Goal: Task Accomplishment & Management: Use online tool/utility

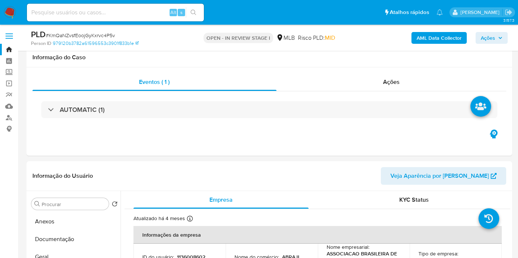
select select "10"
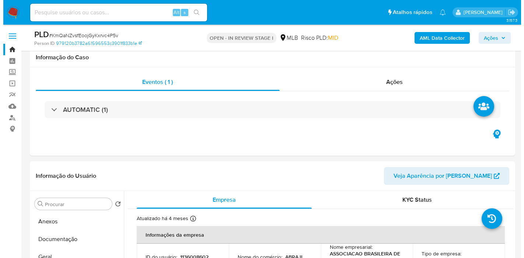
scroll to position [123, 0]
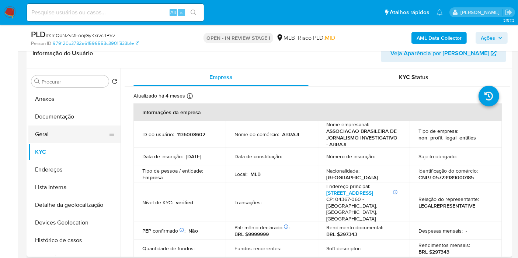
click at [58, 137] on button "Geral" at bounding box center [71, 135] width 86 height 18
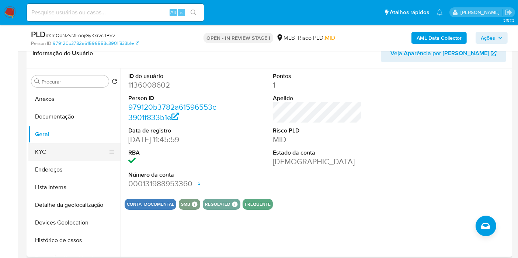
click at [59, 148] on button "KYC" at bounding box center [71, 152] width 86 height 18
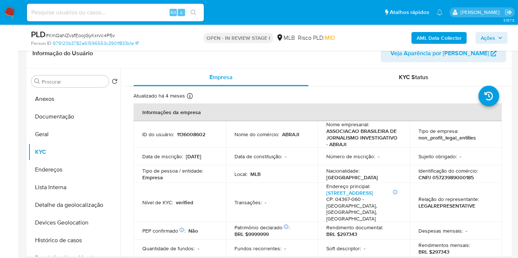
click at [435, 34] on b "AML Data Collector" at bounding box center [439, 38] width 45 height 12
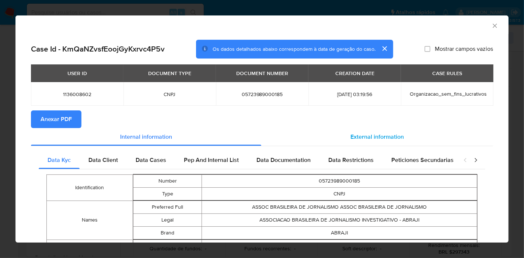
click at [398, 136] on span "External information" at bounding box center [377, 137] width 53 height 8
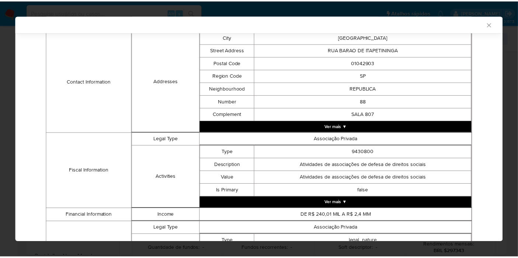
scroll to position [266, 0]
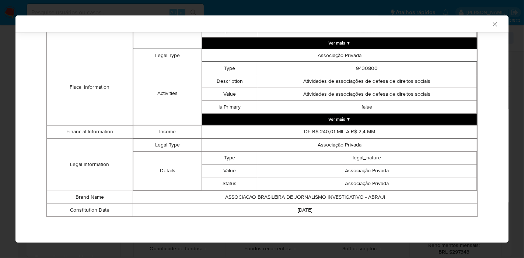
click at [491, 25] on icon "Fechar a janela" at bounding box center [494, 24] width 7 height 7
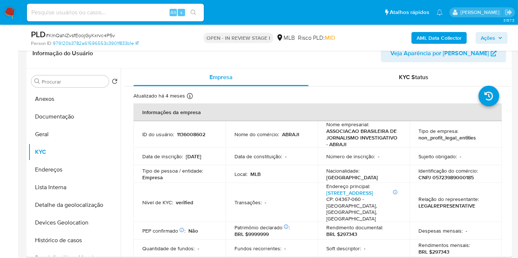
scroll to position [205, 0]
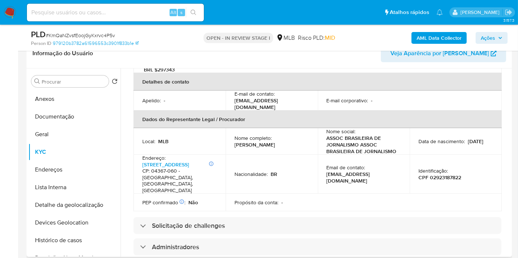
click at [275, 142] on p "[PERSON_NAME]" at bounding box center [254, 145] width 41 height 7
click at [267, 145] on td "Nome completo : Cristina Zahar Eggers" at bounding box center [272, 141] width 92 height 27
drag, startPoint x: 288, startPoint y: 136, endPoint x: 226, endPoint y: 137, distance: 61.6
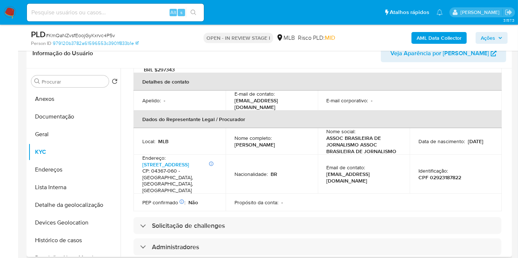
click at [226, 137] on td "Nome completo : Cristina Zahar Eggers" at bounding box center [272, 141] width 92 height 27
copy p "[PERSON_NAME]"
click at [448, 174] on p "CPF 02923187822" at bounding box center [439, 177] width 43 height 7
copy p "02923187822"
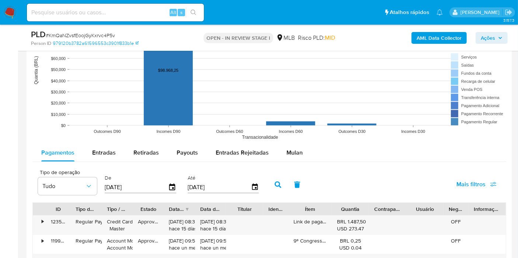
scroll to position [819, 0]
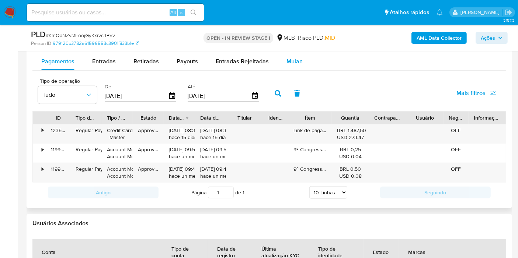
drag, startPoint x: 293, startPoint y: 57, endPoint x: 300, endPoint y: 67, distance: 11.9
click at [293, 57] on span "Mulan" at bounding box center [294, 61] width 16 height 8
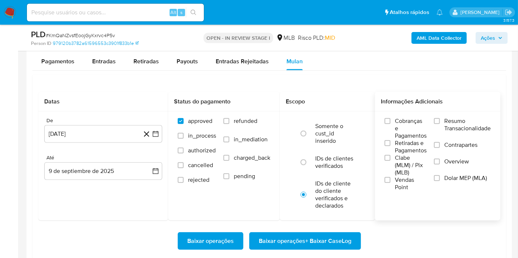
click at [459, 128] on span "Resumo Transacionalidade" at bounding box center [467, 125] width 46 height 15
click at [440, 124] on input "Resumo Transacionalidade" at bounding box center [437, 121] width 6 height 6
click at [155, 133] on icon "button" at bounding box center [155, 133] width 7 height 7
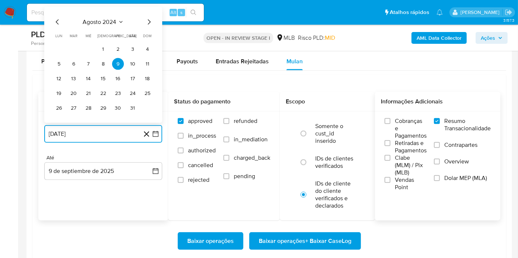
click at [104, 18] on span "agosto 2024" at bounding box center [100, 21] width 34 height 7
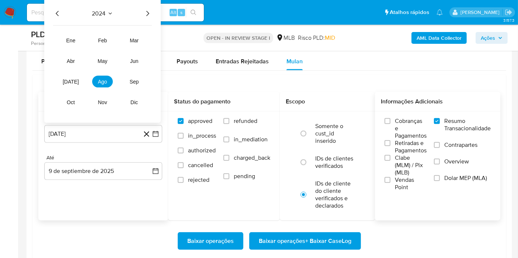
click at [147, 11] on icon "Año siguiente" at bounding box center [147, 13] width 3 height 5
click at [133, 60] on span "jun" at bounding box center [134, 61] width 8 height 6
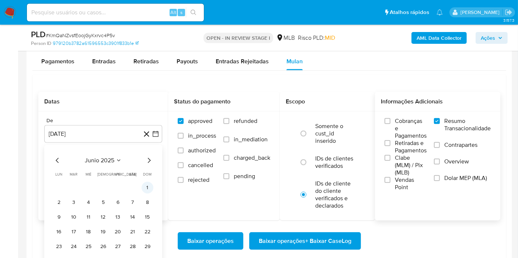
click at [146, 187] on button "1" at bounding box center [148, 188] width 12 height 12
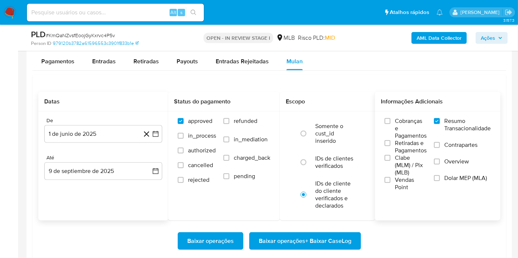
click at [147, 156] on div "Até" at bounding box center [103, 158] width 118 height 7
click at [144, 176] on button "9 de septiembre de 2025" at bounding box center [103, 172] width 118 height 18
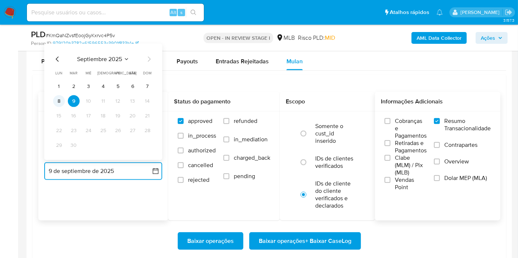
click at [62, 102] on button "8" at bounding box center [59, 101] width 12 height 12
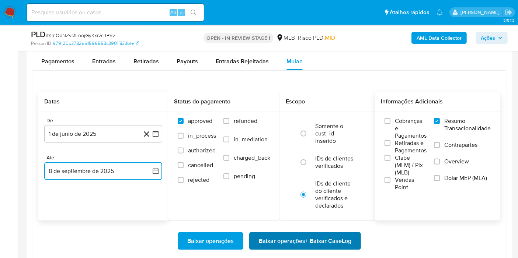
click at [316, 243] on span "Baixar operações + Baixar CaseLog" at bounding box center [305, 241] width 93 height 16
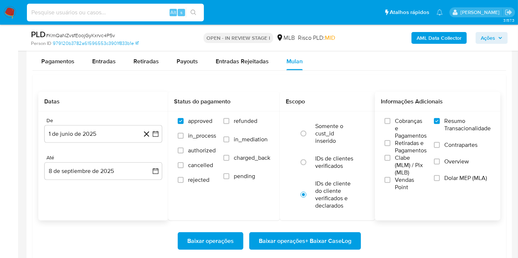
click at [135, 12] on input at bounding box center [115, 13] width 177 height 10
paste input "FsXp0FTFDStUFSVAYksfIvyO"
type input "FsXp0FTFDStUFSVAYksfIvyO"
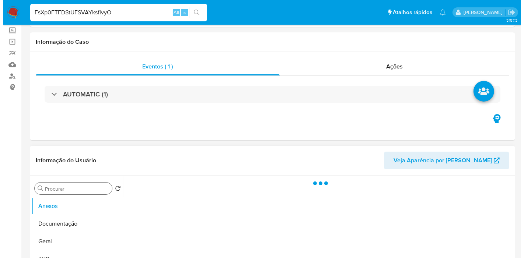
scroll to position [123, 0]
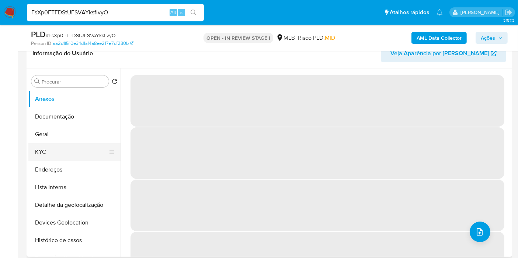
click at [63, 150] on button "KYC" at bounding box center [71, 152] width 86 height 18
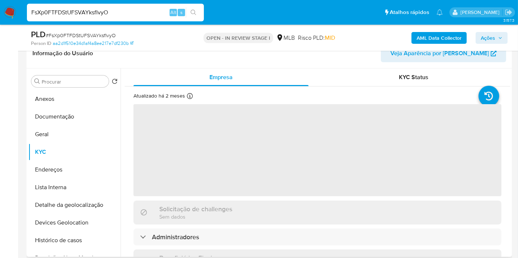
select select "10"
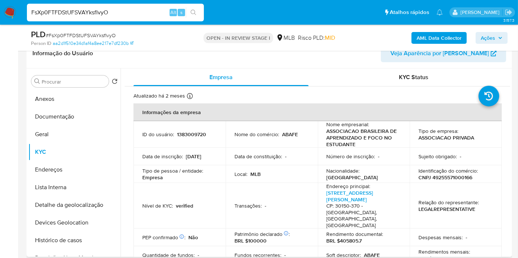
click at [458, 178] on p "CNPJ 49255571000166" at bounding box center [445, 177] width 54 height 7
copy p "49255571000166"
click at [421, 42] on b "AML Data Collector" at bounding box center [439, 38] width 45 height 12
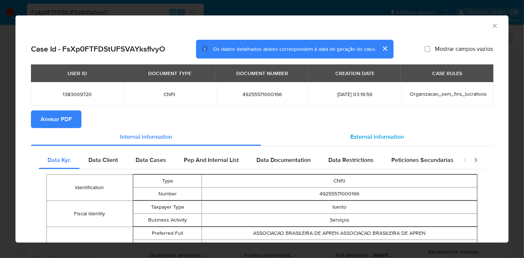
click at [362, 129] on div "External information" at bounding box center [377, 137] width 232 height 18
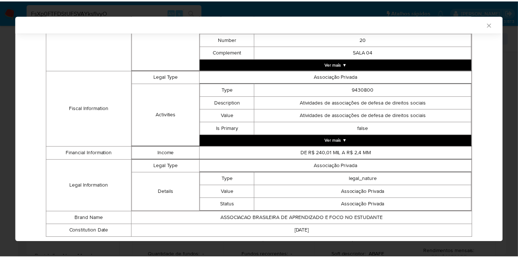
scroll to position [266, 0]
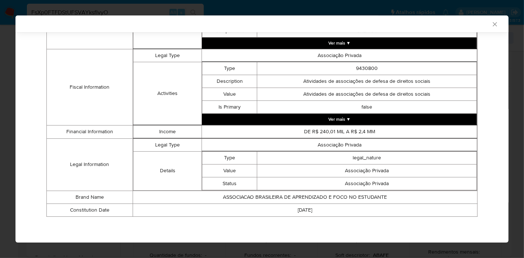
click at [493, 25] on icon "Fechar a janela" at bounding box center [495, 24] width 4 height 4
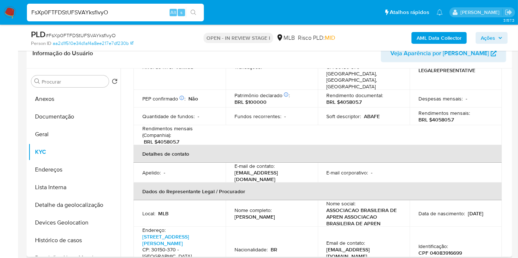
scroll to position [164, 0]
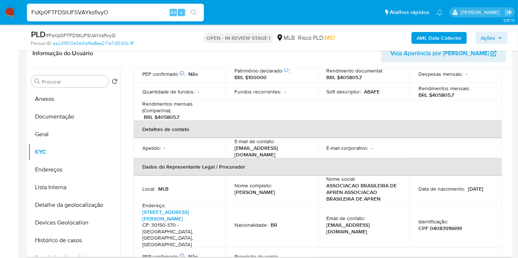
click at [257, 189] on p "Vinicius Lima Pinheiro" at bounding box center [254, 192] width 41 height 7
click at [294, 182] on div "Nome completo : Vinicius Lima Pinheiro" at bounding box center [271, 188] width 74 height 13
drag, startPoint x: 287, startPoint y: 176, endPoint x: 228, endPoint y: 178, distance: 58.6
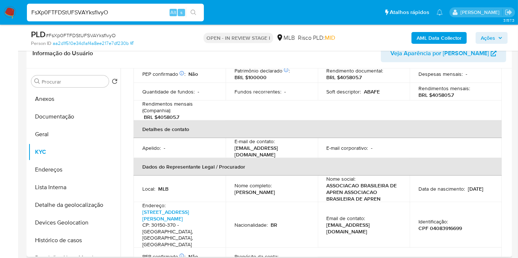
click at [228, 178] on td "Nome completo : Vinicius Lima Pinheiro" at bounding box center [272, 189] width 92 height 27
copy p "Vinicius Lima Pinheiro"
click at [448, 225] on p "CPF 04083916699" at bounding box center [439, 228] width 43 height 7
copy p "04083916699"
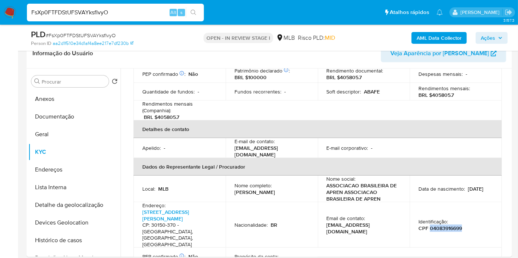
copy p "04083916699"
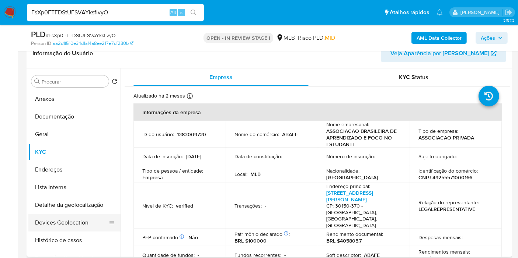
scroll to position [41, 0]
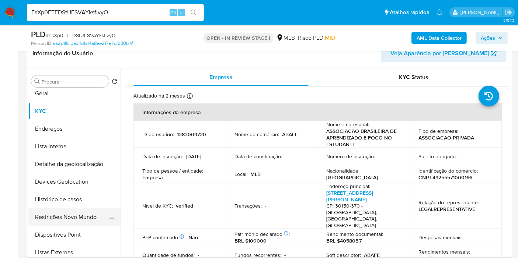
click at [89, 222] on button "Restrições Novo Mundo" at bounding box center [71, 218] width 86 height 18
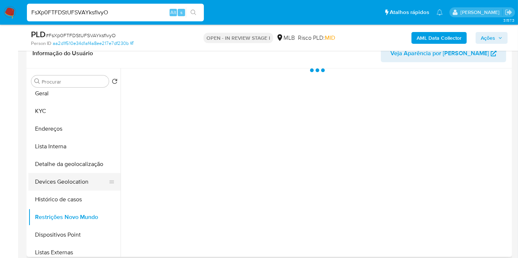
scroll to position [0, 0]
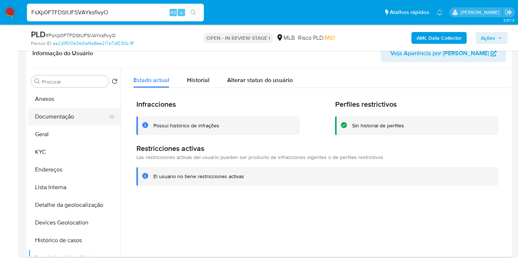
click at [70, 118] on button "Documentação" at bounding box center [71, 117] width 86 height 18
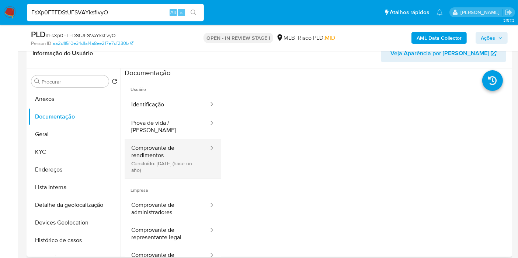
click at [145, 166] on button "Comprovante de rendimentos Concluído: 20/06/2024 (hace un año)" at bounding box center [167, 158] width 85 height 39
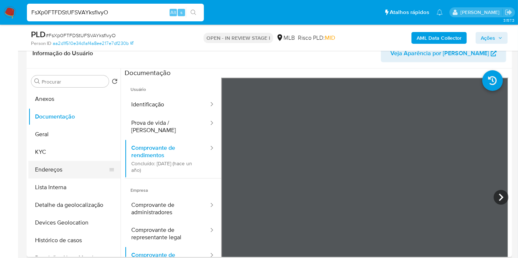
click at [54, 168] on button "Endereços" at bounding box center [71, 170] width 86 height 18
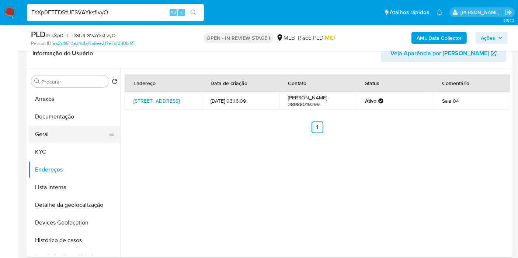
click at [75, 129] on button "Geral" at bounding box center [71, 135] width 86 height 18
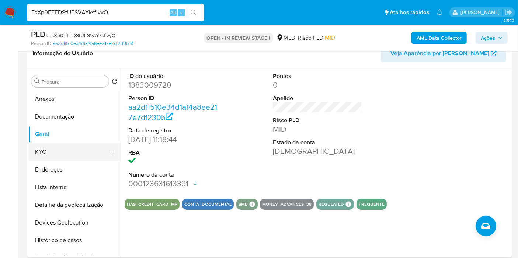
click at [66, 148] on button "KYC" at bounding box center [71, 152] width 86 height 18
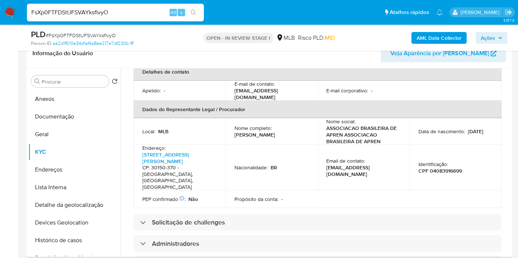
scroll to position [467, 0]
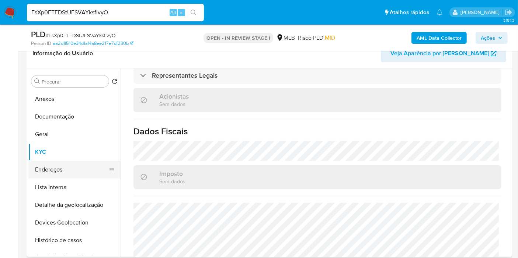
click at [66, 164] on button "Endereços" at bounding box center [71, 170] width 86 height 18
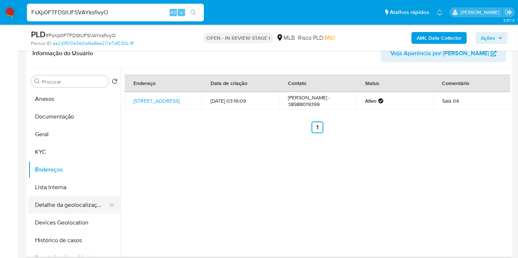
click at [72, 206] on button "Detalhe da geolocalização" at bounding box center [71, 205] width 86 height 18
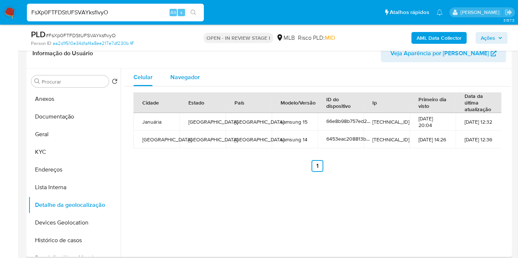
click at [191, 70] on div "Navegador" at bounding box center [184, 78] width 29 height 18
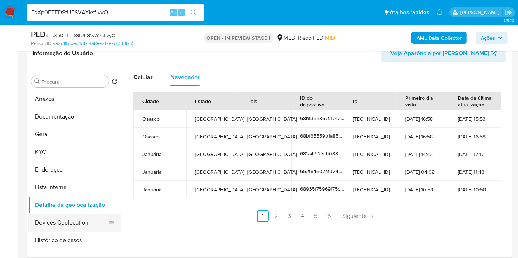
click at [69, 223] on button "Devices Geolocation" at bounding box center [71, 223] width 86 height 18
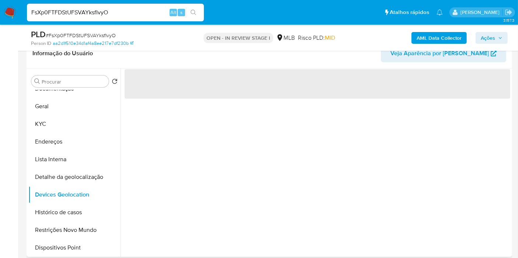
scroll to position [41, 0]
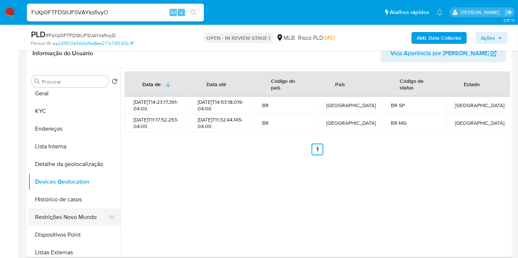
click at [72, 220] on button "Restrições Novo Mundo" at bounding box center [71, 218] width 86 height 18
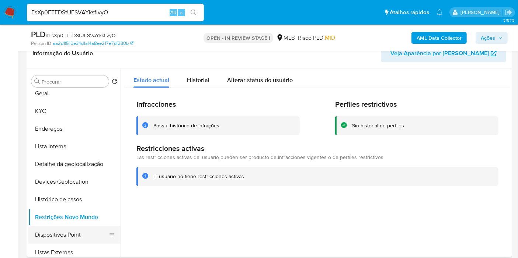
click at [64, 233] on button "Dispositivos Point" at bounding box center [71, 235] width 86 height 18
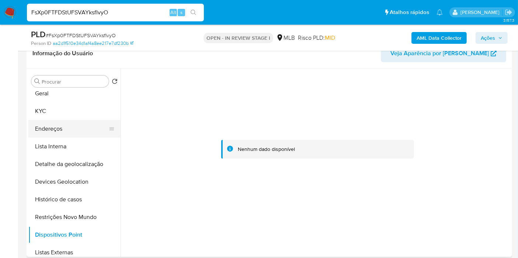
click at [62, 122] on button "Endereços" at bounding box center [71, 129] width 86 height 18
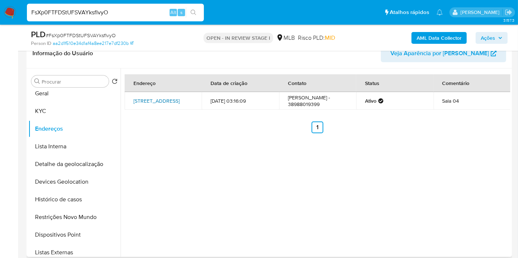
click at [143, 100] on link "Rua Bambuí 20, Belo Horizonte, Minas Gerais, 30210490, Brasil 20" at bounding box center [156, 100] width 46 height 7
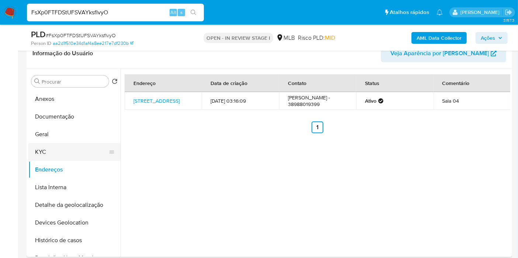
click at [37, 156] on button "KYC" at bounding box center [71, 152] width 86 height 18
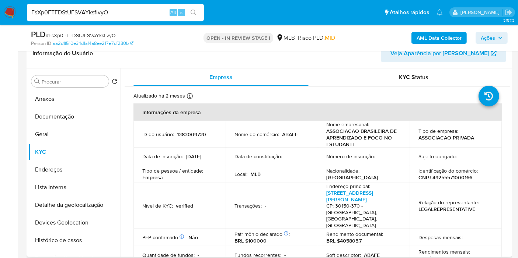
click at [448, 181] on p "CNPJ 49255571000166" at bounding box center [445, 177] width 54 height 7
copy p "49255571000166"
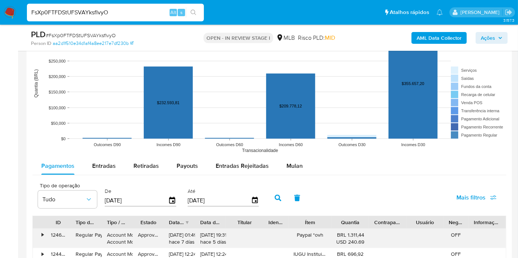
scroll to position [819, 0]
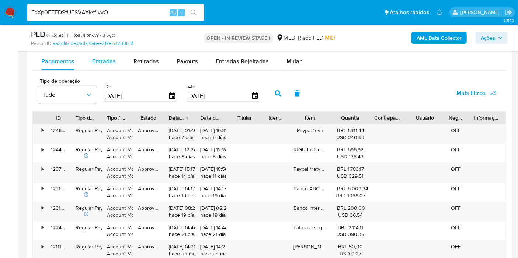
click at [112, 53] on div "Entradas" at bounding box center [104, 62] width 24 height 18
select select "10"
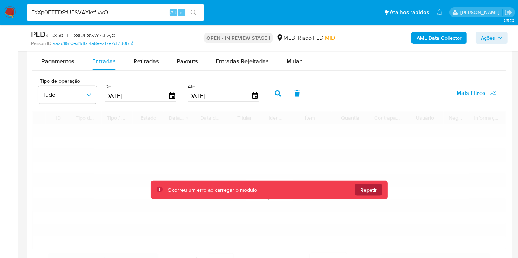
click at [376, 191] on span "Repetir" at bounding box center [368, 190] width 17 height 12
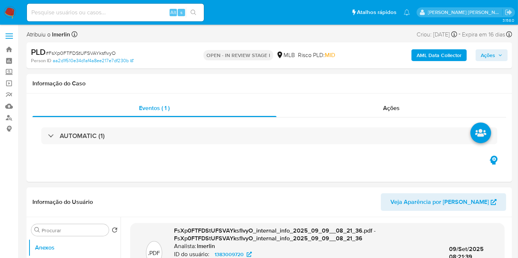
select select "10"
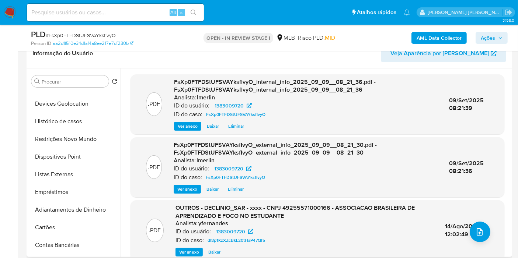
scroll to position [123, 0]
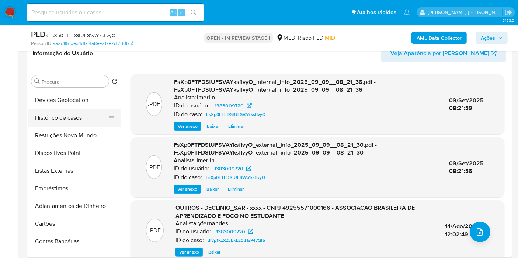
click at [75, 117] on button "Histórico de casos" at bounding box center [71, 118] width 86 height 18
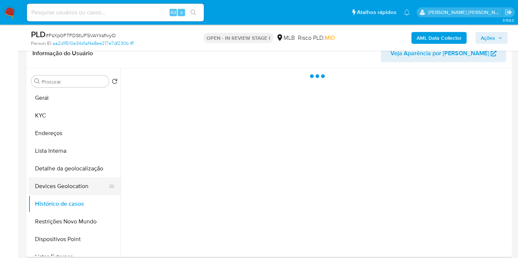
scroll to position [0, 0]
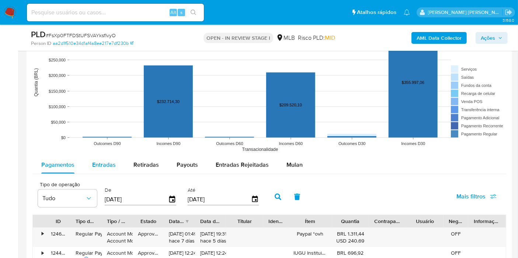
click at [108, 168] on div "Entradas" at bounding box center [104, 165] width 24 height 18
select select "10"
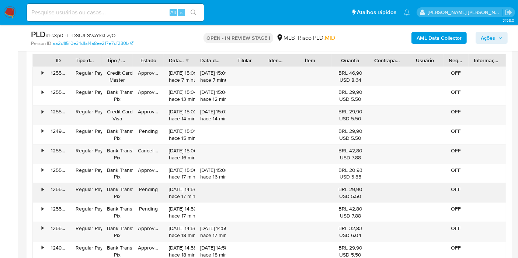
scroll to position [901, 0]
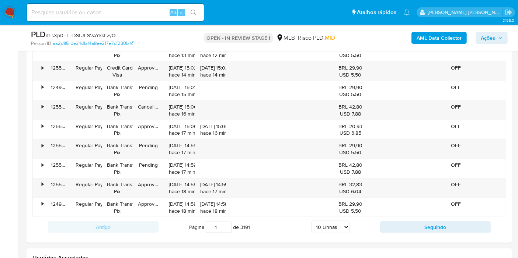
click at [407, 218] on div "Antigo Página 1 de 3191 5 Linhas 10 Linhas 20 Linhas 25 Linhas 50 Linhas 100 Li…" at bounding box center [269, 227] width 474 height 20
click at [407, 223] on button "Seguindo" at bounding box center [435, 228] width 111 height 12
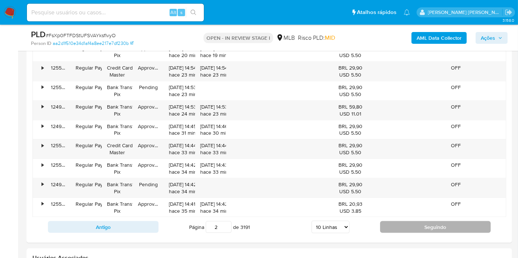
click at [407, 228] on button "Seguindo" at bounding box center [435, 228] width 111 height 12
click at [412, 224] on button "Seguindo" at bounding box center [435, 228] width 111 height 12
type input "4"
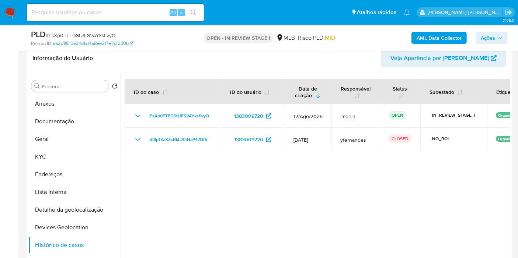
scroll to position [82, 0]
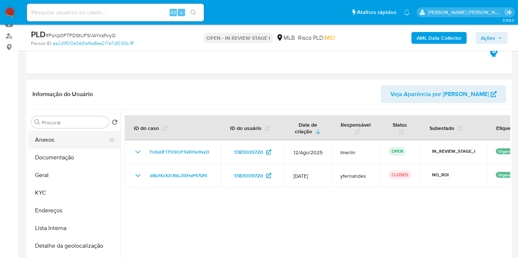
click at [60, 144] on button "Anexos" at bounding box center [71, 140] width 86 height 18
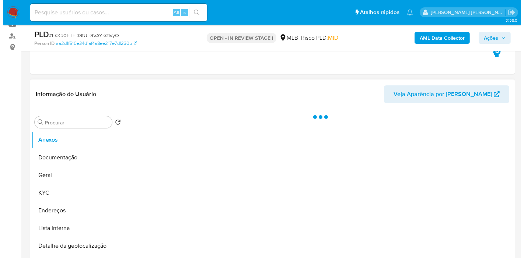
scroll to position [123, 0]
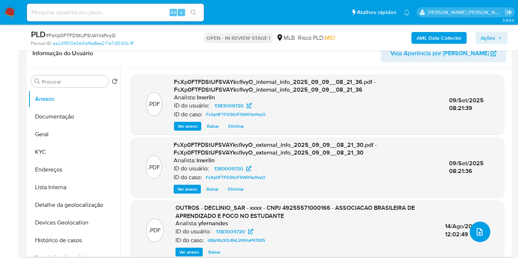
click at [480, 237] on button "upload-file" at bounding box center [480, 232] width 21 height 21
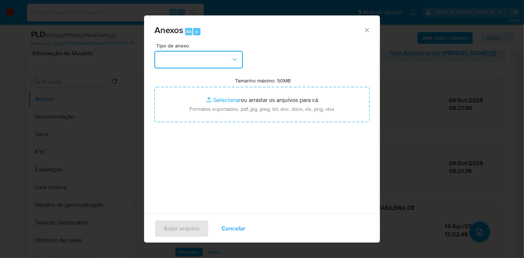
click at [225, 67] on button "button" at bounding box center [198, 60] width 88 height 18
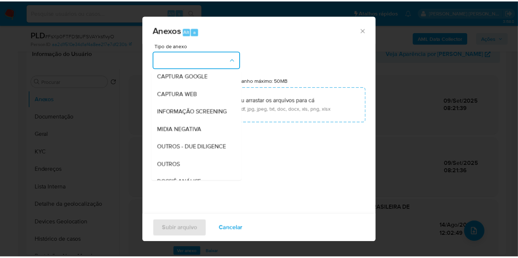
scroll to position [113, 0]
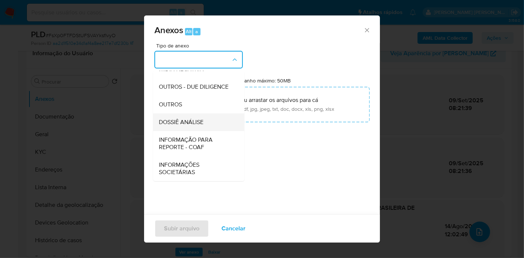
click at [208, 121] on div "DOSSIÊ ANÁLISE" at bounding box center [196, 123] width 75 height 18
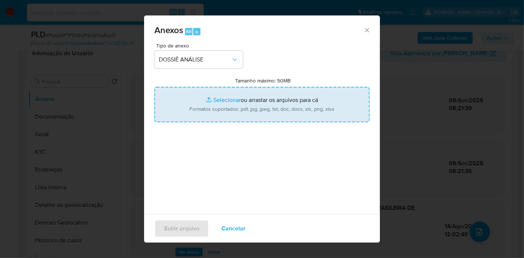
click at [254, 96] on input "Tamanho máximo: 50MB Selecionar arquivos" at bounding box center [261, 104] width 215 height 35
type input "C:\fakepath\Declínio - FsXp0FTFDStUFSVAYksfIvyO - CNPJ 49255571000166 - ASSOCIA…"
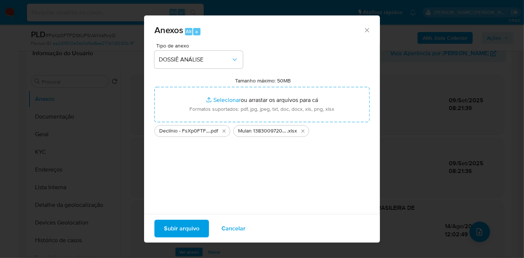
click at [190, 229] on span "Subir arquivo" at bounding box center [181, 229] width 35 height 16
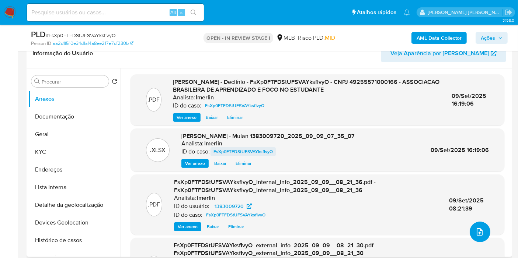
scroll to position [0, 0]
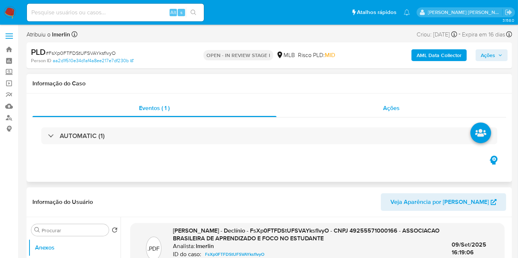
click at [406, 112] on div "Ações" at bounding box center [391, 109] width 230 height 18
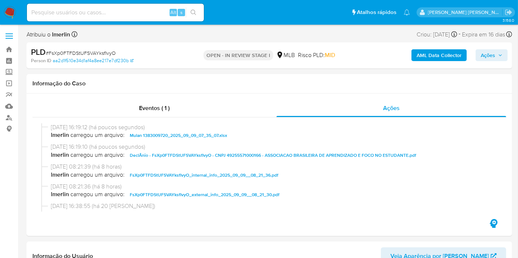
click at [484, 54] on span "Ações" at bounding box center [488, 55] width 14 height 12
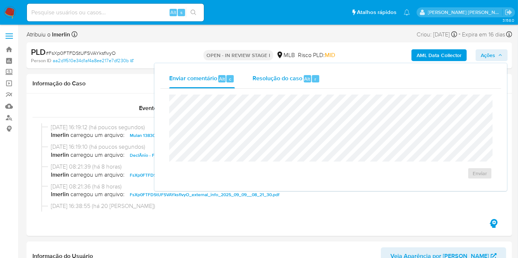
click at [296, 84] on div "Resolução do caso Alt r" at bounding box center [286, 78] width 67 height 19
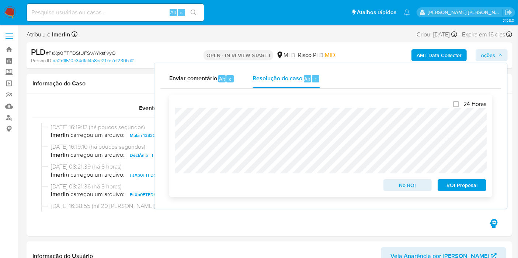
click at [406, 190] on span "No ROI" at bounding box center [408, 185] width 38 height 10
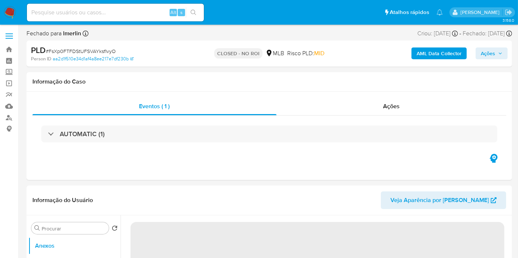
select select "10"
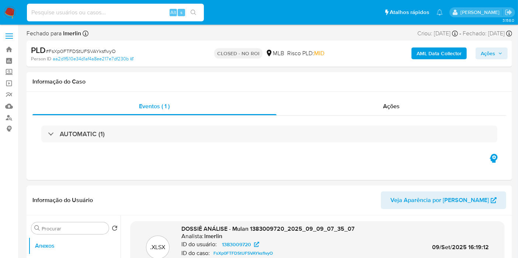
click at [148, 13] on input at bounding box center [115, 13] width 177 height 10
paste input "KmQaNZvsfEoojGyKxrvc4P5v"
type input "KmQaNZvsfEoojGyKxrvc4P5v"
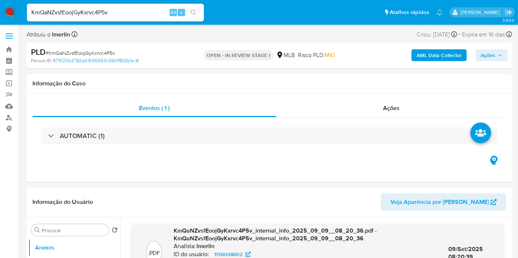
select select "10"
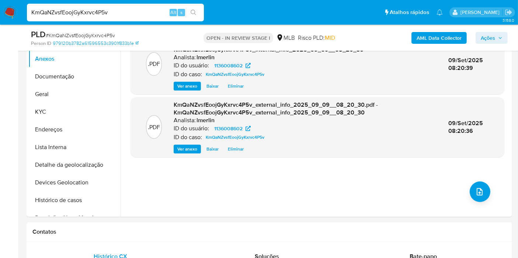
scroll to position [164, 0]
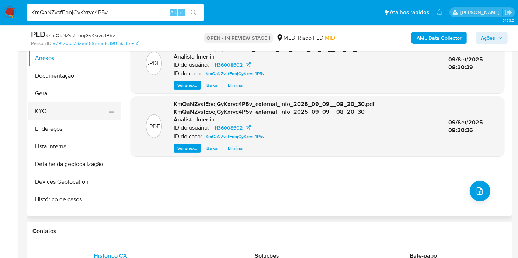
click at [48, 112] on button "KYC" at bounding box center [71, 111] width 86 height 18
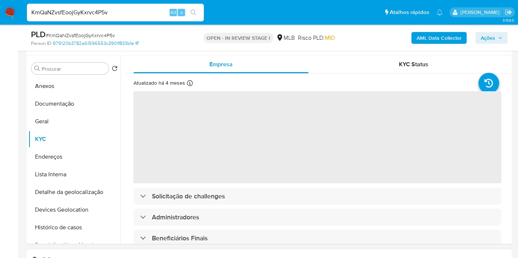
scroll to position [123, 0]
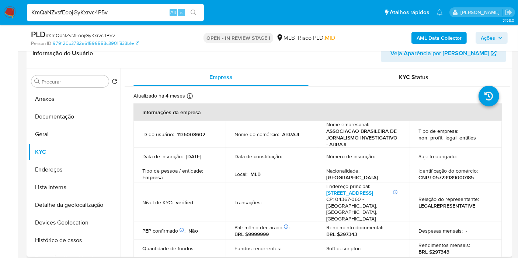
click at [450, 177] on p "CNPJ 05723989000185" at bounding box center [445, 177] width 55 height 7
copy p "05723989000185"
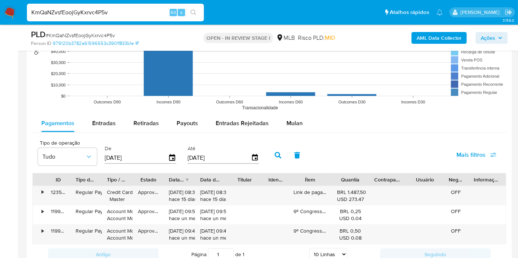
scroll to position [737, 0]
click at [289, 121] on span "Mulan" at bounding box center [294, 123] width 16 height 8
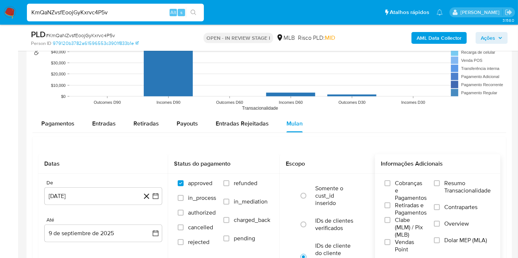
click at [445, 180] on span "Resumo Transacionalidade" at bounding box center [467, 187] width 46 height 15
click input "Resumo Transacionalidade"
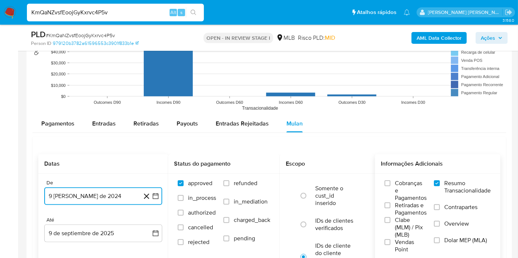
click icon "button"
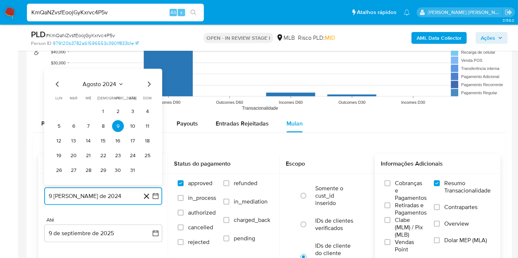
click span "agosto 2024"
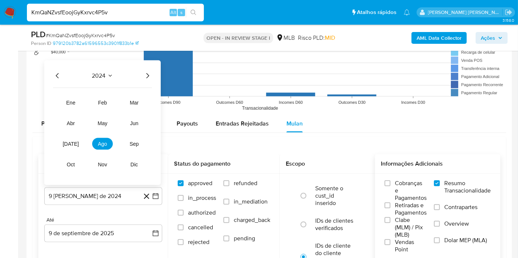
click icon "Año siguiente"
click button "may"
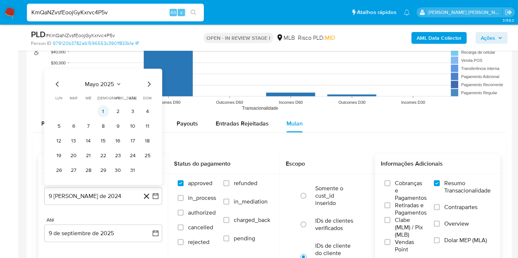
click button "1"
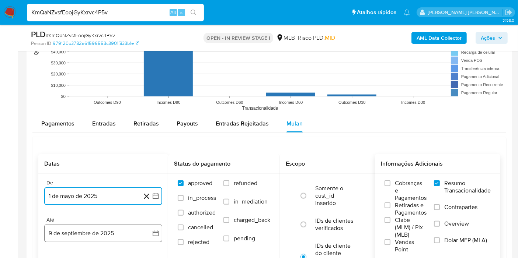
click button "9 de septiembre de 2025"
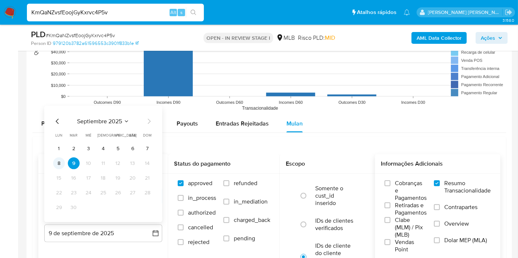
click button "8"
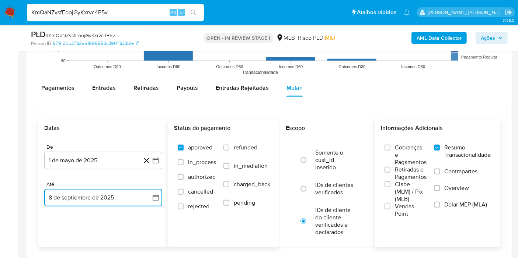
scroll to position [819, 0]
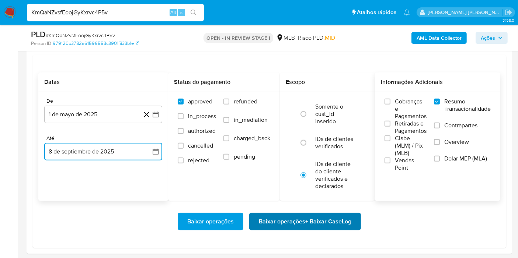
click span "Baixar operações + Baixar CaseLog"
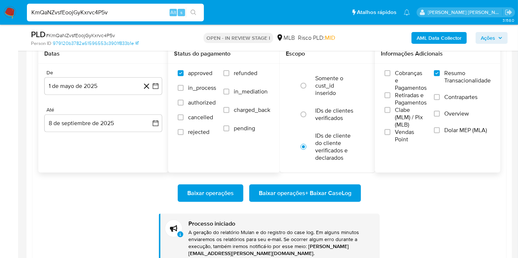
scroll to position [860, 0]
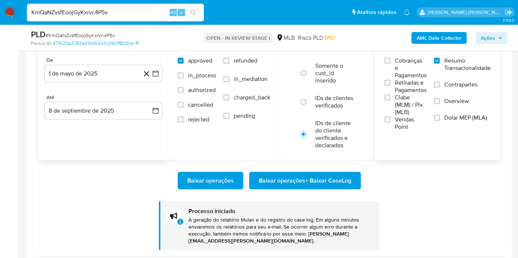
click img
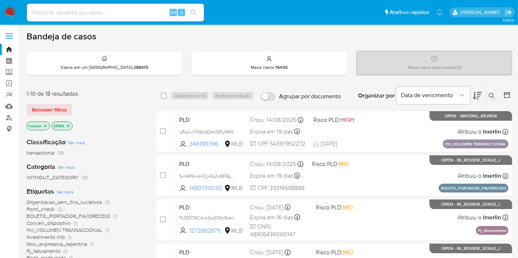
click at [134, 12] on input at bounding box center [115, 13] width 177 height 10
paste input "KmQaNZvsfEoojGyKxrvc4P5v"
type input "KmQaNZvsfEoojGyKxrvc4P5v"
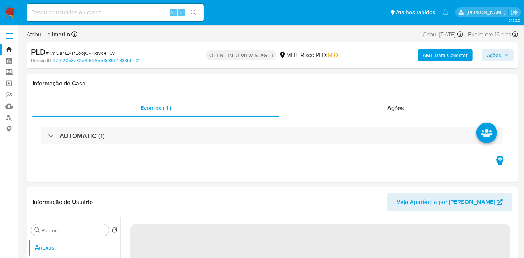
select select "10"
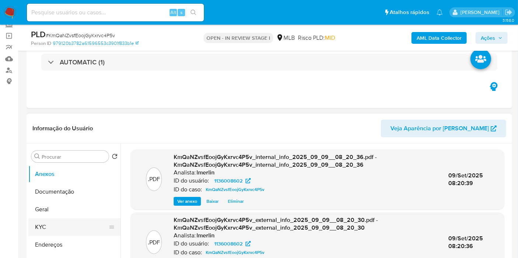
scroll to position [123, 0]
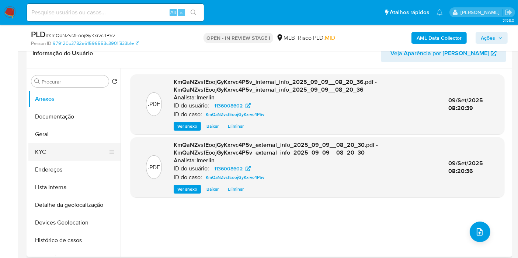
click at [73, 146] on button "KYC" at bounding box center [71, 152] width 86 height 18
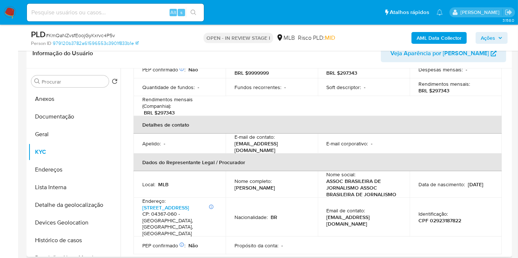
scroll to position [164, 0]
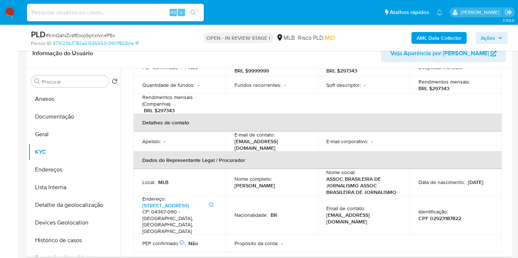
click at [260, 182] on p "[PERSON_NAME]" at bounding box center [254, 185] width 41 height 7
copy div "Nome completo : [PERSON_NAME]"
click at [288, 177] on div "Nome completo : [PERSON_NAME]" at bounding box center [271, 182] width 74 height 13
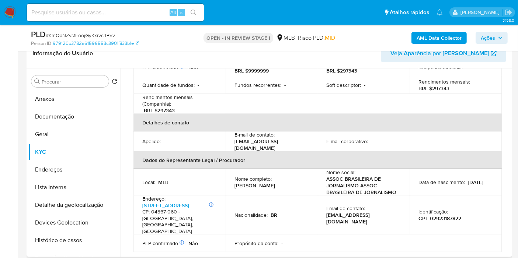
drag, startPoint x: 289, startPoint y: 177, endPoint x: 228, endPoint y: 176, distance: 60.8
click at [228, 176] on td "Nome completo : [PERSON_NAME]" at bounding box center [272, 182] width 92 height 27
copy p "[PERSON_NAME]"
click at [432, 215] on p "CPF 02923187822" at bounding box center [439, 218] width 43 height 7
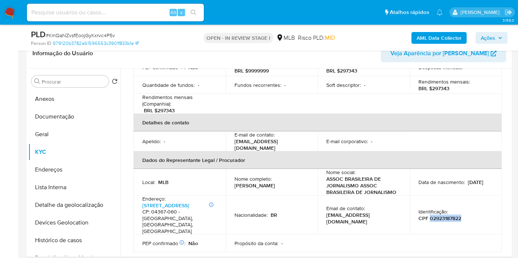
copy p "02923187822"
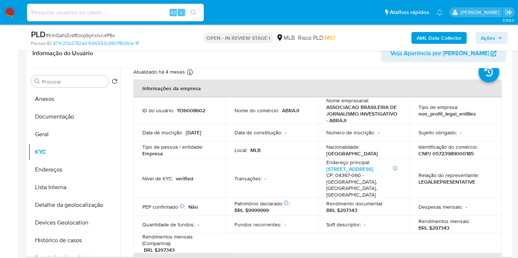
scroll to position [0, 0]
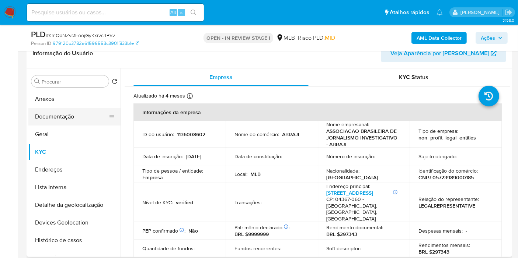
click at [92, 108] on button "Documentação" at bounding box center [71, 117] width 86 height 18
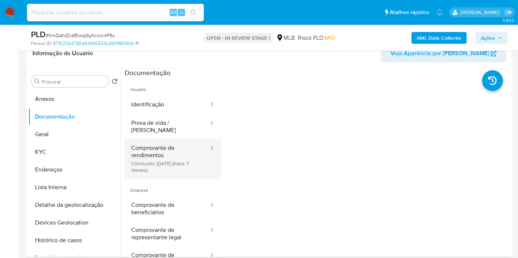
click at [180, 140] on button "Comprovante de rendimentos Concluído: 24/02/2025 (hace 7 meses)" at bounding box center [167, 158] width 85 height 39
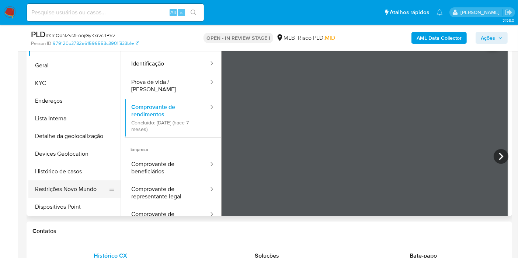
scroll to position [41, 0]
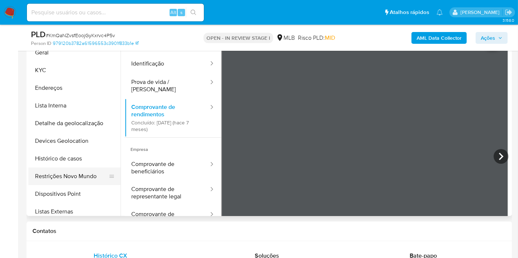
click at [72, 174] on button "Restrições Novo Mundo" at bounding box center [71, 177] width 86 height 18
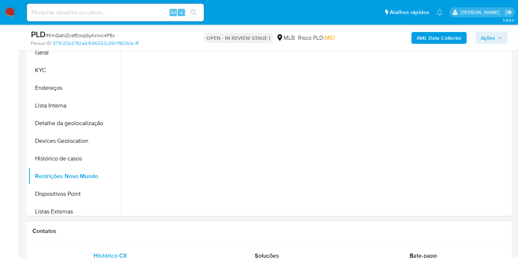
scroll to position [123, 0]
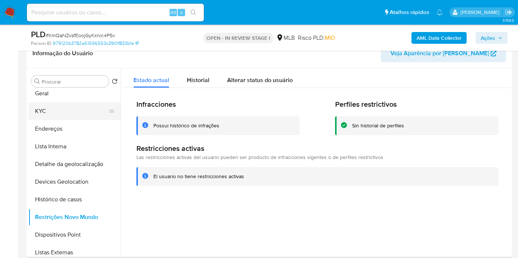
click at [62, 110] on button "KYC" at bounding box center [71, 111] width 86 height 18
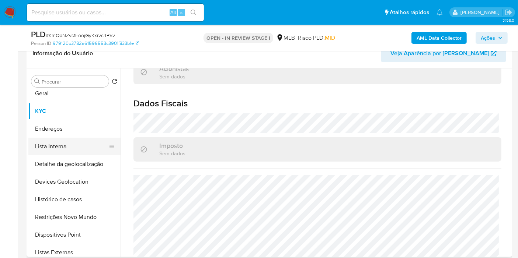
scroll to position [0, 0]
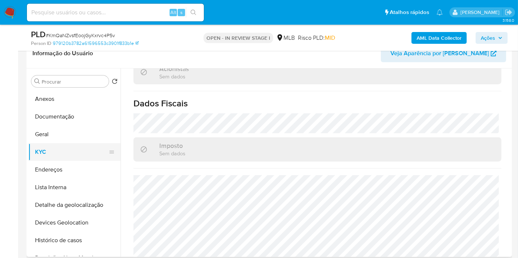
click at [51, 143] on button "KYC" at bounding box center [71, 152] width 86 height 18
click at [53, 138] on button "Geral" at bounding box center [71, 135] width 86 height 18
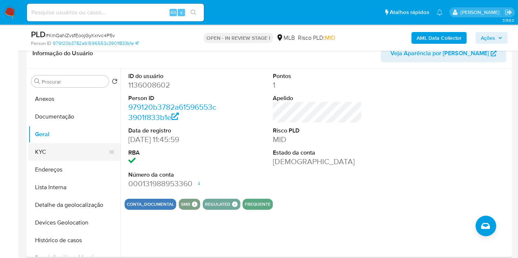
click at [74, 157] on button "KYC" at bounding box center [71, 152] width 86 height 18
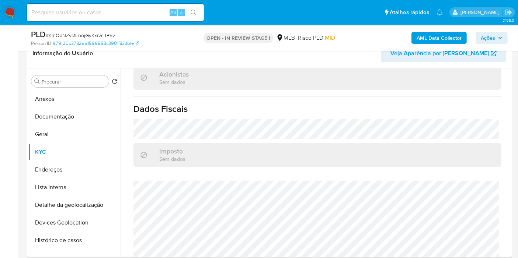
scroll to position [474, 0]
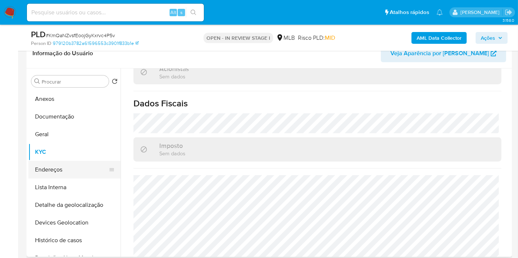
click at [64, 165] on button "Endereços" at bounding box center [71, 170] width 86 height 18
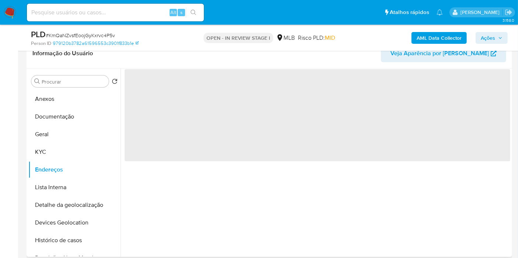
scroll to position [0, 0]
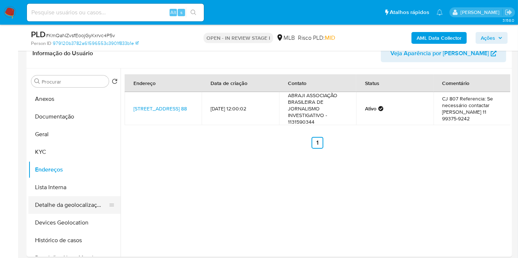
click at [62, 207] on button "Detalhe da geolocalização" at bounding box center [71, 205] width 86 height 18
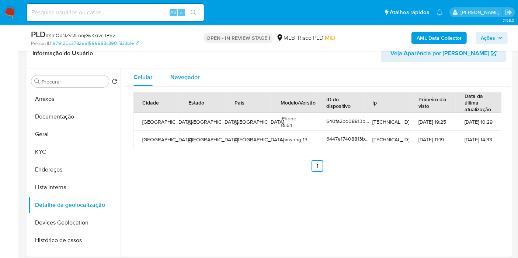
click at [174, 79] on span "Navegador" at bounding box center [184, 77] width 29 height 8
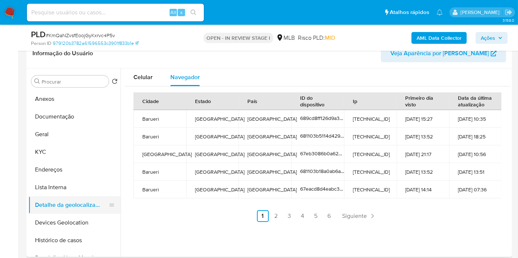
drag, startPoint x: 71, startPoint y: 218, endPoint x: 82, endPoint y: 209, distance: 14.6
click at [71, 218] on button "Devices Geolocation" at bounding box center [74, 223] width 92 height 18
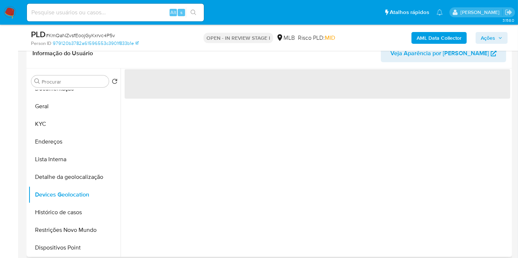
scroll to position [41, 0]
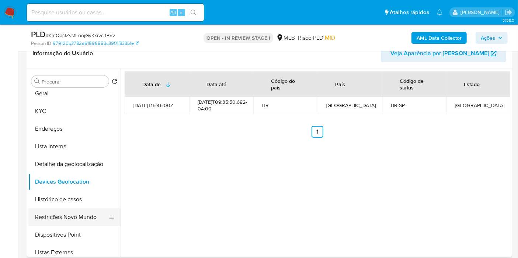
click at [73, 223] on button "Restrições Novo Mundo" at bounding box center [71, 218] width 86 height 18
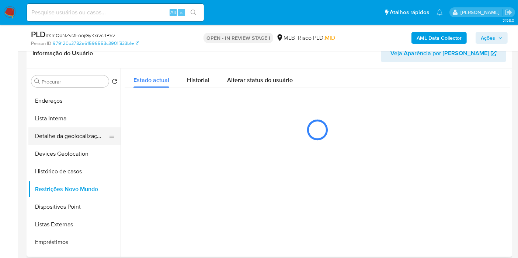
scroll to position [82, 0]
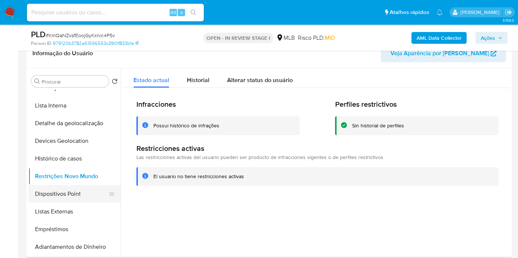
click at [68, 189] on button "Dispositivos Point" at bounding box center [71, 194] width 86 height 18
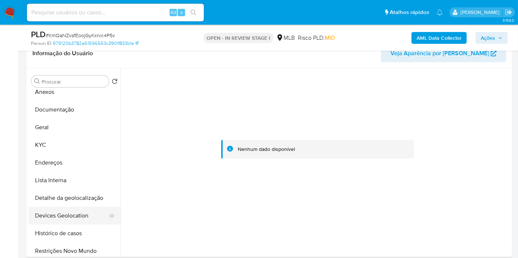
scroll to position [0, 0]
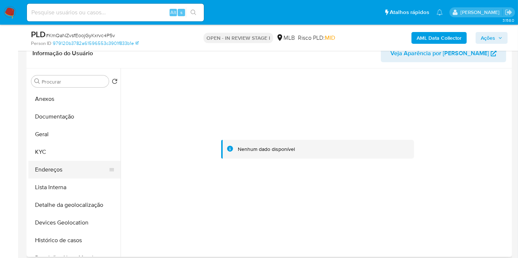
click at [71, 171] on button "Endereços" at bounding box center [71, 170] width 86 height 18
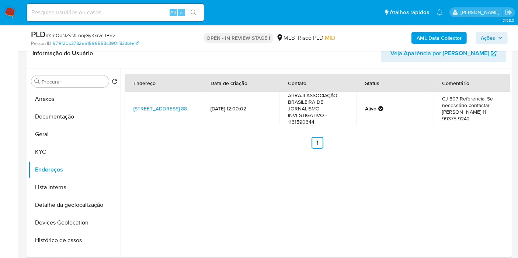
click at [166, 99] on td "Rua Barão De Itapetininga 88, São Paulo, São Paulo, 01042903, Brasil 88" at bounding box center [163, 108] width 77 height 33
click at [164, 106] on link "Rua Barão De Itapetininga 88, São Paulo, São Paulo, 01042903, Brasil 88" at bounding box center [159, 108] width 53 height 7
click at [65, 159] on button "KYC" at bounding box center [71, 152] width 86 height 18
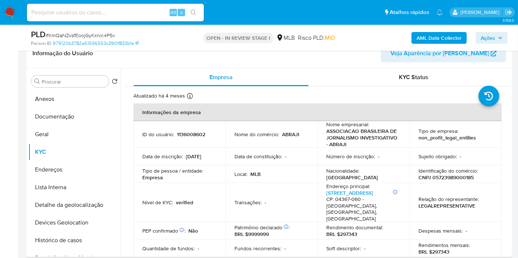
click at [435, 177] on p "CNPJ 05723989000185" at bounding box center [445, 177] width 55 height 7
copy p "05723989000185"
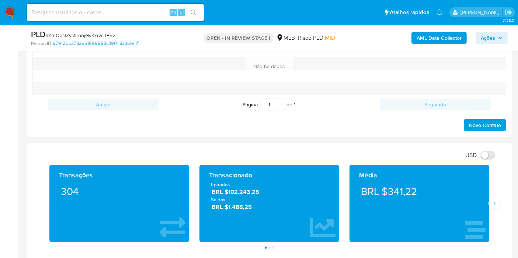
scroll to position [696, 0]
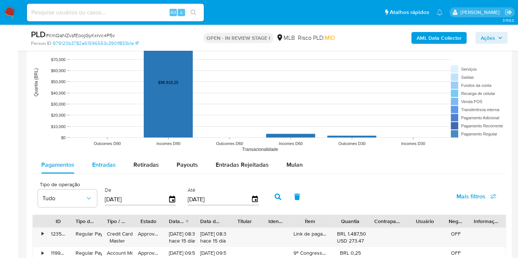
click at [101, 167] on span "Entradas" at bounding box center [104, 165] width 24 height 8
select select "10"
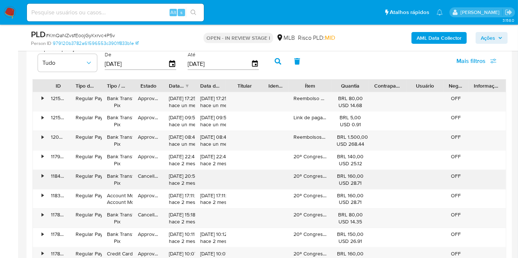
scroll to position [819, 0]
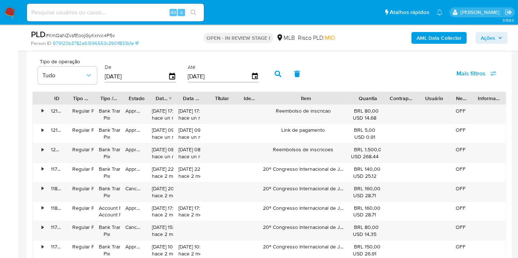
drag, startPoint x: 330, startPoint y: 98, endPoint x: 378, endPoint y: 97, distance: 48.3
click at [378, 97] on div "ID Tipo de operação Tipo / Método Estado Data de criação Data de aprovação Titu…" at bounding box center [269, 98] width 473 height 13
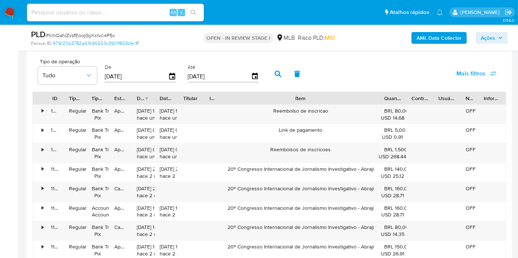
drag, startPoint x: 349, startPoint y: 97, endPoint x: 414, endPoint y: 97, distance: 64.9
click at [414, 97] on div "ID Tipo de operação Tipo / Método Estado Data de criação Data de aprovação Titu…" at bounding box center [269, 98] width 473 height 13
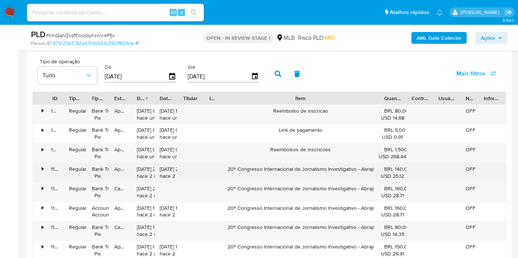
click at [289, 167] on div "20º Congresso Internacional de Jornalismo Investigativo - Abraji" at bounding box center [300, 172] width 157 height 19
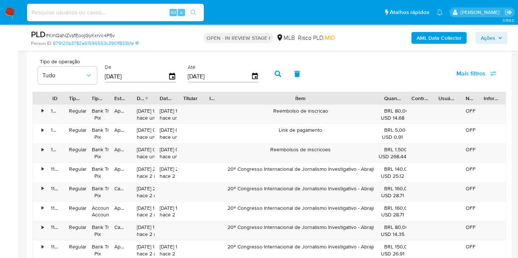
click at [387, 72] on div "Tipo de operação Tudo De 12/06/2025 Até 09/09/2025 Mais filtros" at bounding box center [269, 73] width 474 height 37
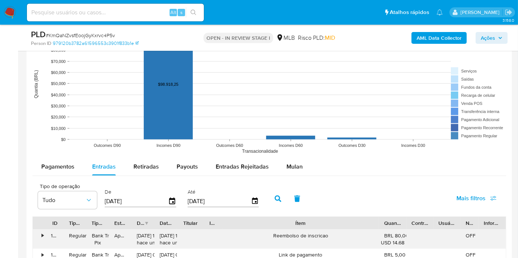
scroll to position [778, 0]
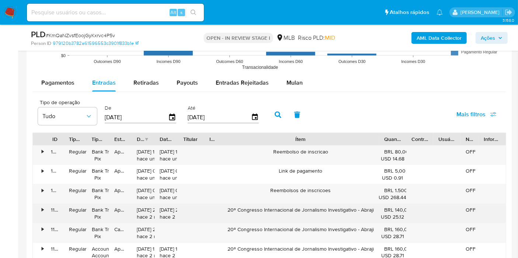
click at [275, 209] on div "20º Congresso Internacional de Jornalismo Investigativo - Abraji" at bounding box center [300, 213] width 157 height 19
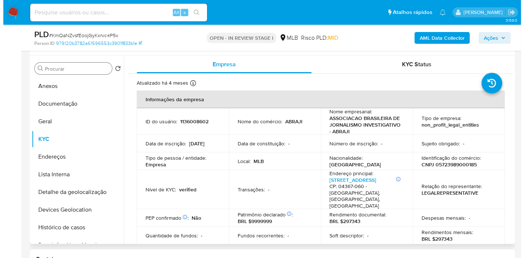
scroll to position [123, 0]
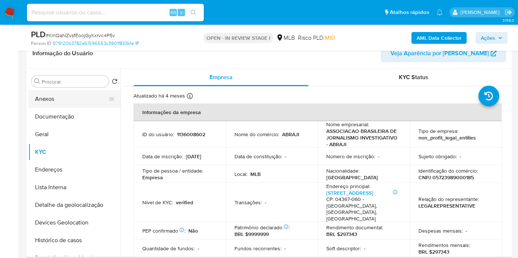
click at [66, 101] on button "Anexos" at bounding box center [71, 99] width 86 height 18
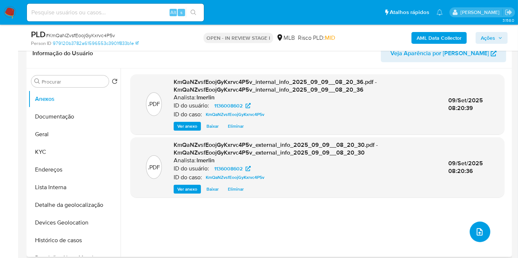
click at [475, 235] on span "upload-file" at bounding box center [479, 232] width 9 height 9
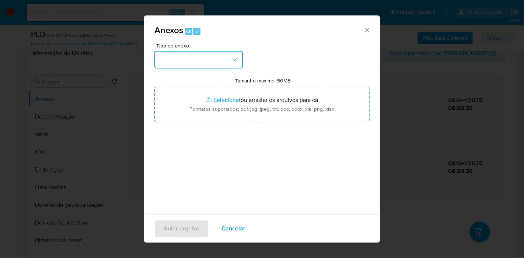
click at [221, 59] on button "button" at bounding box center [198, 60] width 88 height 18
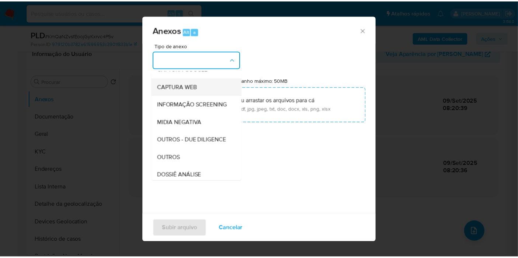
scroll to position [82, 0]
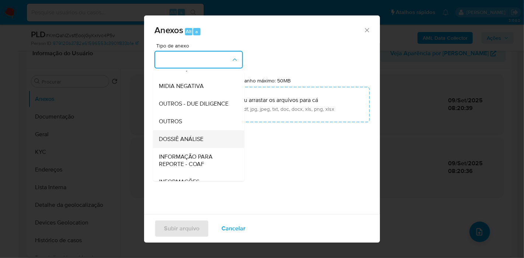
click at [201, 143] on span "DOSSIÊ ANÁLISE" at bounding box center [181, 139] width 45 height 7
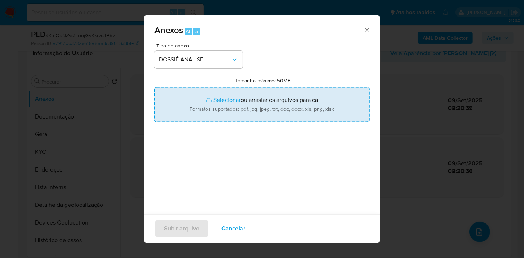
click at [226, 96] on input "Tamanho máximo: 50MB Selecionar arquivos" at bounding box center [261, 104] width 215 height 35
type input "C:\fakepath\Declínio - KmQaNZvsfEoojGyKxrvc4P5v - CNPJ 05723989000185 - ASSOCIA…"
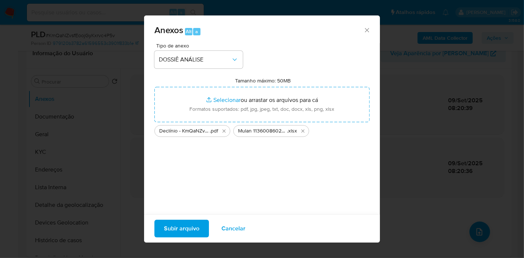
click at [187, 241] on div "Subir arquivo Cancelar" at bounding box center [262, 229] width 236 height 28
click at [188, 229] on span "Subir arquivo" at bounding box center [181, 229] width 35 height 16
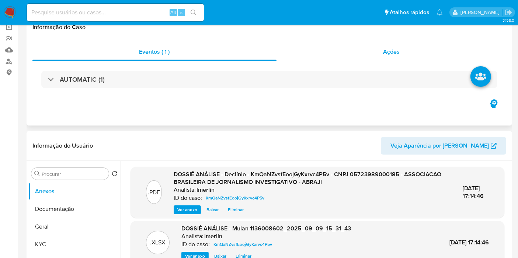
scroll to position [0, 0]
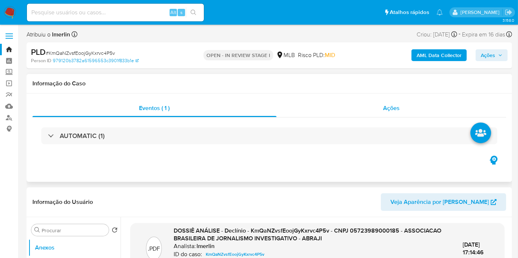
click at [426, 111] on div "Ações" at bounding box center [391, 109] width 230 height 18
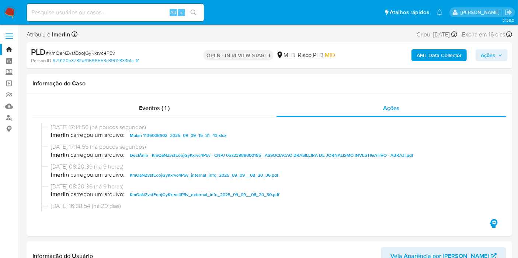
click at [490, 55] on span "Ações" at bounding box center [488, 55] width 14 height 12
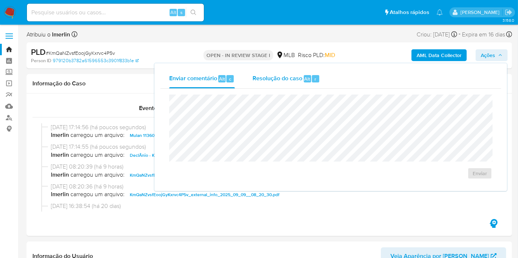
click at [266, 77] on span "Resolução do caso" at bounding box center [278, 78] width 50 height 8
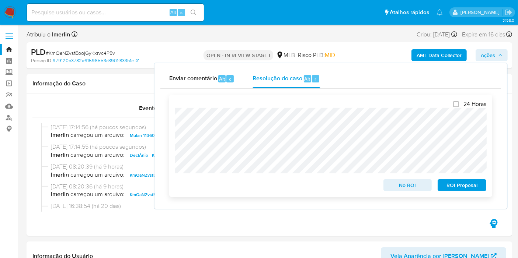
click at [396, 187] on span "No ROI" at bounding box center [408, 185] width 38 height 10
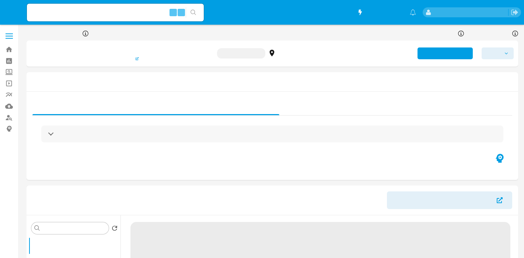
select select "10"
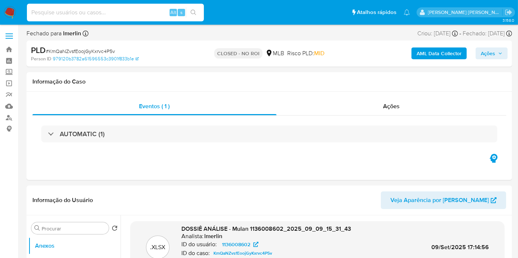
click at [115, 15] on input at bounding box center [115, 13] width 177 height 10
paste input "1557967061"
type input "1557967061"
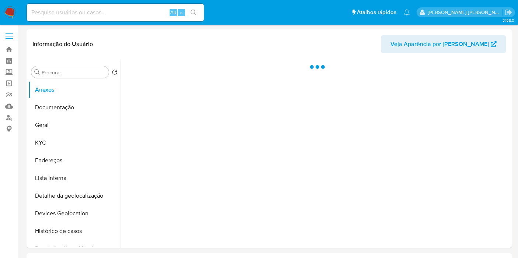
select select "10"
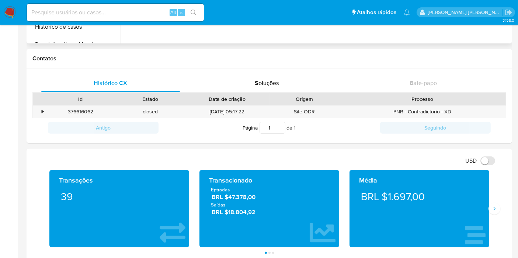
scroll to position [450, 0]
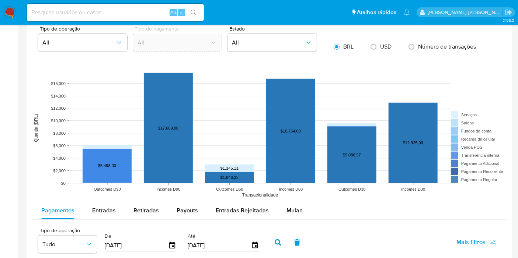
drag, startPoint x: 188, startPoint y: 202, endPoint x: 198, endPoint y: 197, distance: 10.9
click at [188, 202] on div "Payouts" at bounding box center [187, 211] width 21 height 18
select select "10"
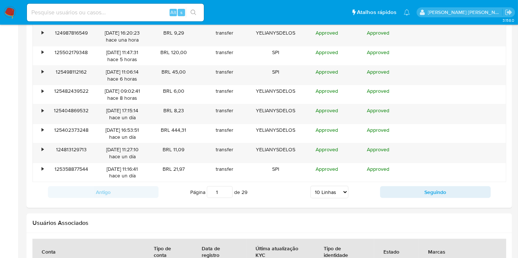
scroll to position [737, 0]
click at [404, 196] on div "Antigo Página 1 de 29 5 Linhas 10 Linhas 20 Linhas 25 Linhas 50 Linhas 100 Linh…" at bounding box center [269, 192] width 474 height 20
click at [400, 182] on div "Antigo Página 1 de 29 5 Linhas 10 Linhas 20 Linhas 25 Linhas 50 Linhas 100 Linh…" at bounding box center [269, 192] width 474 height 20
click at [399, 187] on button "Seguindo" at bounding box center [435, 192] width 111 height 12
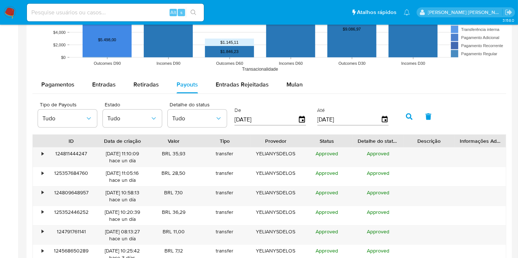
scroll to position [573, 0]
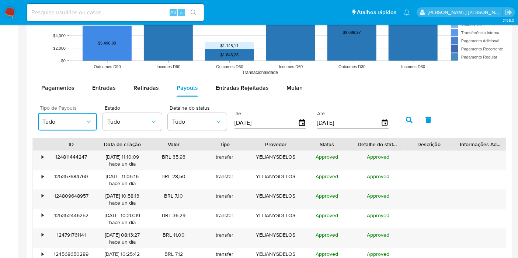
click at [85, 122] on icon "button" at bounding box center [88, 121] width 7 height 7
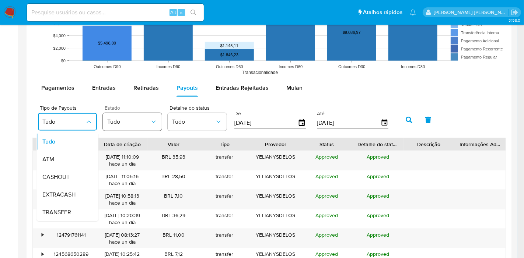
click at [130, 128] on button "Tudo" at bounding box center [132, 122] width 59 height 18
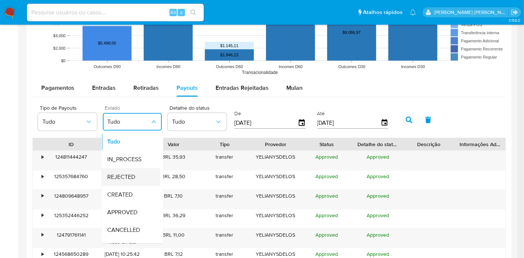
click at [138, 178] on div "REJECTED" at bounding box center [128, 177] width 43 height 18
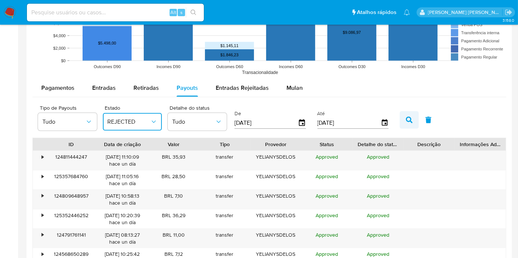
click at [400, 122] on button "button" at bounding box center [409, 120] width 19 height 18
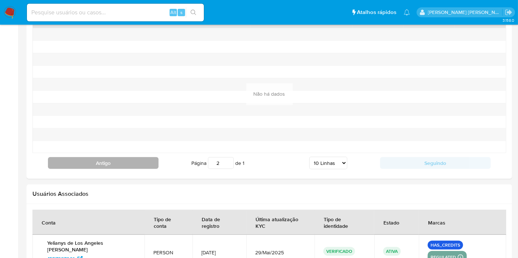
click at [105, 166] on button "Antigo" at bounding box center [103, 163] width 111 height 12
type input "1"
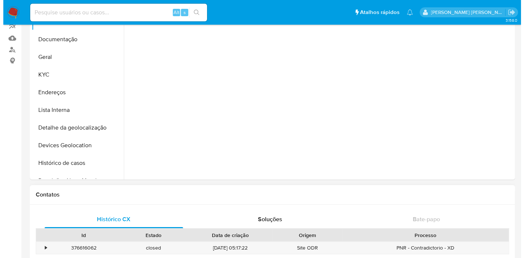
scroll to position [0, 0]
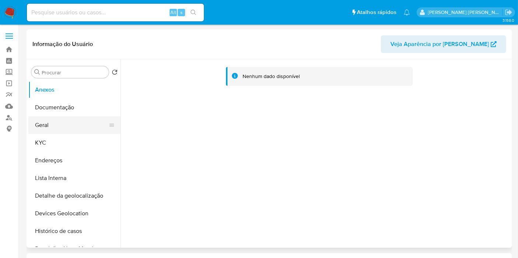
click at [71, 126] on button "Geral" at bounding box center [71, 125] width 86 height 18
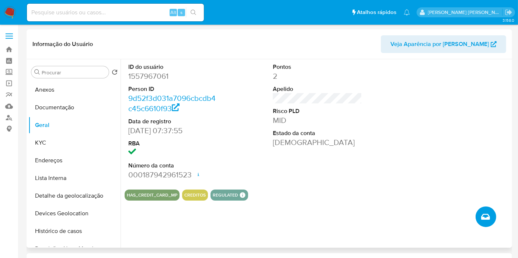
click at [487, 216] on icon "Criar caso manual" at bounding box center [485, 217] width 9 height 9
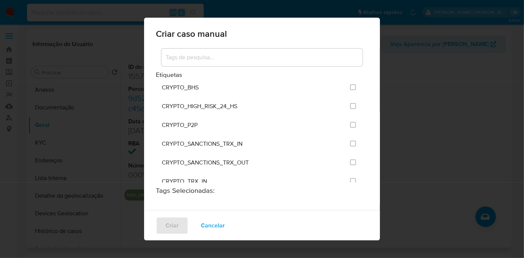
scroll to position [1214, 0]
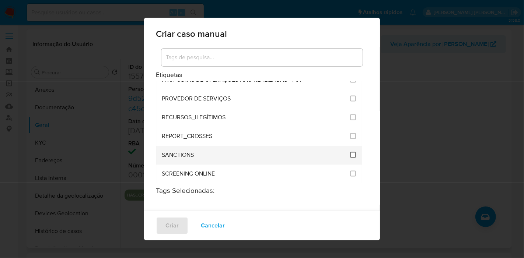
click at [350, 152] on input "2614" at bounding box center [353, 155] width 6 height 6
checkbox input "true"
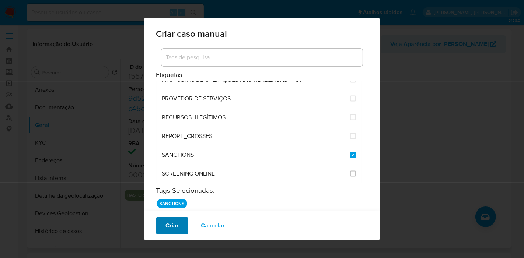
click at [181, 230] on button "Criar" at bounding box center [172, 226] width 32 height 18
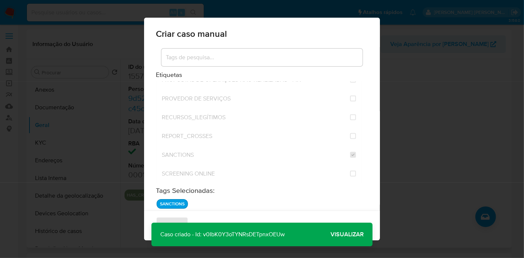
click at [272, 236] on p "Caso criado - Id: v0IbK0Y3oTYNRsDETpnxOEUw" at bounding box center [223, 235] width 142 height 24
click at [342, 235] on span "Visualizar" at bounding box center [347, 235] width 33 height 0
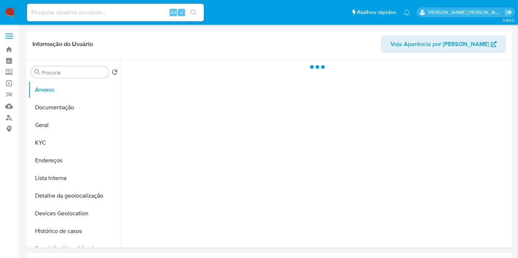
select select "10"
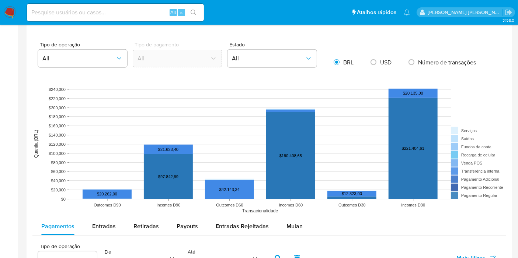
scroll to position [573, 0]
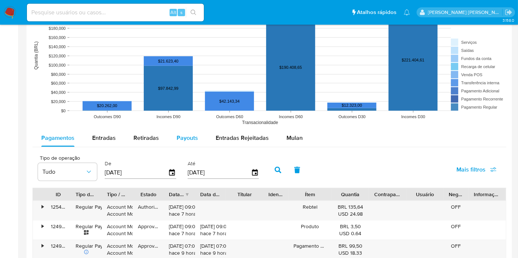
click at [192, 141] on span "Payouts" at bounding box center [187, 138] width 21 height 8
select select "10"
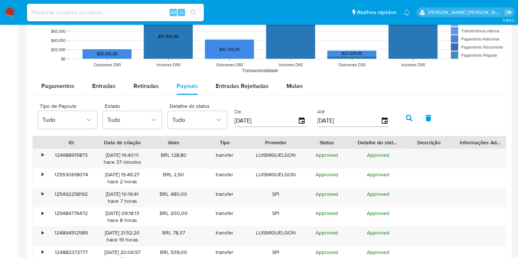
scroll to position [614, 0]
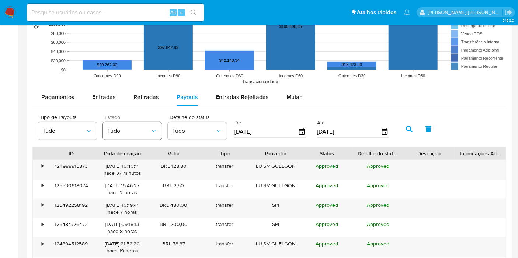
click at [125, 136] on button "Tudo" at bounding box center [132, 131] width 59 height 18
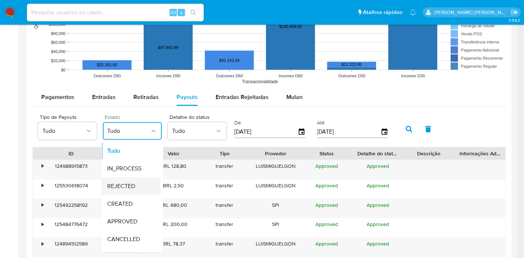
click at [138, 180] on div "REJECTED" at bounding box center [128, 187] width 43 height 18
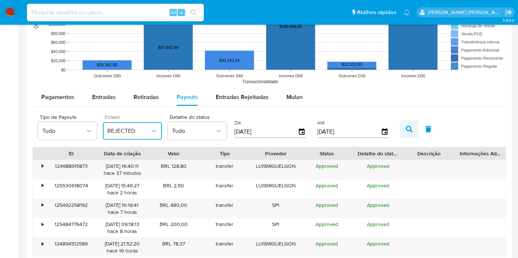
click at [405, 123] on button "button" at bounding box center [409, 130] width 19 height 18
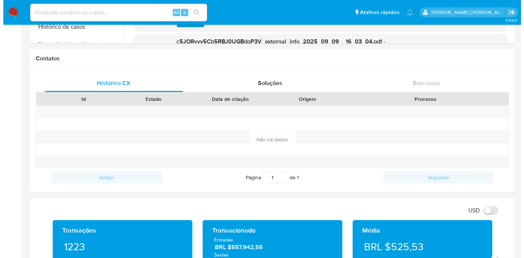
scroll to position [0, 0]
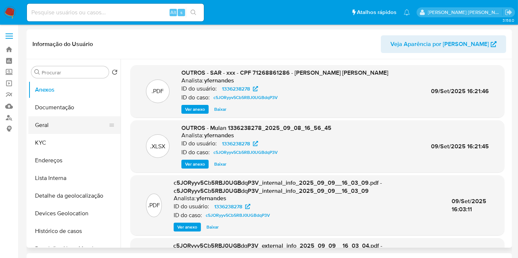
click at [67, 117] on button "Geral" at bounding box center [71, 125] width 86 height 18
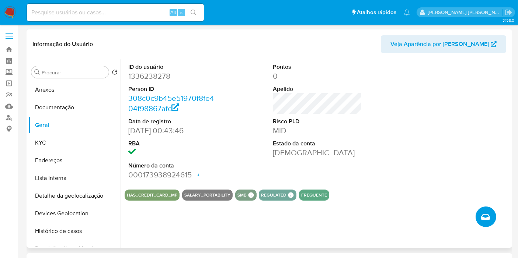
click at [485, 213] on icon "Criar caso manual" at bounding box center [485, 217] width 9 height 9
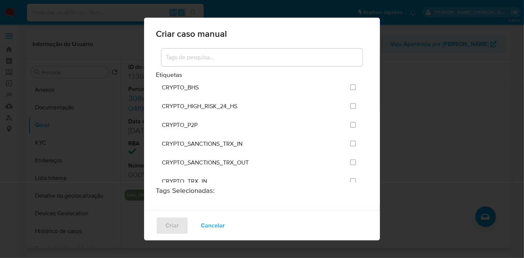
scroll to position [1214, 0]
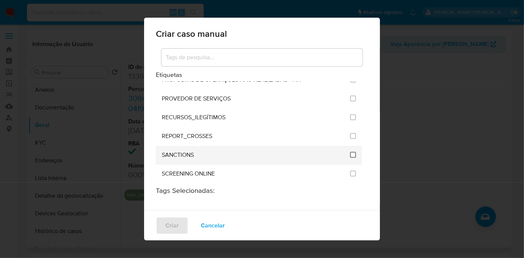
click at [350, 152] on input "2614" at bounding box center [353, 155] width 6 height 6
checkbox input "true"
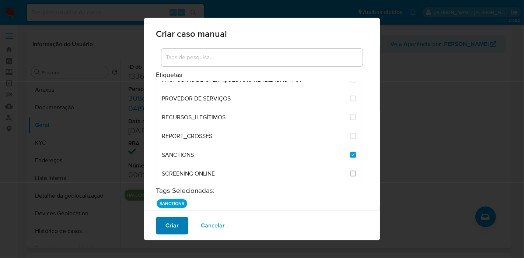
click at [168, 222] on span "Criar" at bounding box center [172, 226] width 13 height 16
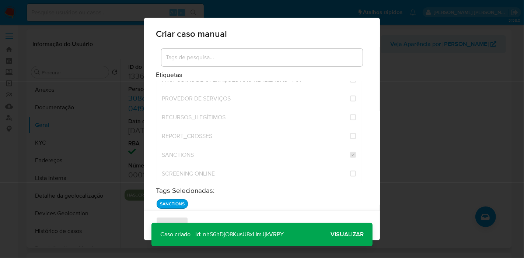
click at [260, 235] on p "Caso criado - Id: nhS6hDjO8KusU8xHmJjkVRPY" at bounding box center [222, 235] width 141 height 24
click at [348, 235] on span "Visualizar" at bounding box center [347, 235] width 33 height 0
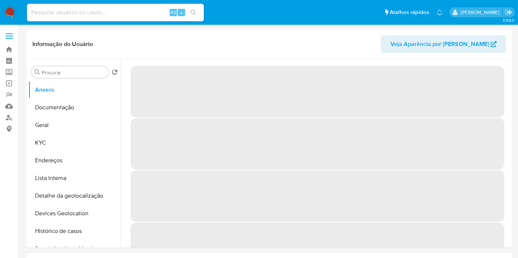
select select "10"
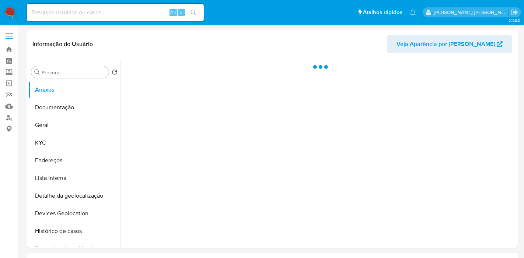
select select "10"
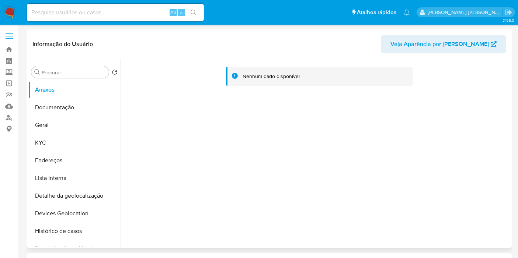
click at [347, 172] on div "Nenhum dado disponível" at bounding box center [316, 153] width 390 height 189
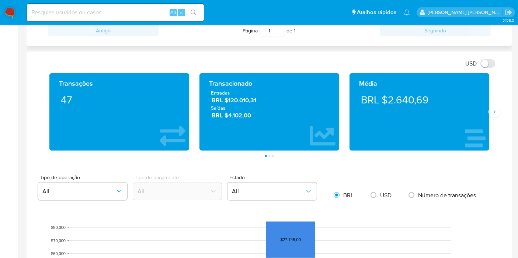
scroll to position [491, 0]
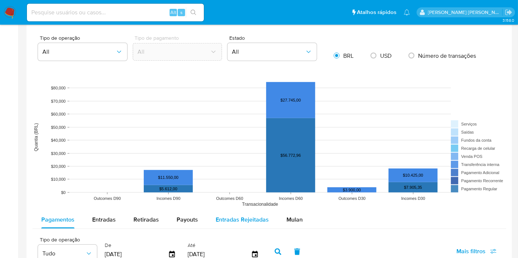
click at [230, 217] on span "Entradas Rejeitadas" at bounding box center [242, 220] width 53 height 8
select select "10"
drag, startPoint x: 181, startPoint y: 219, endPoint x: 237, endPoint y: 164, distance: 77.9
click at [182, 219] on span "Payouts" at bounding box center [187, 220] width 21 height 8
select select "10"
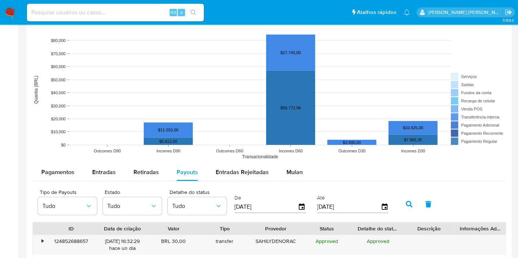
scroll to position [614, 0]
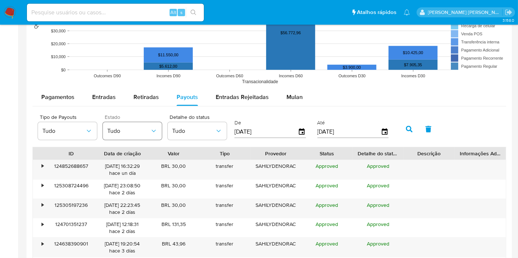
click at [124, 130] on span "Tudo" at bounding box center [128, 131] width 43 height 7
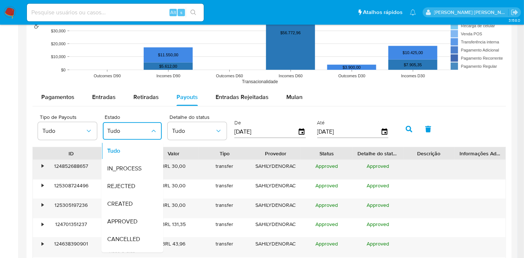
click at [129, 185] on span "REJECTED" at bounding box center [121, 186] width 28 height 7
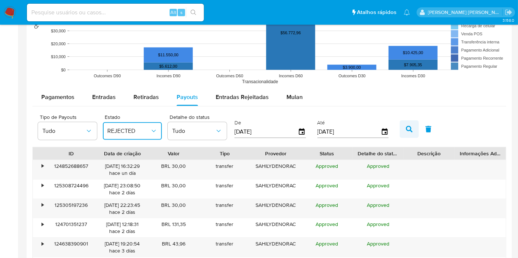
click at [406, 130] on icon "button" at bounding box center [409, 129] width 7 height 7
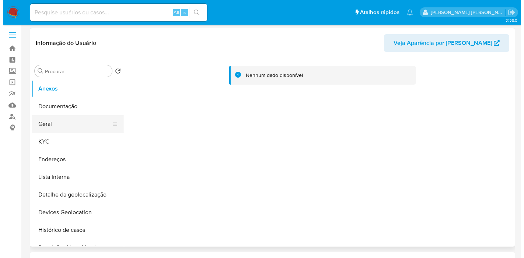
scroll to position [0, 0]
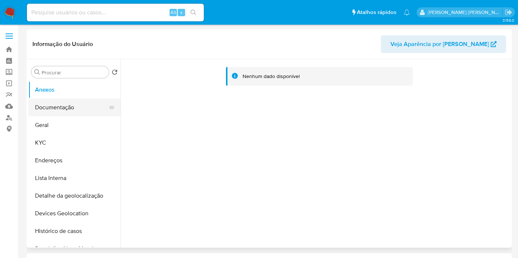
click at [79, 115] on button "Documentação" at bounding box center [71, 108] width 86 height 18
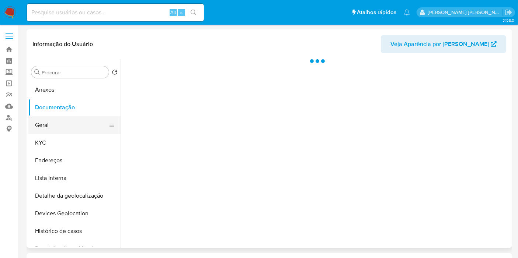
click at [80, 122] on button "Geral" at bounding box center [71, 125] width 86 height 18
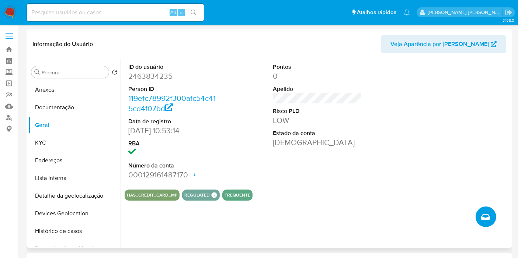
click at [484, 214] on icon "Criar caso manual" at bounding box center [485, 217] width 9 height 6
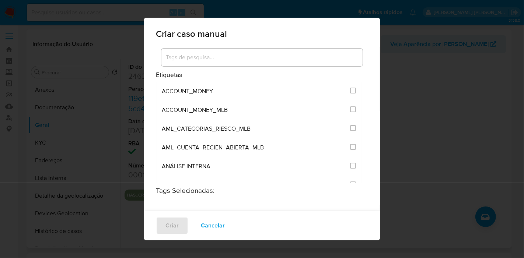
scroll to position [1214, 0]
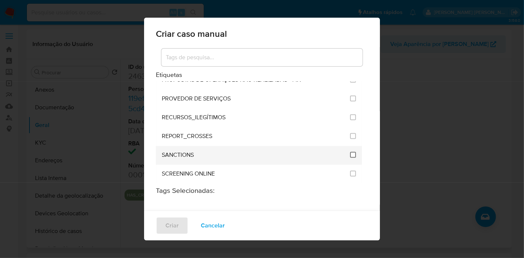
click at [350, 152] on input "2614" at bounding box center [353, 155] width 6 height 6
checkbox input "true"
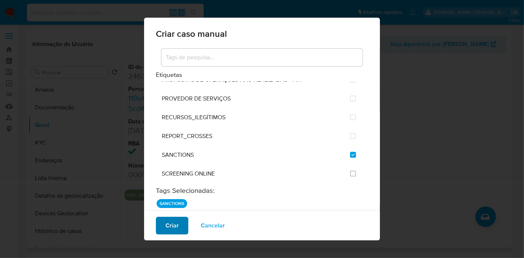
click at [181, 222] on button "Criar" at bounding box center [172, 226] width 32 height 18
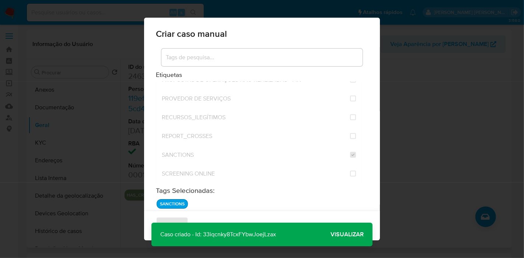
click at [264, 236] on p "Caso criado - Id: 33iqcnky8TcxFYbwJoejLzax" at bounding box center [218, 235] width 133 height 24
click at [353, 235] on span "Visualizar" at bounding box center [347, 235] width 33 height 0
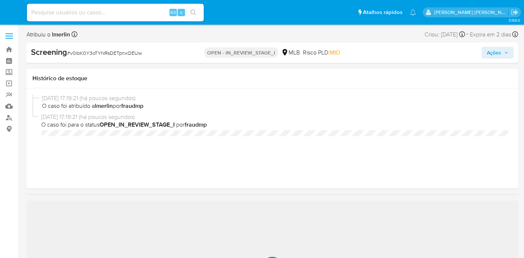
select select "10"
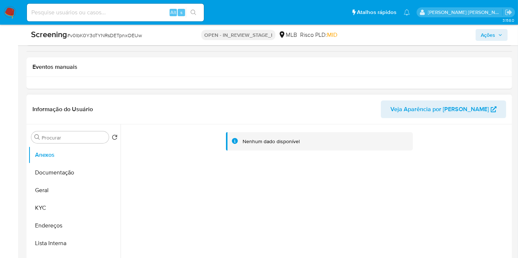
scroll to position [205, 0]
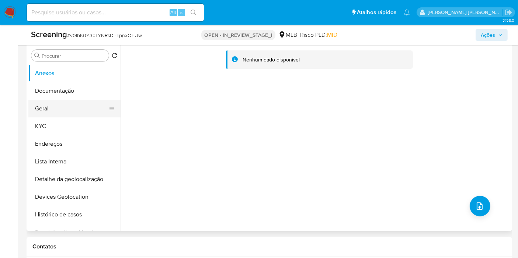
click at [85, 101] on button "Geral" at bounding box center [71, 109] width 86 height 18
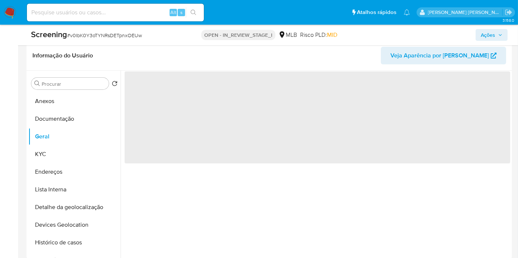
scroll to position [164, 0]
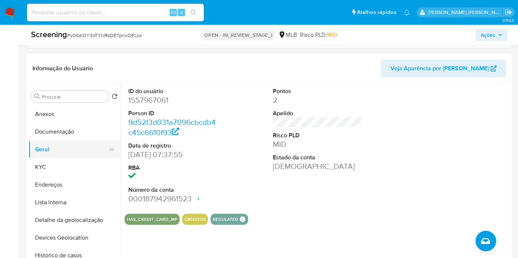
click at [84, 160] on button "KYC" at bounding box center [74, 168] width 92 height 18
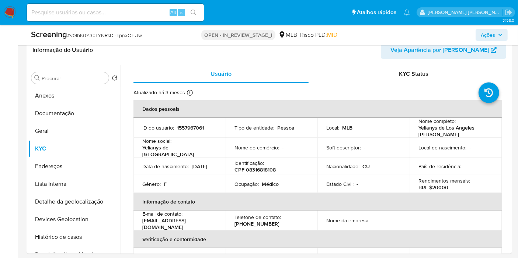
scroll to position [180, 0]
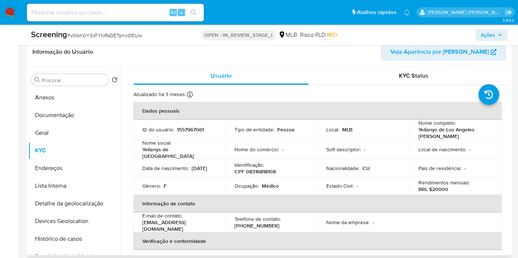
click at [251, 171] on p "CPF 08316818108" at bounding box center [254, 171] width 41 height 7
copy p "08316818108"
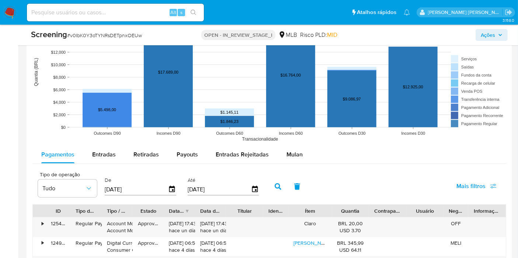
click at [186, 151] on span "Payouts" at bounding box center [187, 154] width 21 height 8
select select "10"
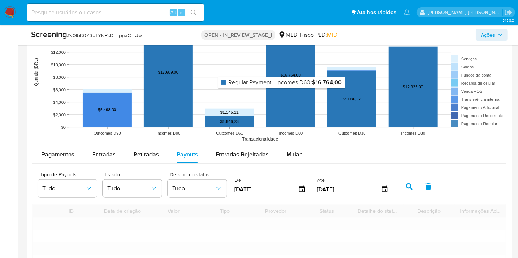
scroll to position [836, 0]
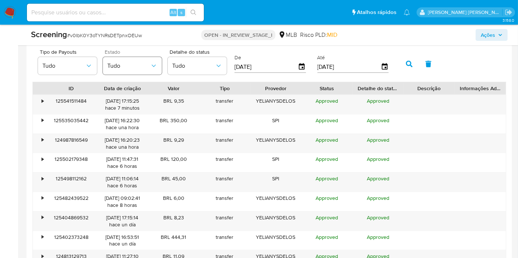
click at [131, 67] on span "Tudo" at bounding box center [128, 65] width 43 height 7
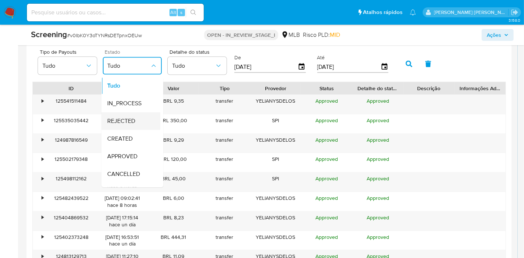
click at [128, 123] on span "REJECTED" at bounding box center [121, 121] width 28 height 7
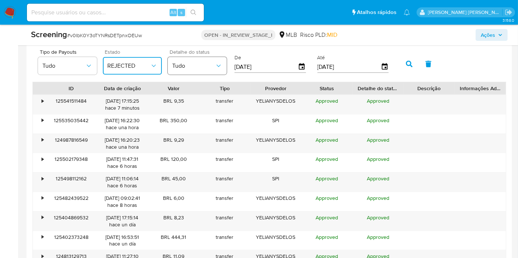
click at [205, 69] on button "Tudo" at bounding box center [197, 66] width 59 height 18
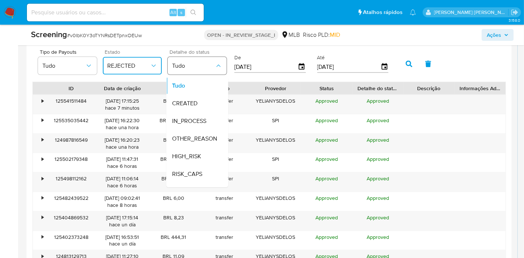
click at [204, 67] on span "Tudo" at bounding box center [193, 65] width 43 height 7
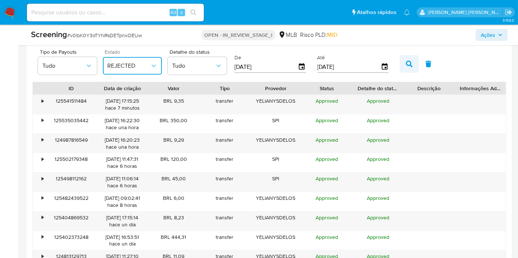
click at [408, 65] on icon "button" at bounding box center [409, 64] width 7 height 7
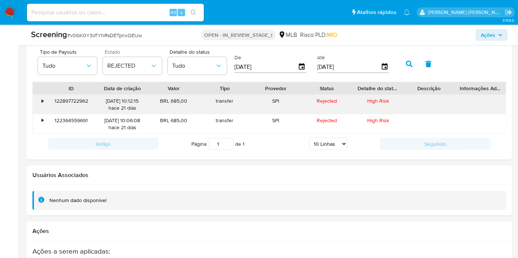
drag, startPoint x: 170, startPoint y: 99, endPoint x: 189, endPoint y: 100, distance: 19.2
click at [189, 100] on div "BRL 685,00" at bounding box center [173, 104] width 51 height 19
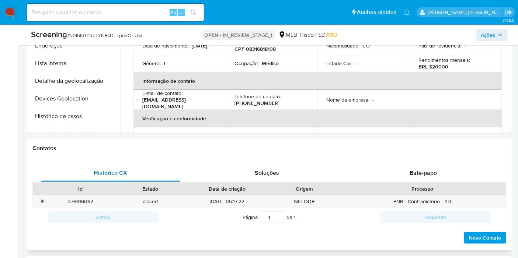
scroll to position [221, 0]
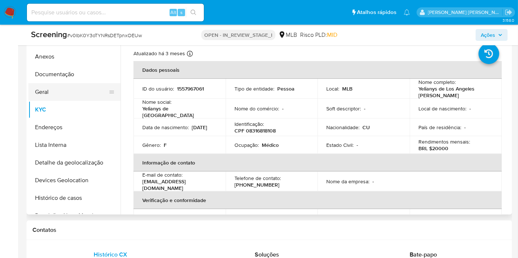
click at [78, 91] on button "Geral" at bounding box center [71, 92] width 86 height 18
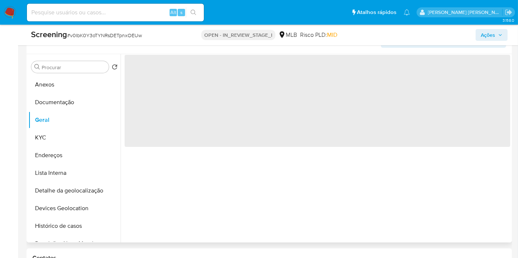
scroll to position [180, 0]
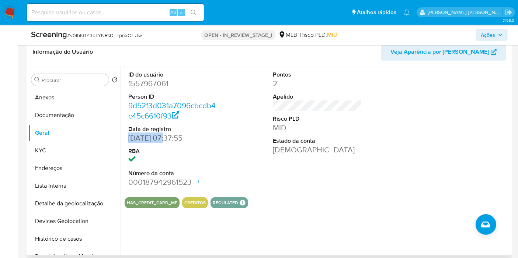
drag, startPoint x: 162, startPoint y: 137, endPoint x: 127, endPoint y: 137, distance: 35.0
click at [126, 137] on div "ID do usuário 1557967061 Person ID 9d52f3d031a7096cbcdb4c45c6610f93 Data de reg…" at bounding box center [173, 129] width 97 height 125
copy dd "[DATE]"
click at [73, 119] on button "Documentação" at bounding box center [71, 116] width 86 height 18
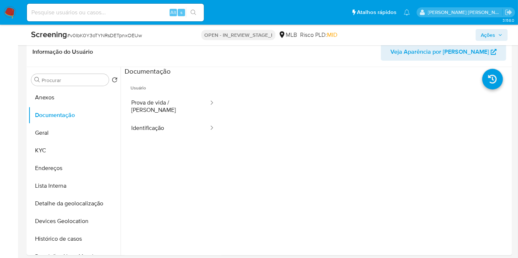
click at [179, 126] on button "Identificação" at bounding box center [167, 128] width 85 height 19
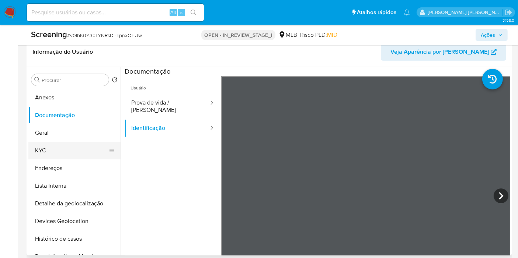
click at [70, 152] on button "KYC" at bounding box center [71, 151] width 86 height 18
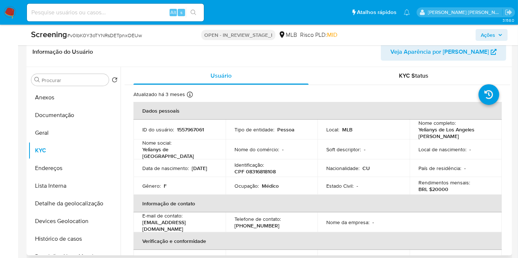
click at [255, 171] on p "CPF 08316818108" at bounding box center [254, 171] width 41 height 7
copy p "08316818108"
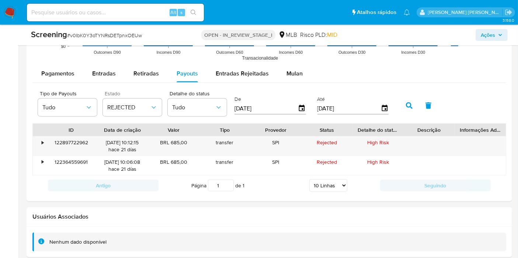
scroll to position [754, 0]
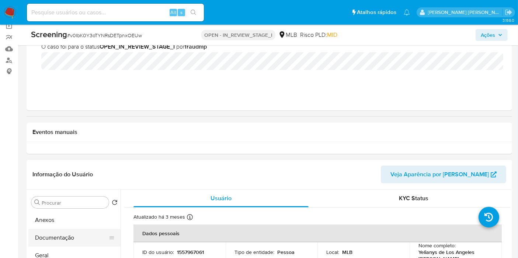
click at [41, 237] on button "Documentação" at bounding box center [71, 238] width 86 height 18
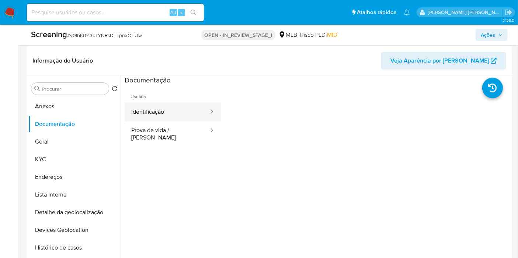
scroll to position [180, 0]
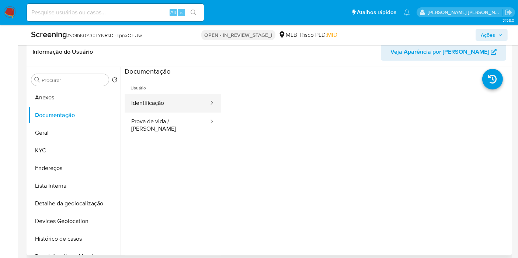
click at [183, 101] on button "Identificação" at bounding box center [167, 103] width 85 height 19
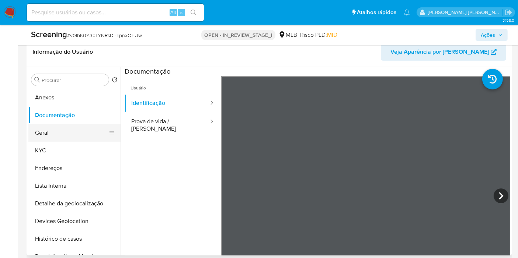
click at [63, 130] on button "Geral" at bounding box center [71, 133] width 86 height 18
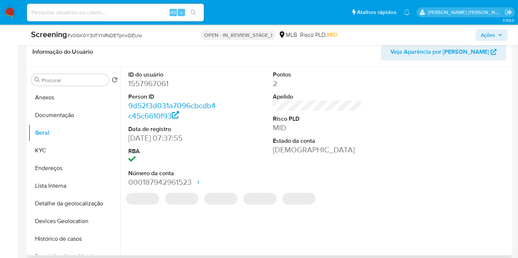
click at [146, 80] on dd "1557967061" at bounding box center [172, 84] width 89 height 10
copy dd "1557967061"
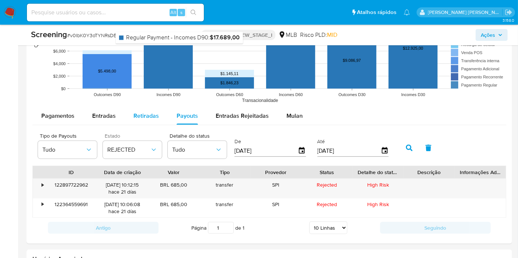
scroll to position [754, 0]
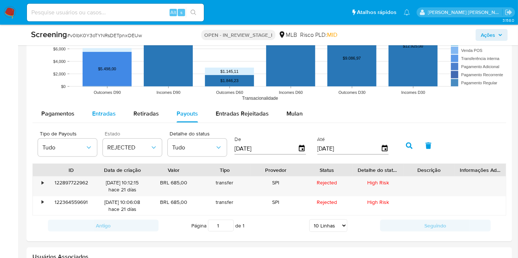
click at [112, 114] on span "Entradas" at bounding box center [104, 113] width 24 height 8
select select "10"
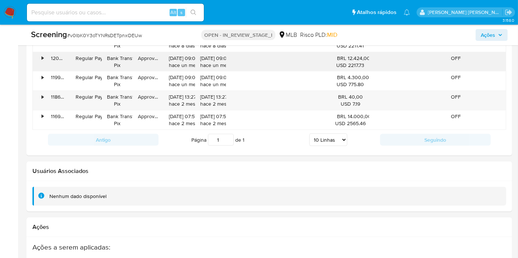
scroll to position [795, 0]
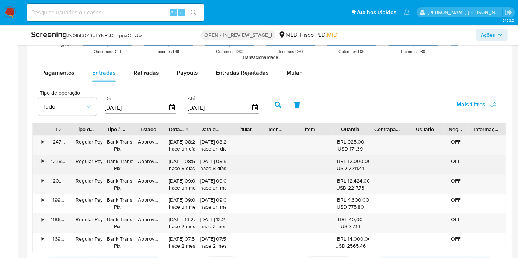
click at [42, 163] on div "•" at bounding box center [43, 161] width 2 height 7
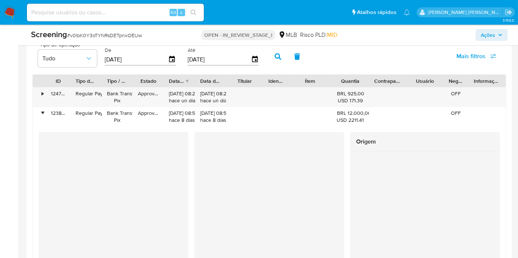
scroll to position [836, 0]
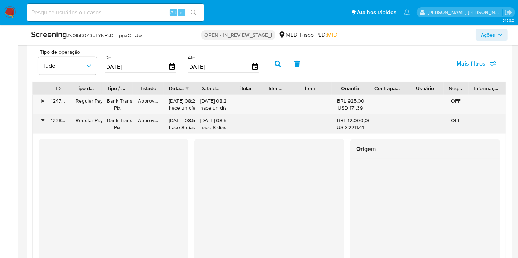
drag, startPoint x: 38, startPoint y: 124, endPoint x: 44, endPoint y: 119, distance: 8.4
click at [38, 124] on div "•" at bounding box center [39, 124] width 13 height 19
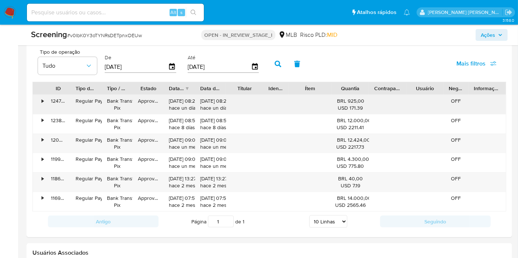
click at [46, 97] on div "124798619933" at bounding box center [58, 104] width 25 height 19
click at [42, 100] on div "•" at bounding box center [43, 101] width 2 height 7
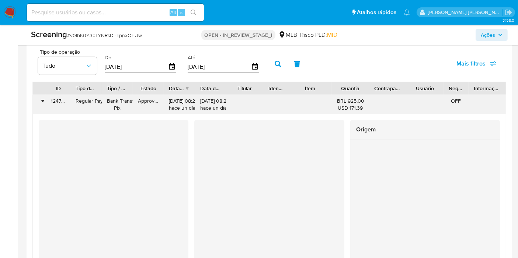
click at [42, 100] on div "•" at bounding box center [43, 101] width 2 height 7
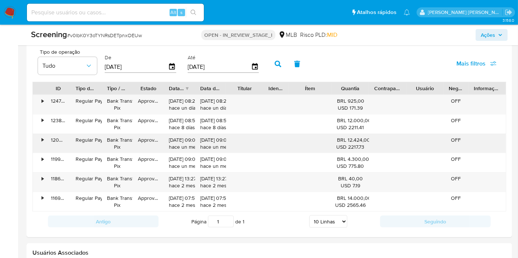
click at [42, 137] on div "•" at bounding box center [43, 140] width 2 height 7
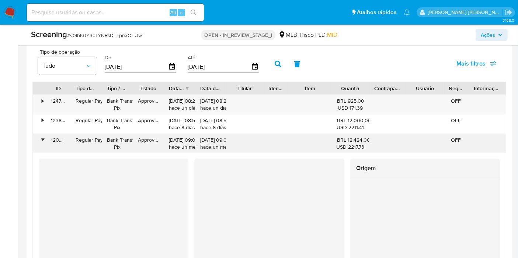
click at [42, 137] on div "•" at bounding box center [43, 140] width 2 height 7
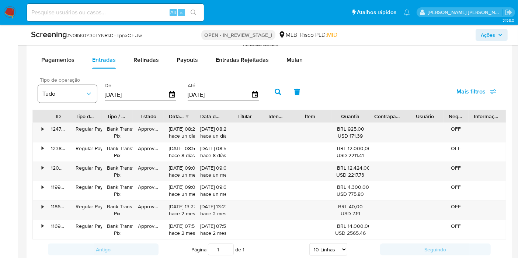
scroll to position [795, 0]
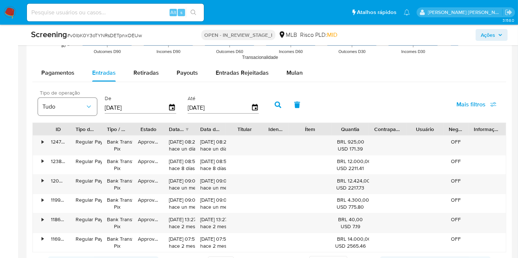
click at [59, 73] on span "Pagamentos" at bounding box center [57, 73] width 33 height 8
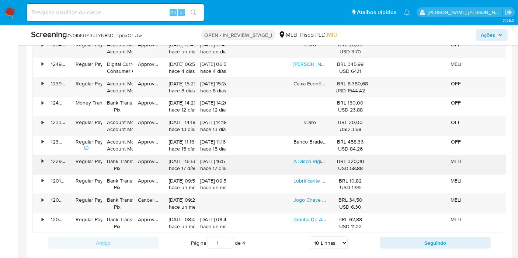
scroll to position [917, 0]
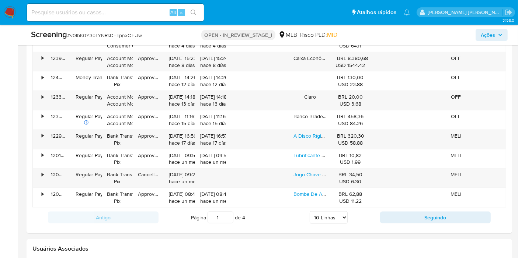
drag, startPoint x: 401, startPoint y: 218, endPoint x: 382, endPoint y: 204, distance: 23.7
click at [401, 218] on button "Seguindo" at bounding box center [435, 218] width 111 height 12
type input "2"
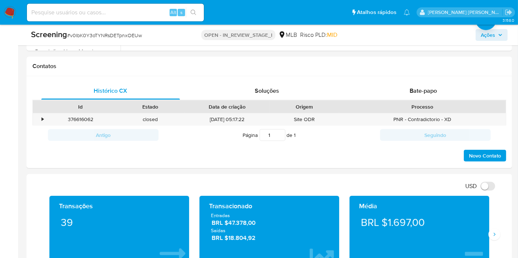
scroll to position [262, 0]
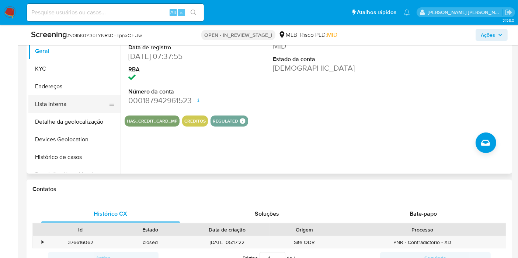
click at [68, 104] on button "Lista Interna" at bounding box center [71, 104] width 86 height 18
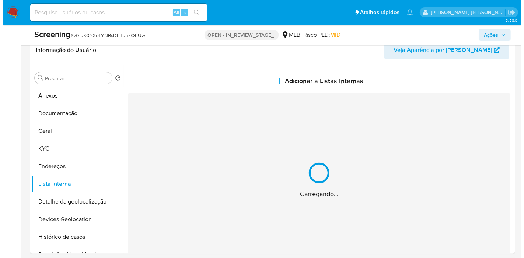
scroll to position [180, 0]
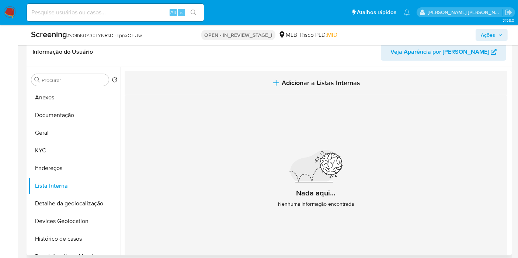
click at [284, 86] on span "Adicionar a Listas Internas" at bounding box center [321, 83] width 79 height 8
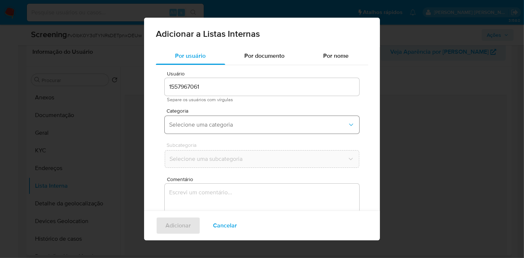
click at [224, 125] on span "Selecione uma categoria" at bounding box center [258, 124] width 178 height 7
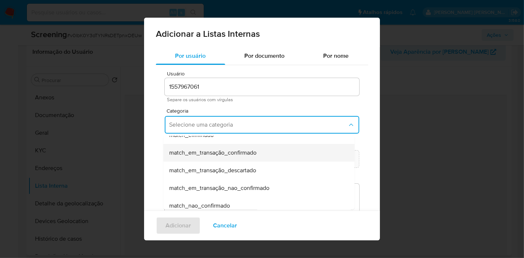
scroll to position [82, 0]
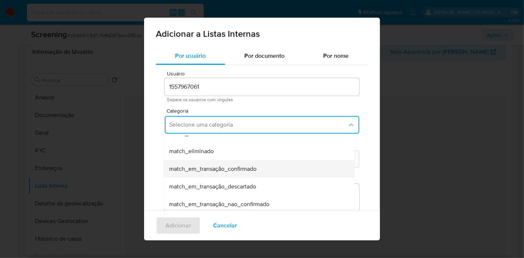
click at [240, 170] on span "match_em_transação_confirmado" at bounding box center [212, 169] width 87 height 7
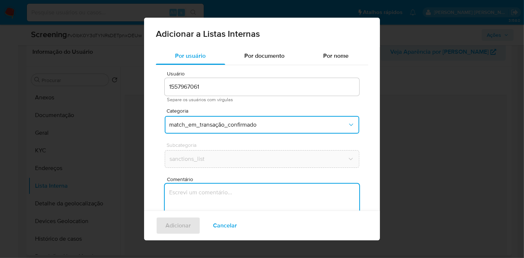
click at [247, 189] on textarea "Comentário" at bounding box center [262, 219] width 195 height 71
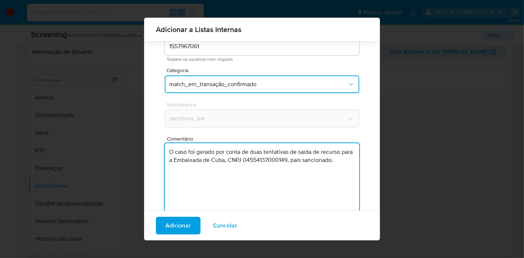
type textarea "O caso foi gerado por conta de duas tentativas de saída de recurso para a Embai…"
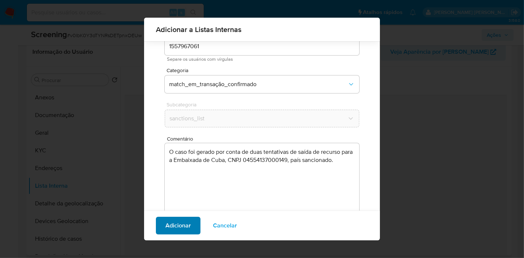
click at [186, 229] on span "Adicionar" at bounding box center [178, 226] width 25 height 16
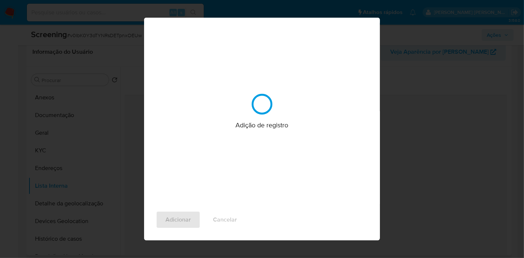
scroll to position [0, 0]
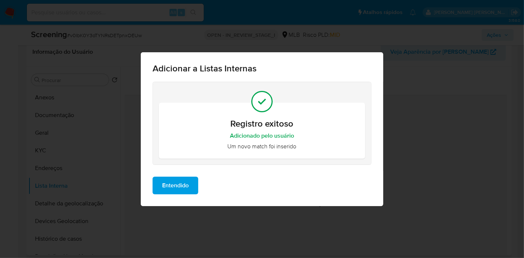
click at [172, 184] on span "Entendido" at bounding box center [175, 186] width 27 height 16
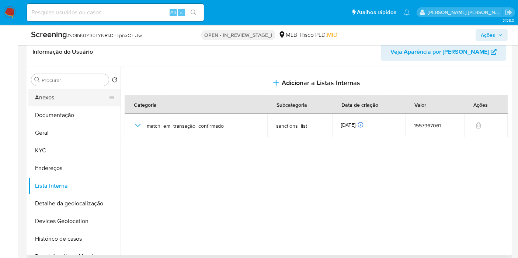
click at [57, 100] on button "Anexos" at bounding box center [71, 98] width 86 height 18
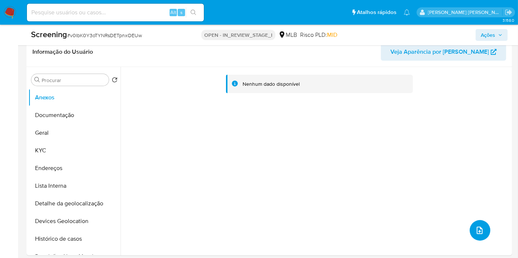
click at [475, 231] on icon "upload-file" at bounding box center [479, 230] width 9 height 9
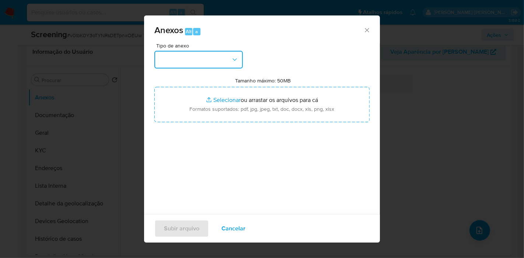
click at [203, 56] on button "button" at bounding box center [198, 60] width 88 height 18
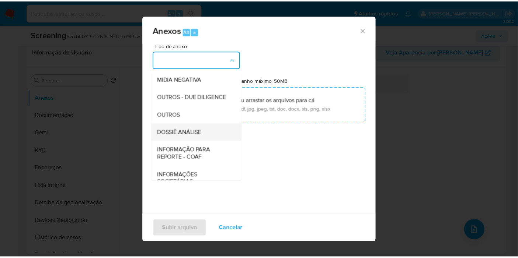
scroll to position [113, 0]
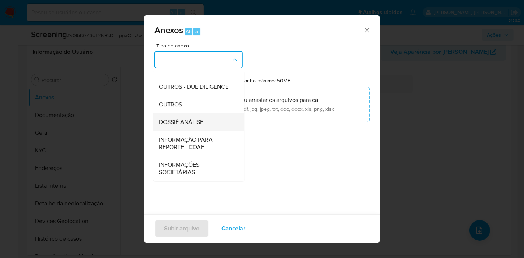
click at [195, 123] on span "DOSSIÊ ANÁLISE" at bounding box center [181, 122] width 45 height 7
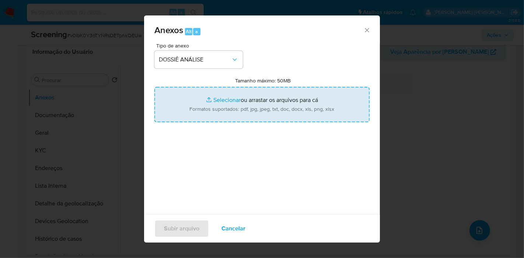
click at [232, 108] on input "Tamanho máximo: 50MB Selecionar arquivos" at bounding box center [261, 104] width 215 height 35
type input "C:\fakepath\Evidência_1557967061.pdf"
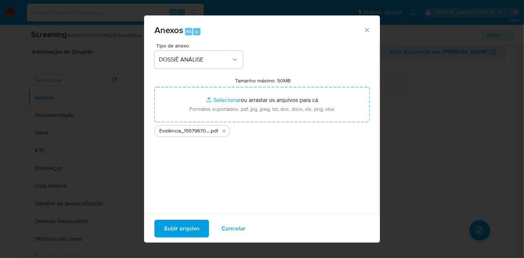
click at [188, 235] on span "Subir arquivo" at bounding box center [181, 229] width 35 height 16
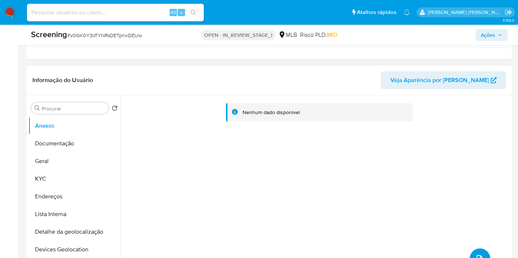
scroll to position [139, 0]
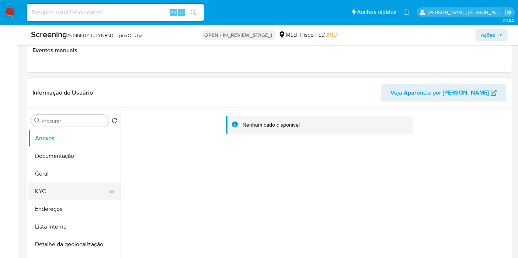
click at [66, 192] on button "KYC" at bounding box center [71, 192] width 86 height 18
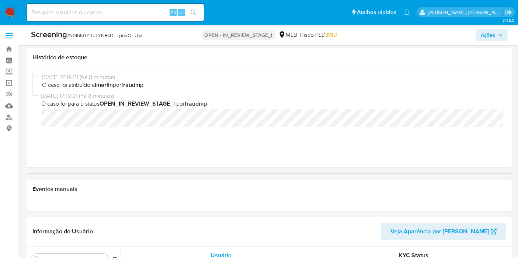
scroll to position [0, 0]
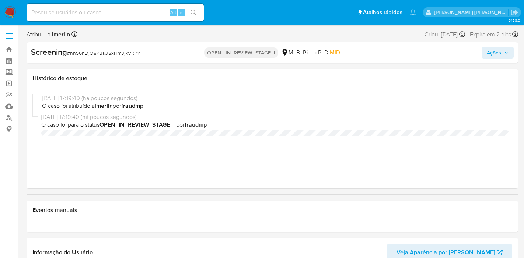
select select "10"
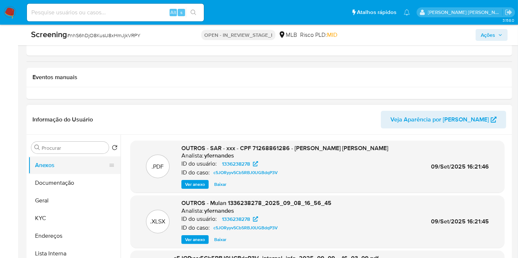
scroll to position [164, 0]
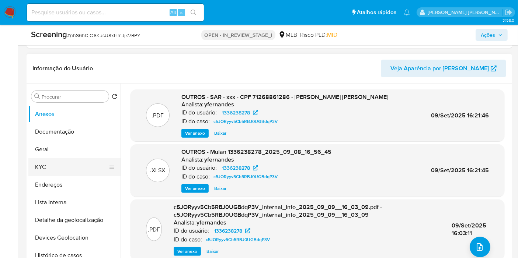
click at [70, 165] on button "KYC" at bounding box center [71, 168] width 86 height 18
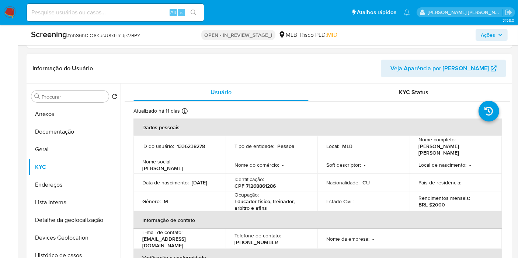
click at [261, 183] on p "CPF 71268861286" at bounding box center [254, 186] width 41 height 7
copy p "71268861286"
click at [58, 154] on button "Geral" at bounding box center [71, 150] width 86 height 18
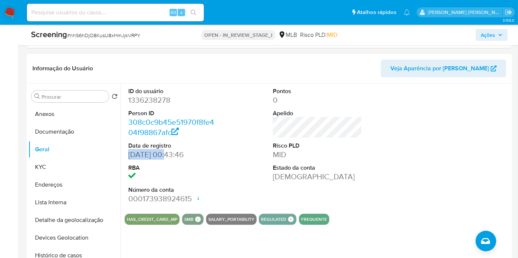
drag, startPoint x: 168, startPoint y: 154, endPoint x: 168, endPoint y: 73, distance: 81.5
click at [128, 153] on dd "[DATE] 00:43:46" at bounding box center [172, 155] width 89 height 10
copy dd "[DATE]"
click at [87, 163] on button "KYC" at bounding box center [71, 168] width 86 height 18
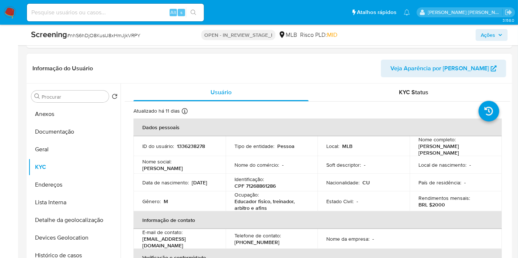
click at [266, 184] on p "CPF 71268861286" at bounding box center [254, 186] width 41 height 7
copy p "71268861286"
click at [70, 131] on button "Documentação" at bounding box center [71, 132] width 86 height 18
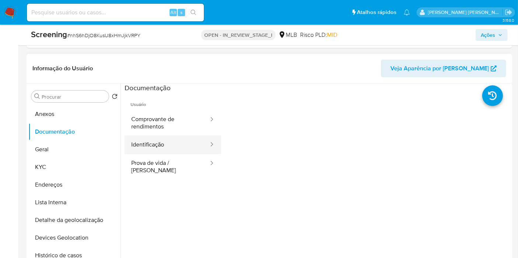
click at [183, 140] on button "Identificação" at bounding box center [167, 145] width 85 height 19
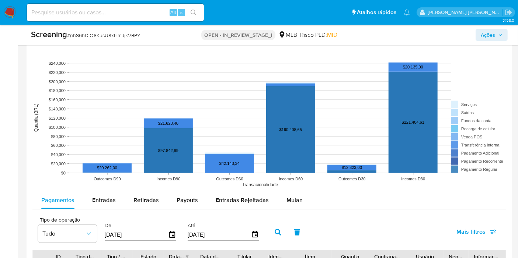
scroll to position [778, 0]
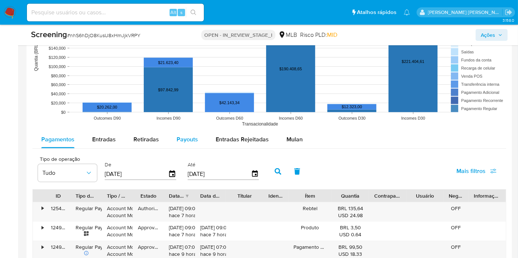
click at [202, 141] on button "Payouts" at bounding box center [187, 140] width 39 height 18
select select "10"
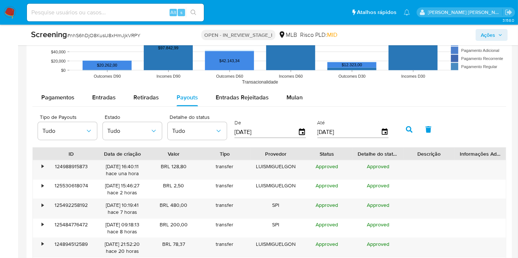
scroll to position [860, 0]
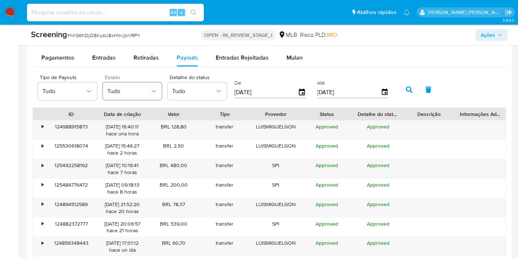
click at [124, 93] on span "Tudo" at bounding box center [128, 91] width 43 height 7
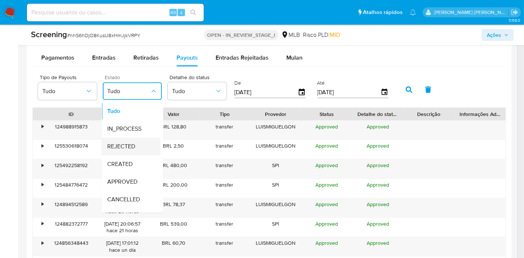
click at [132, 143] on span "REJECTED" at bounding box center [121, 146] width 28 height 7
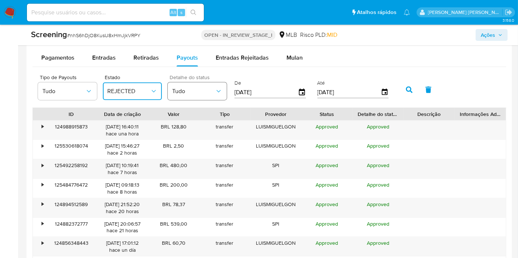
click at [216, 88] on icon "button" at bounding box center [218, 91] width 7 height 7
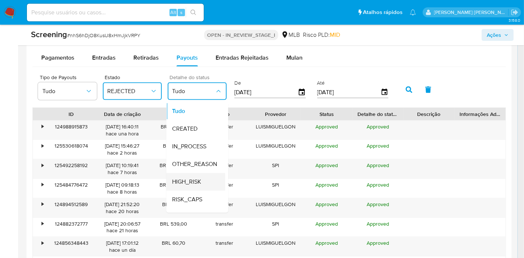
click at [202, 178] on div "HIGH_RISK" at bounding box center [193, 182] width 43 height 18
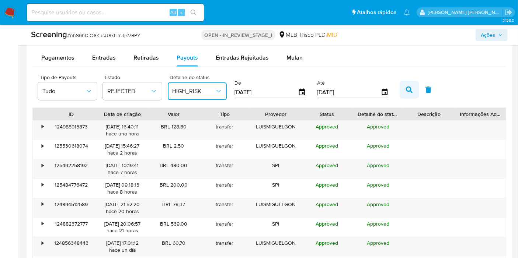
click at [406, 88] on icon "button" at bounding box center [409, 90] width 7 height 7
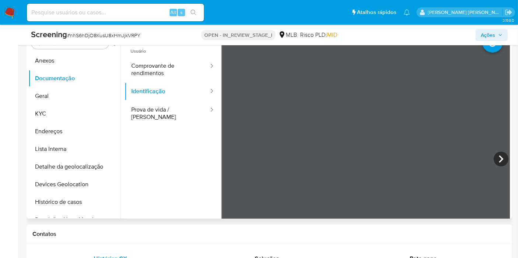
scroll to position [205, 0]
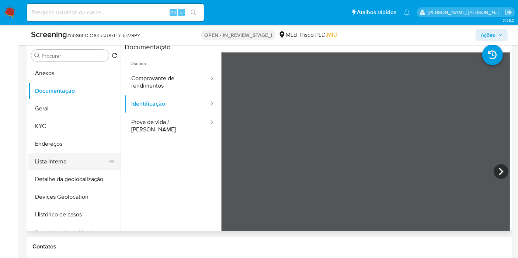
click at [53, 162] on button "Lista Interna" at bounding box center [71, 162] width 86 height 18
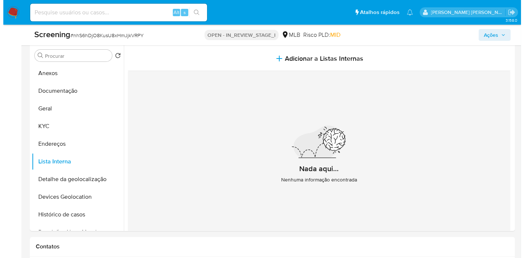
scroll to position [164, 0]
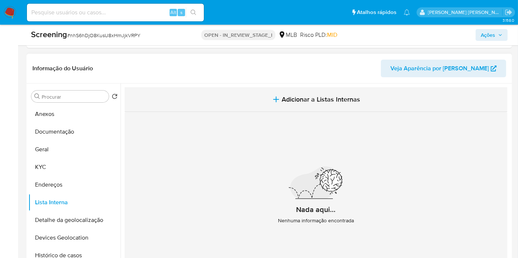
click at [235, 91] on button "Adicionar a Listas Internas" at bounding box center [316, 99] width 383 height 25
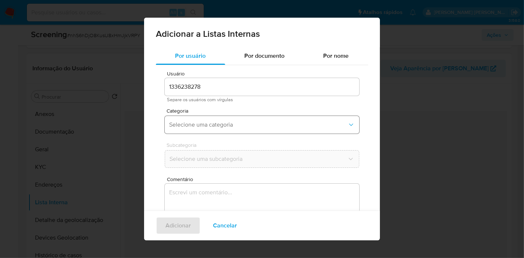
click at [212, 125] on span "Selecione uma categoria" at bounding box center [258, 124] width 178 height 7
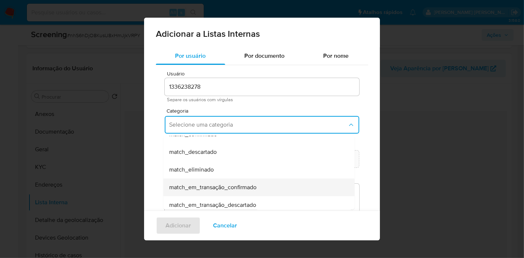
scroll to position [82, 0]
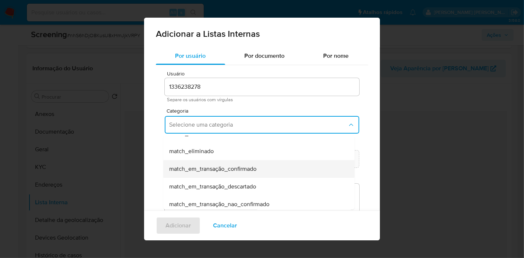
click at [240, 171] on span "match_em_transação_confirmado" at bounding box center [212, 169] width 87 height 7
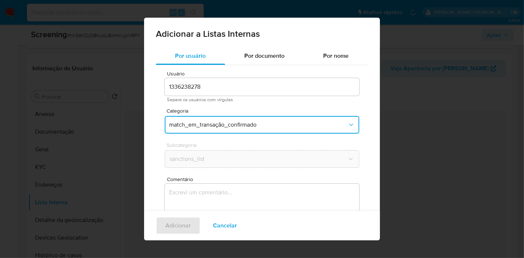
click at [241, 174] on div "Usuário 1336238278 Separe os usuários com vírgulas Categoria match_em_transação…" at bounding box center [262, 166] width 212 height 202
click at [239, 192] on textarea "Comentário" at bounding box center [262, 219] width 195 height 71
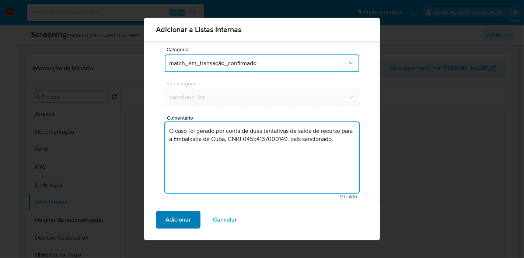
type textarea "O caso foi gerado por conta de duas tentativas de saída de recurso para a Embai…"
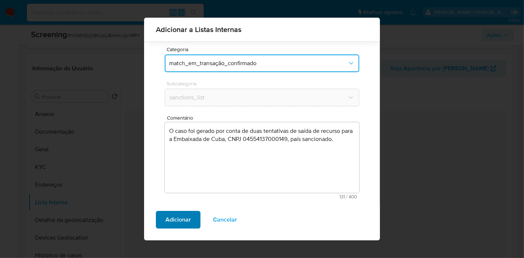
click at [190, 223] on span "Adicionar" at bounding box center [178, 220] width 25 height 16
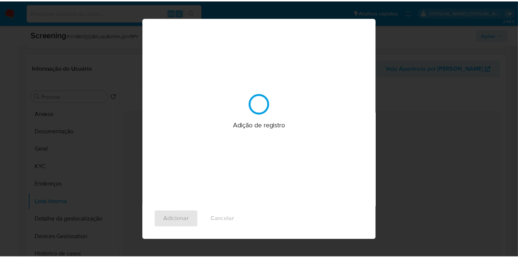
scroll to position [0, 0]
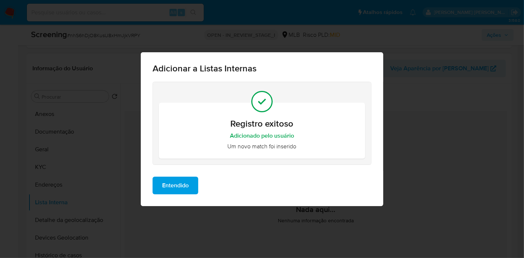
click at [169, 189] on span "Entendido" at bounding box center [175, 186] width 27 height 16
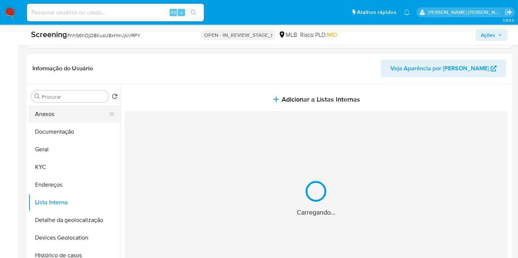
click at [69, 117] on button "Anexos" at bounding box center [71, 114] width 86 height 18
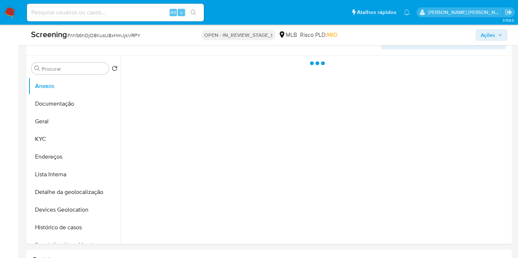
scroll to position [205, 0]
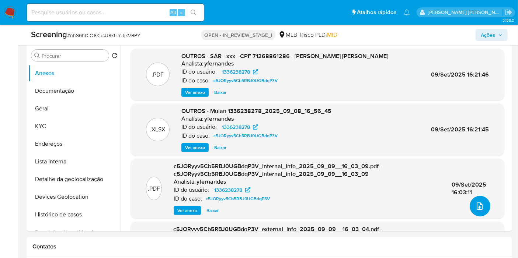
click at [476, 206] on icon "upload-file" at bounding box center [479, 206] width 9 height 9
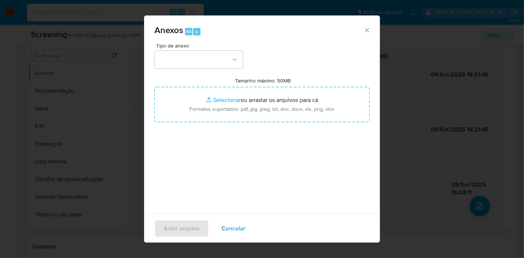
click at [236, 229] on span "Cancelar" at bounding box center [234, 229] width 24 height 16
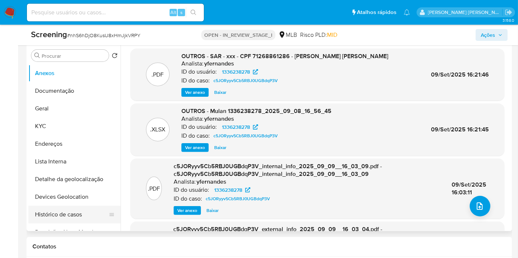
click at [59, 213] on button "Histórico de casos" at bounding box center [71, 215] width 86 height 18
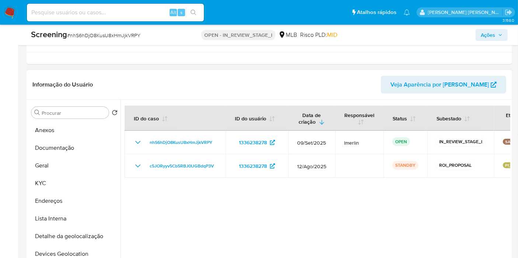
scroll to position [164, 0]
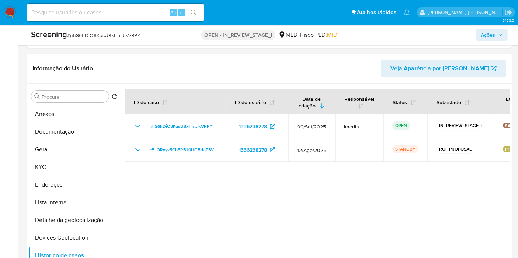
drag, startPoint x: 502, startPoint y: 148, endPoint x: 524, endPoint y: 148, distance: 21.8
click at [431, 188] on div at bounding box center [316, 178] width 390 height 189
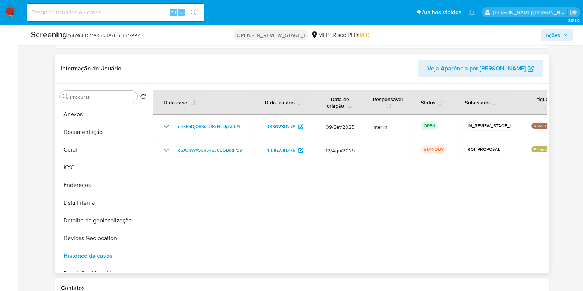
drag, startPoint x: 492, startPoint y: 0, endPoint x: 306, endPoint y: 189, distance: 265.1
click at [306, 189] on div at bounding box center [348, 178] width 398 height 189
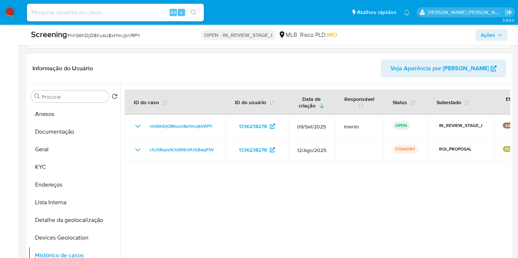
drag, startPoint x: 578, startPoint y: 0, endPoint x: 233, endPoint y: 181, distance: 388.8
click at [265, 181] on div at bounding box center [316, 178] width 390 height 189
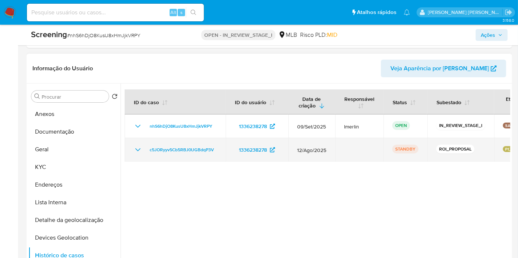
click at [136, 150] on icon "Mostrar/Ocultar" at bounding box center [137, 150] width 9 height 9
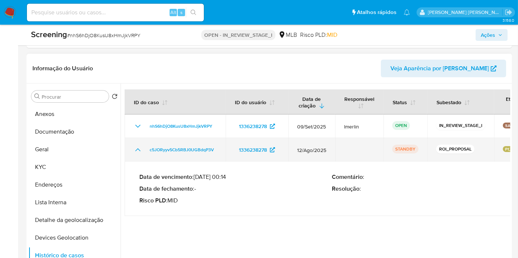
click at [136, 150] on icon "Mostrar/Ocultar" at bounding box center [137, 150] width 5 height 3
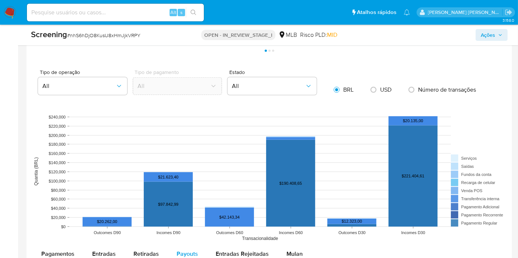
scroll to position [737, 0]
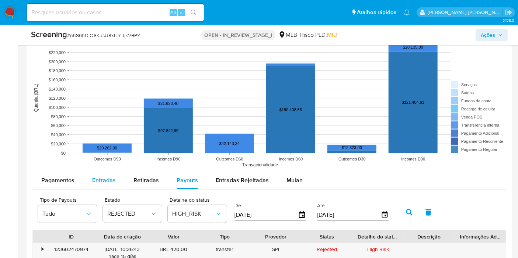
click at [112, 179] on span "Entradas" at bounding box center [104, 180] width 24 height 8
select select "10"
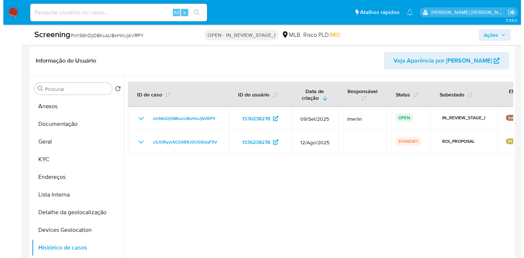
scroll to position [164, 0]
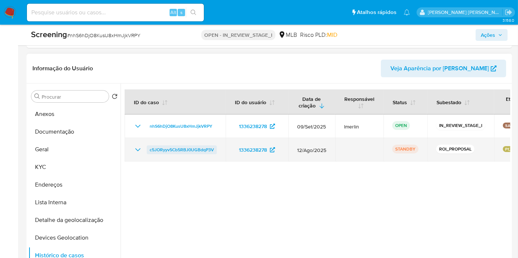
click at [199, 147] on span "c5JORyyv5Cb5RBJ0UGBdqP3V" at bounding box center [182, 150] width 64 height 9
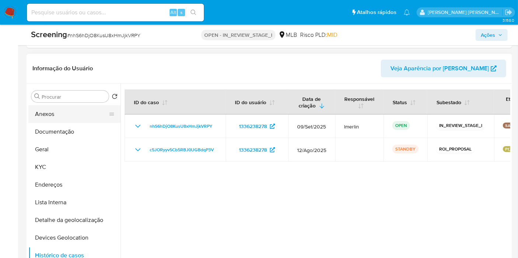
click at [79, 108] on button "Anexos" at bounding box center [71, 114] width 86 height 18
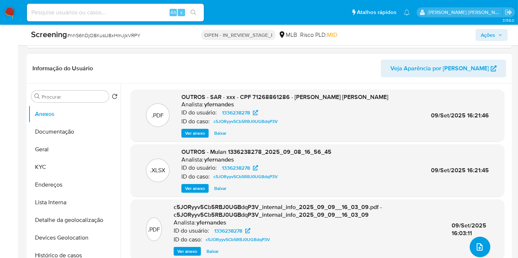
click at [476, 248] on icon "upload-file" at bounding box center [479, 247] width 9 height 9
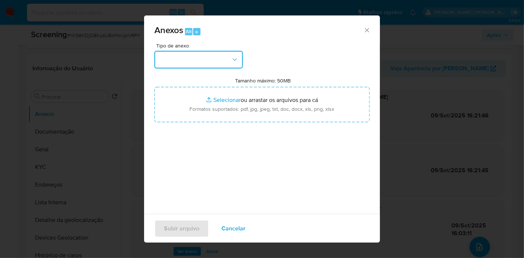
click at [174, 59] on button "button" at bounding box center [198, 60] width 88 height 18
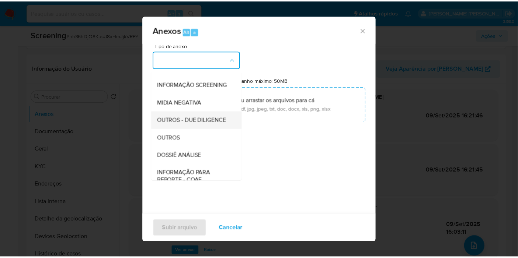
scroll to position [82, 0]
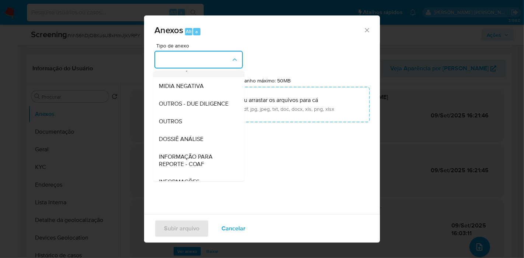
click at [202, 72] on span "INFORMAÇÃO SCREENING" at bounding box center [194, 68] width 70 height 7
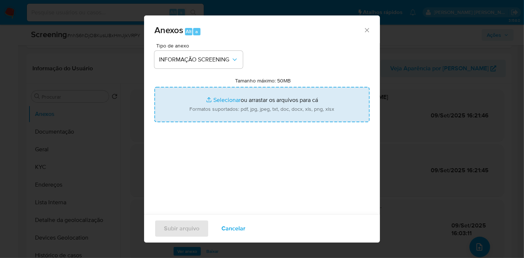
click at [241, 113] on input "Tamanho máximo: 50MB Selecionar arquivos" at bounding box center [261, 104] width 215 height 35
type input "C:\fakepath\Evidências_1336238278.pdf"
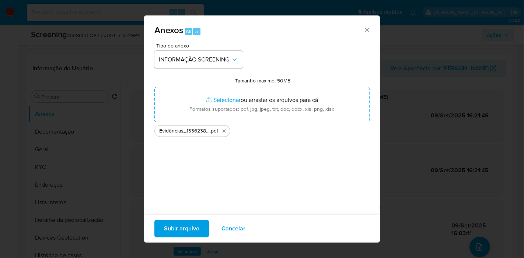
click at [185, 234] on span "Subir arquivo" at bounding box center [181, 229] width 35 height 16
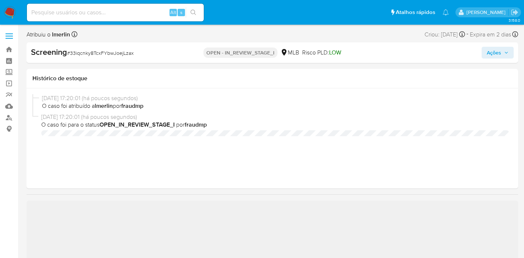
select select "10"
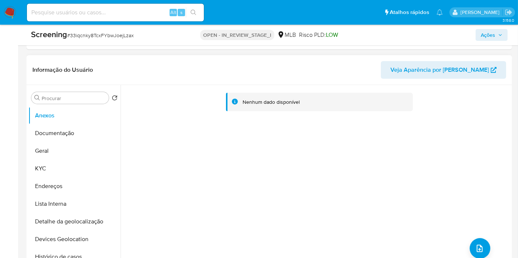
scroll to position [164, 0]
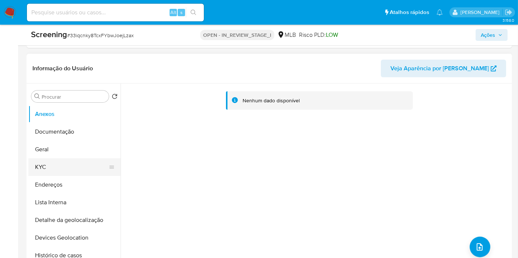
click at [77, 167] on button "KYC" at bounding box center [71, 168] width 86 height 18
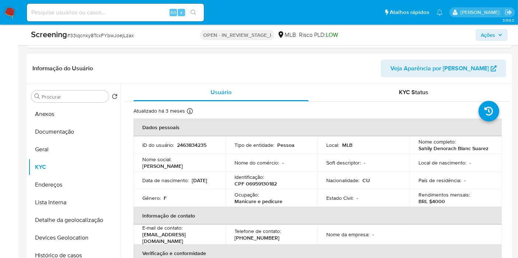
click at [264, 183] on p "CPF 06959130182" at bounding box center [255, 184] width 42 height 7
copy p "06959130182"
drag, startPoint x: 417, startPoint y: 149, endPoint x: 487, endPoint y: 147, distance: 70.8
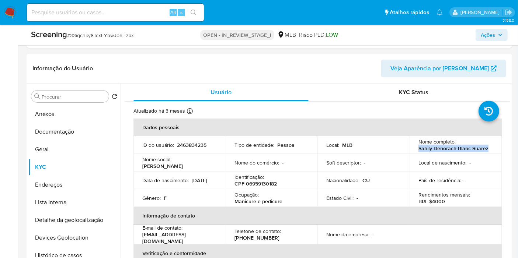
click at [487, 147] on div "Nome completo : Sahily Denorach Blanc Suarez" at bounding box center [455, 145] width 74 height 13
copy p "Sahily Denorach Blanc Suarez"
click at [65, 130] on button "Documentação" at bounding box center [71, 132] width 86 height 18
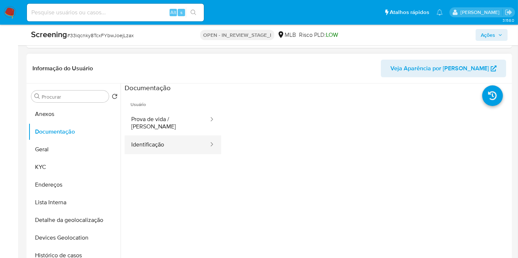
click at [180, 146] on button "Identificação" at bounding box center [167, 145] width 85 height 19
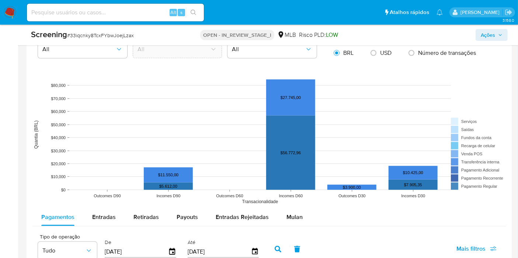
scroll to position [819, 0]
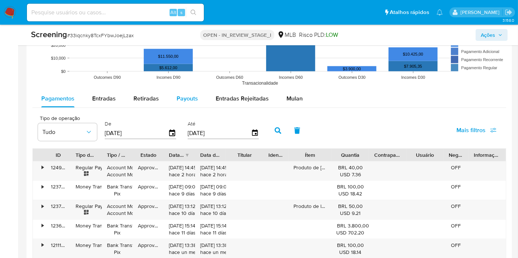
click at [185, 95] on span "Payouts" at bounding box center [187, 98] width 21 height 8
select select "10"
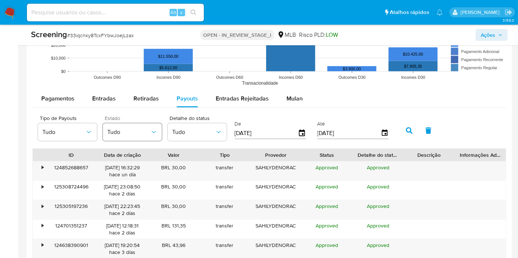
click at [123, 132] on span "Tudo" at bounding box center [128, 132] width 43 height 7
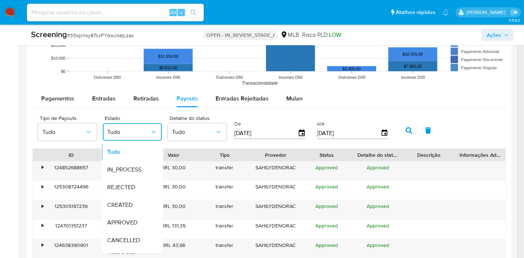
drag, startPoint x: 142, startPoint y: 191, endPoint x: 184, endPoint y: 141, distance: 64.9
click at [142, 191] on div "REJECTED" at bounding box center [128, 188] width 43 height 18
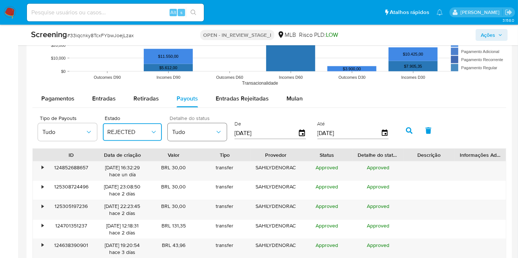
click at [192, 125] on button "Tudo" at bounding box center [197, 132] width 59 height 18
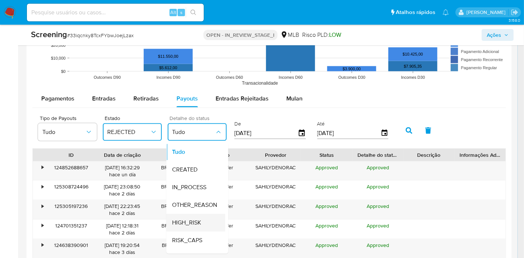
click at [201, 222] on span "HIGH_RISK" at bounding box center [186, 222] width 29 height 7
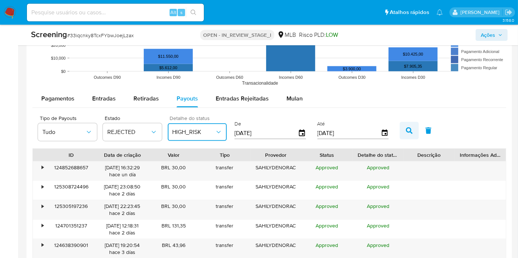
click at [410, 131] on button "button" at bounding box center [409, 131] width 19 height 18
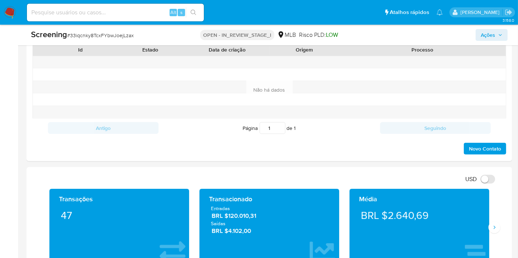
scroll to position [245, 0]
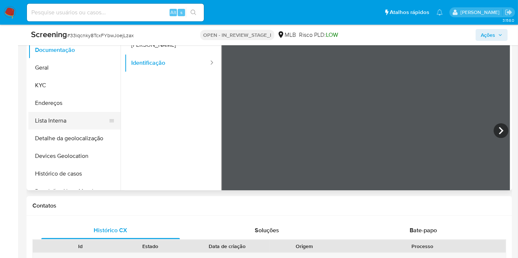
click at [49, 121] on button "Lista Interna" at bounding box center [71, 121] width 86 height 18
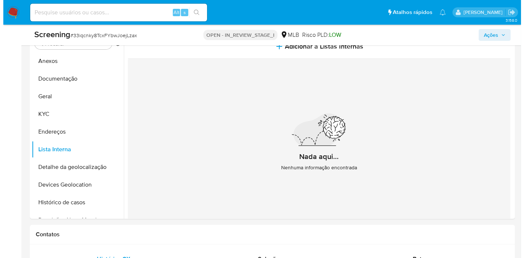
scroll to position [205, 0]
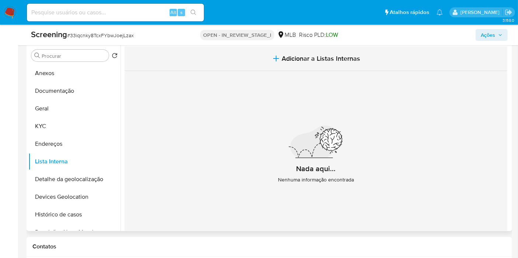
click at [288, 59] on span "Adicionar a Listas Internas" at bounding box center [321, 59] width 79 height 8
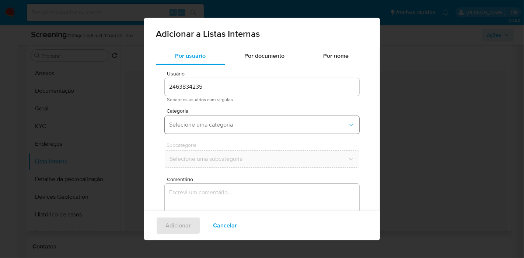
click at [237, 131] on button "Selecione uma categoria" at bounding box center [262, 125] width 195 height 18
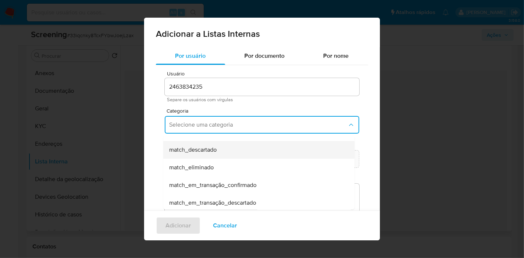
scroll to position [82, 0]
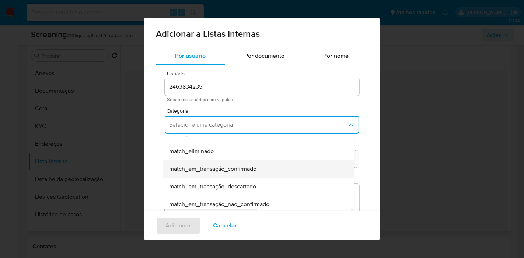
click at [248, 168] on span "match_em_transação_confirmado" at bounding box center [212, 169] width 87 height 7
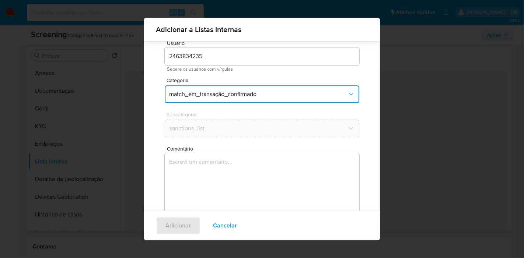
scroll to position [35, 0]
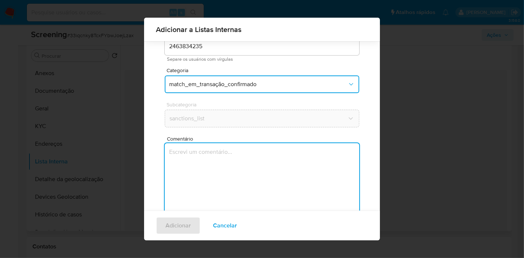
click at [269, 169] on textarea "Comentário" at bounding box center [262, 178] width 195 height 71
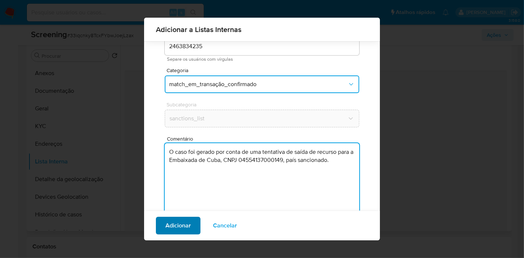
type textarea "O caso foi gerado por conta de uma tentativa de saída de recurso para a Embaixa…"
click at [175, 229] on span "Adicionar" at bounding box center [178, 226] width 25 height 16
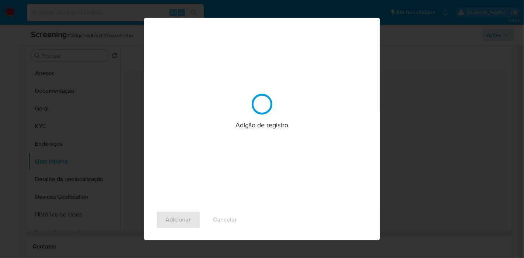
scroll to position [0, 0]
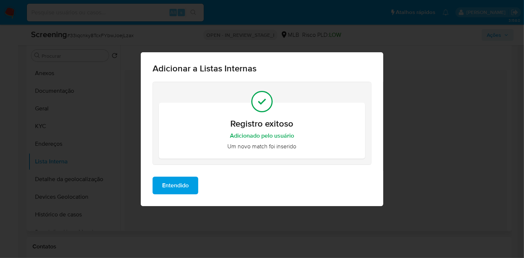
click at [164, 184] on span "Entendido" at bounding box center [175, 186] width 27 height 16
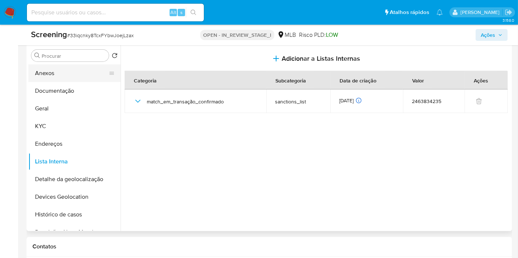
click at [53, 75] on button "Anexos" at bounding box center [71, 74] width 86 height 18
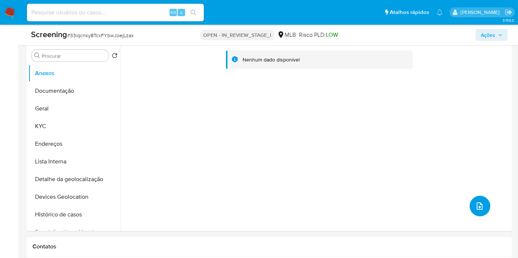
click at [480, 206] on icon "upload-file" at bounding box center [479, 206] width 9 height 9
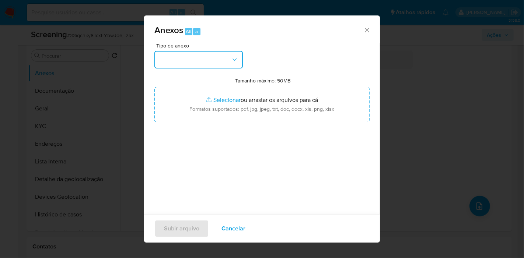
click at [213, 52] on button "button" at bounding box center [198, 60] width 88 height 18
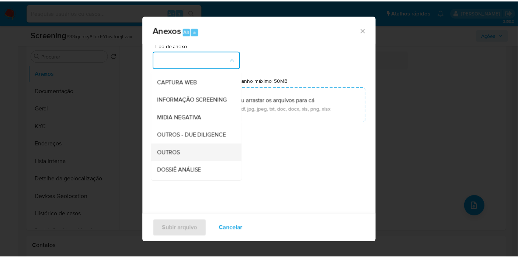
scroll to position [82, 0]
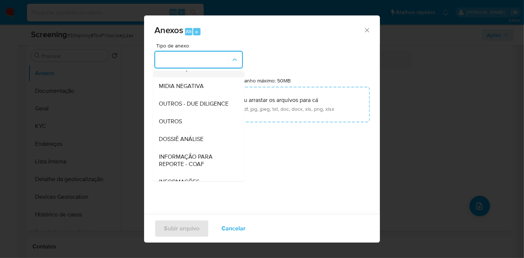
click at [202, 77] on div "INFORMAÇÃO SCREENING" at bounding box center [196, 69] width 75 height 18
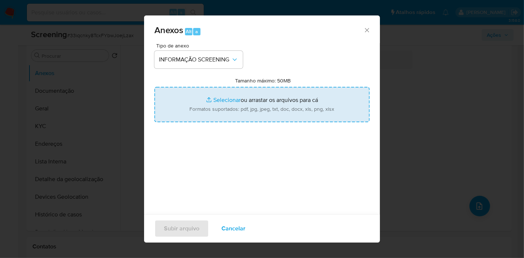
click at [246, 109] on input "Tamanho máximo: 50MB Selecionar arquivos" at bounding box center [261, 104] width 215 height 35
type input "C:\fakepath\Evidências_2463834235.pdf"
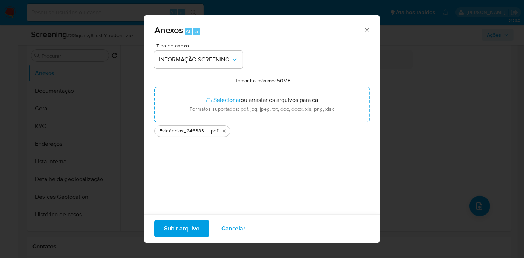
click at [187, 230] on span "Subir arquivo" at bounding box center [181, 229] width 35 height 16
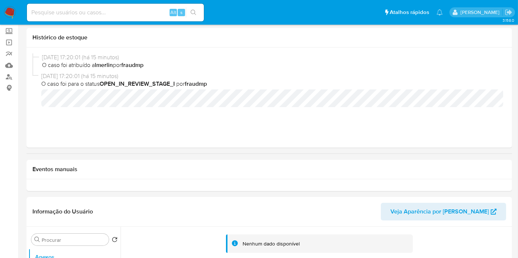
scroll to position [0, 0]
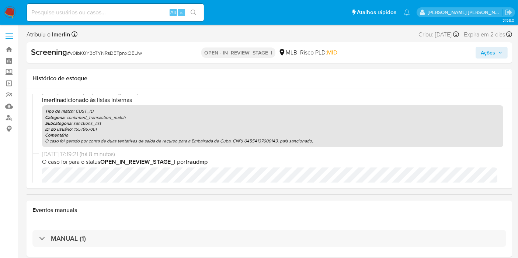
scroll to position [50, 0]
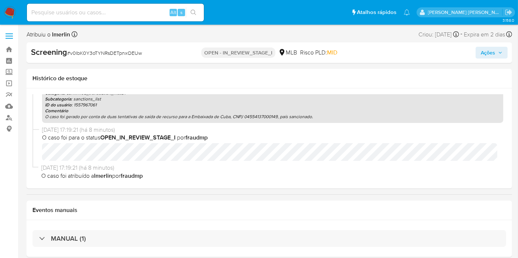
select select "10"
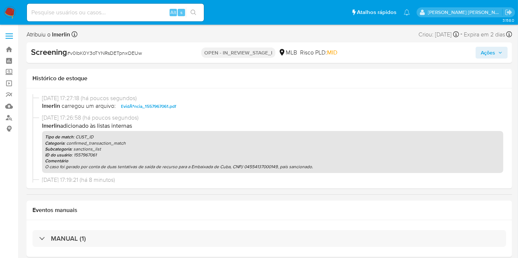
click at [491, 51] on span "Ações" at bounding box center [488, 53] width 14 height 12
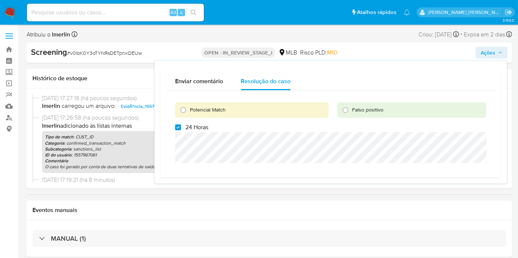
click at [191, 131] on span "24 Horas" at bounding box center [196, 127] width 23 height 7
click at [181, 130] on input "24 Horas" at bounding box center [178, 128] width 6 height 6
checkbox input "false"
click at [201, 111] on span "Potencial Match" at bounding box center [208, 109] width 36 height 7
click at [189, 111] on input "Potencial Match" at bounding box center [183, 110] width 12 height 12
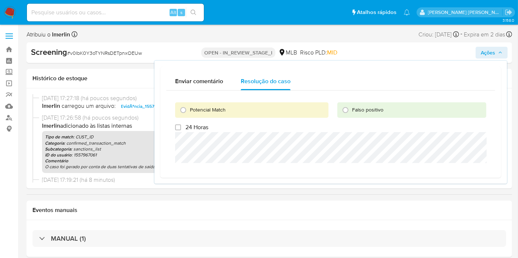
radio input "true"
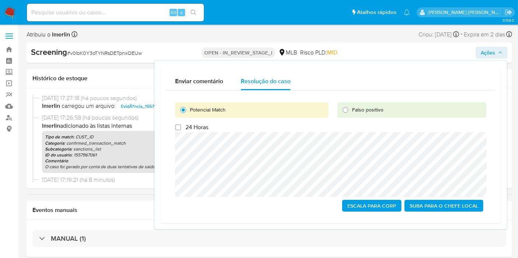
click at [359, 208] on span "Escala para Corp" at bounding box center [371, 206] width 49 height 10
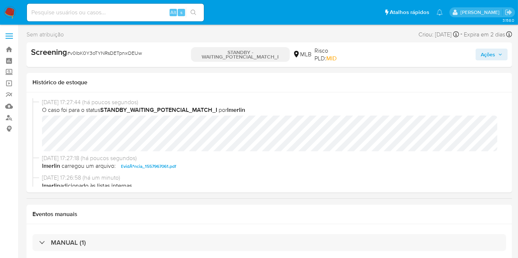
select select "10"
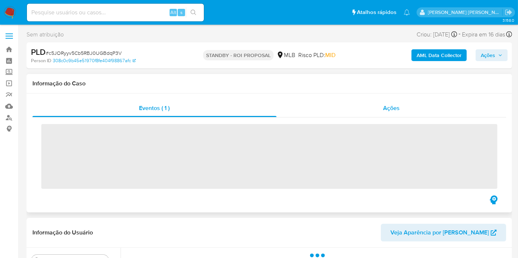
click at [393, 113] on div "Ações" at bounding box center [391, 109] width 230 height 18
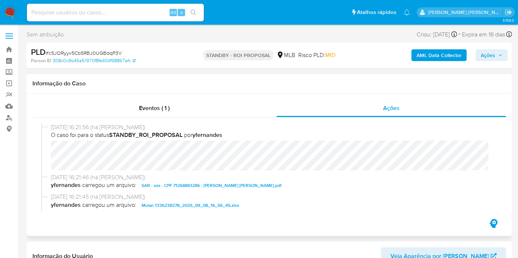
select select "10"
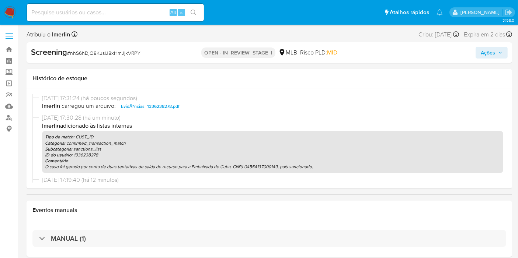
select select "10"
click at [482, 49] on span "Ações" at bounding box center [488, 53] width 14 height 12
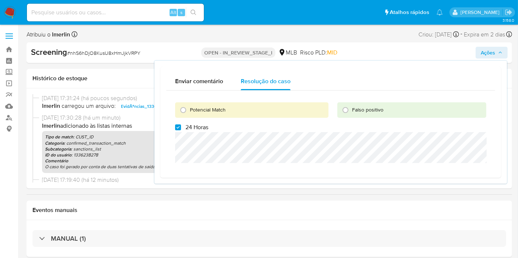
click at [186, 130] on span "24 Horas" at bounding box center [196, 127] width 23 height 7
click at [181, 130] on input "24 Horas" at bounding box center [178, 128] width 6 height 6
checkbox input "false"
click at [197, 108] on span "Potencial Match" at bounding box center [208, 109] width 36 height 7
click at [189, 108] on input "Potencial Match" at bounding box center [183, 110] width 12 height 12
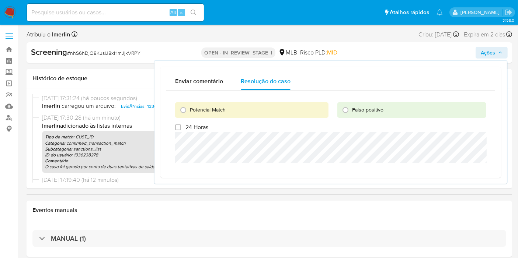
radio input "true"
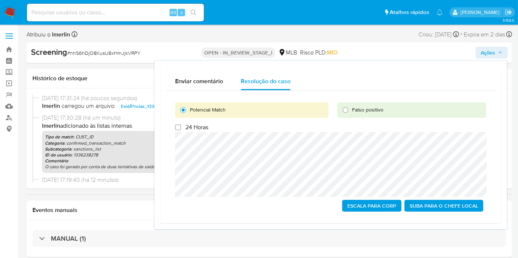
click at [361, 203] on span "Escala para Corp" at bounding box center [371, 206] width 49 height 10
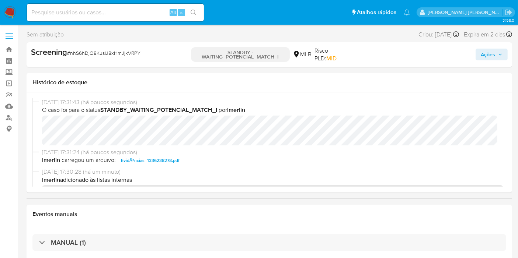
select select "10"
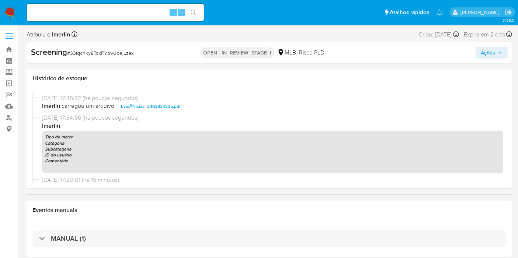
select select "10"
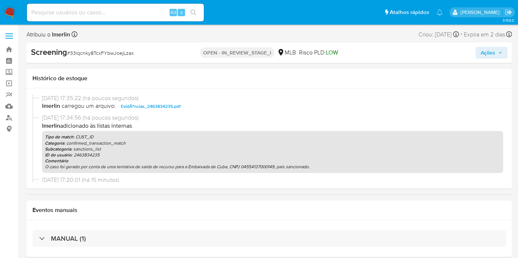
click at [490, 56] on span "Ações" at bounding box center [488, 53] width 14 height 12
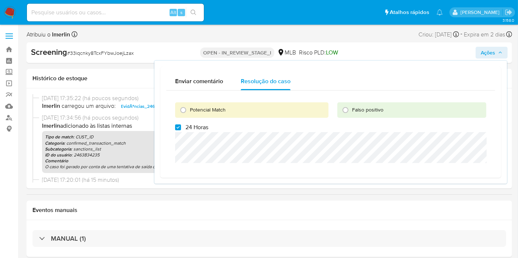
click at [184, 125] on label "24 Horas" at bounding box center [191, 127] width 33 height 7
click at [181, 125] on input "24 Horas" at bounding box center [178, 128] width 6 height 6
checkbox input "false"
click at [195, 112] on span "Potencial Match" at bounding box center [208, 109] width 36 height 7
click at [189, 112] on input "Potencial Match" at bounding box center [183, 110] width 12 height 12
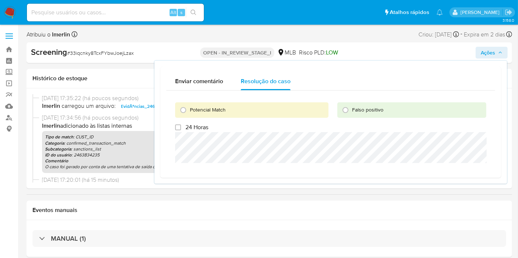
radio input "true"
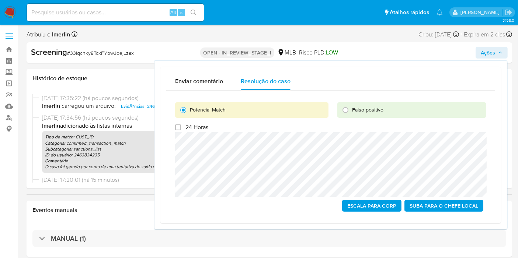
click at [354, 204] on span "Escala para Corp" at bounding box center [371, 206] width 49 height 10
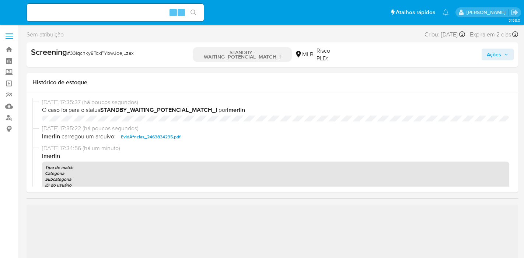
select select "10"
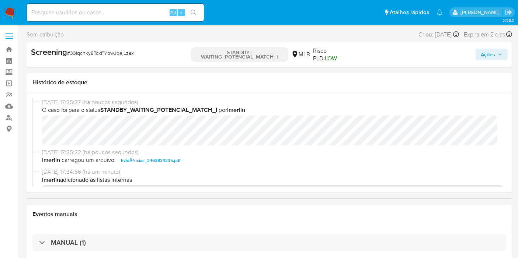
click at [11, 15] on img at bounding box center [10, 12] width 13 height 13
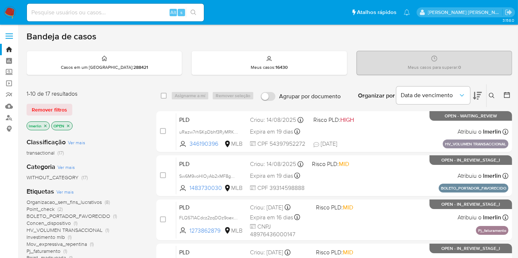
click at [45, 126] on icon "close-filter" at bounding box center [45, 126] width 3 height 3
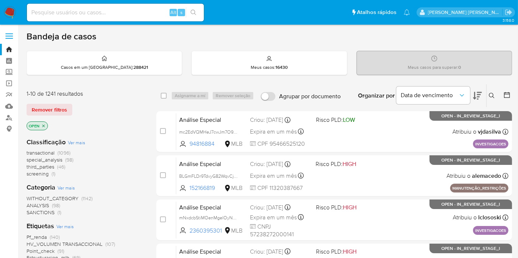
click at [49, 173] on span "screening (1)" at bounding box center [41, 174] width 29 height 7
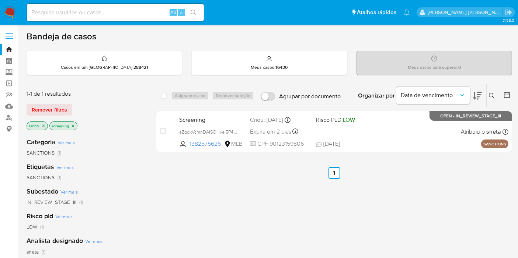
click at [74, 127] on icon "close-filter" at bounding box center [73, 126] width 4 height 4
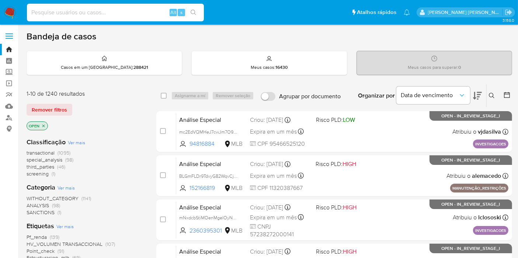
click at [156, 11] on input at bounding box center [115, 13] width 177 height 10
paste input "NjMOXHIInEip4igfE1MUuOF3"
type input "NjMOXHIInEip4igfE1MUuOF3"
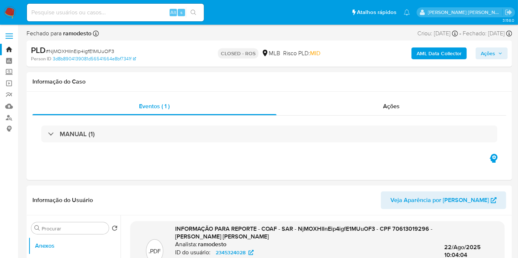
select select "10"
click at [5, 13] on img at bounding box center [10, 12] width 13 height 13
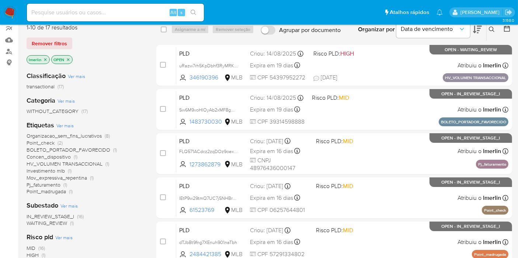
scroll to position [82, 0]
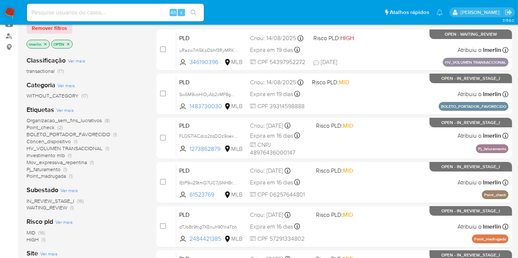
click at [96, 135] on span "BOLETO_PORTADOR_FAVORECIDO" at bounding box center [69, 134] width 84 height 7
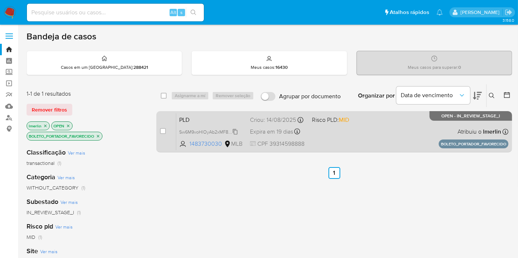
click at [234, 129] on span "Sw6M9voHlOyAb2xMF8gOf9N9" at bounding box center [211, 132] width 65 height 8
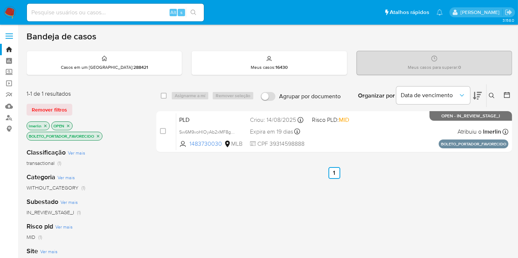
click at [97, 135] on icon "close-filter" at bounding box center [98, 136] width 4 height 4
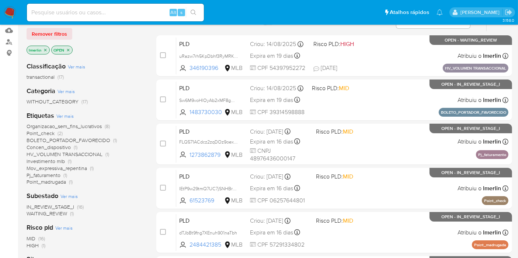
scroll to position [82, 0]
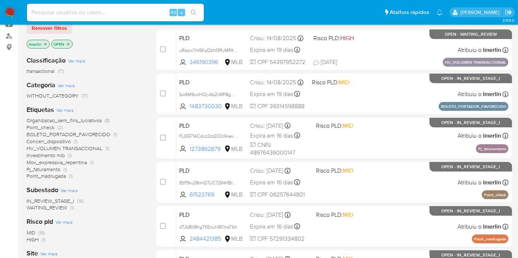
click at [45, 43] on icon "close-filter" at bounding box center [45, 44] width 4 height 4
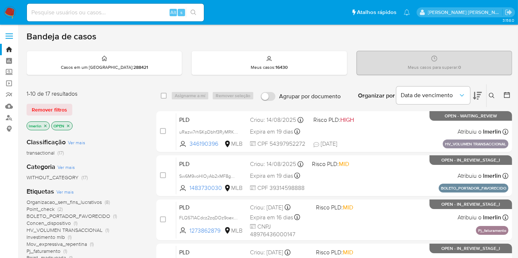
click at [146, 12] on input at bounding box center [115, 13] width 177 height 10
paste input "1483730030"
type input "1483730030"
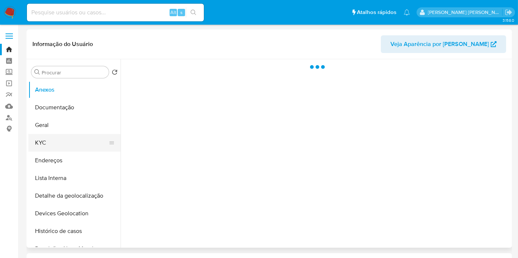
click at [68, 138] on button "KYC" at bounding box center [71, 143] width 86 height 18
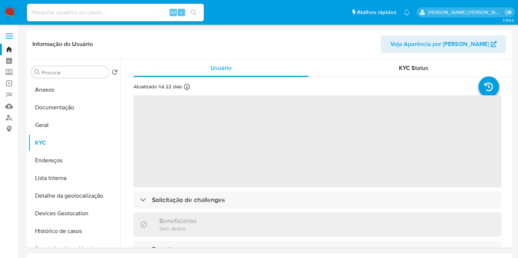
select select "10"
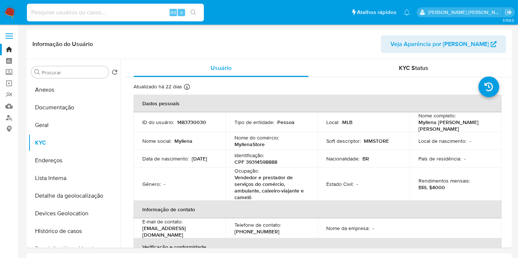
click at [154, 10] on input at bounding box center [115, 13] width 177 height 10
paste input "265295167"
type input "265295167"
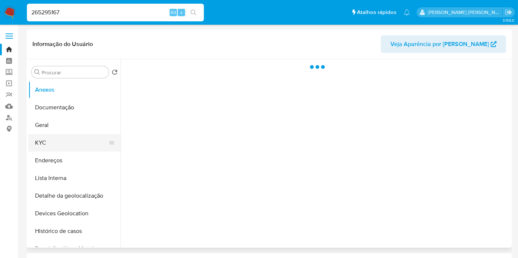
click at [79, 145] on button "KYC" at bounding box center [71, 143] width 86 height 18
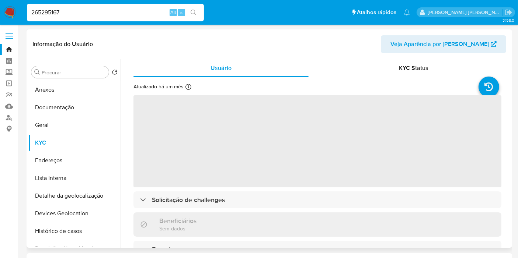
select select "10"
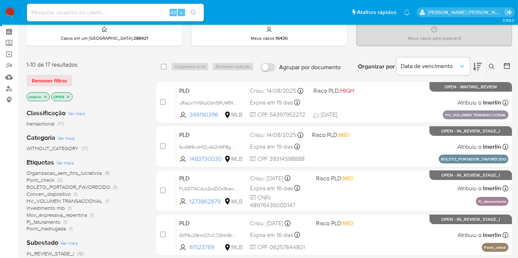
scroll to position [41, 0]
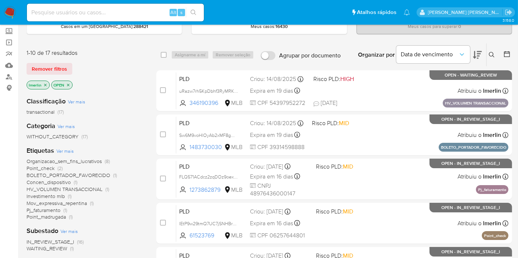
click at [104, 160] on span "Organizacao_sem_fins_lucrativos (8)" at bounding box center [68, 161] width 83 height 7
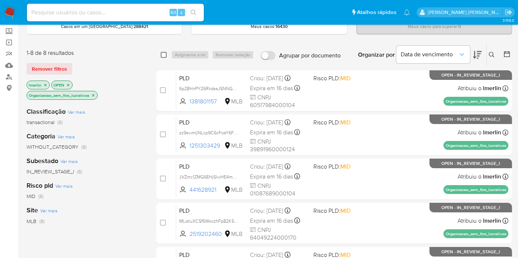
click at [165, 52] on input "checkbox" at bounding box center [164, 55] width 6 height 6
checkbox input "true"
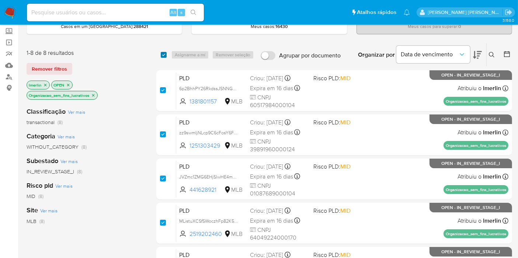
checkbox input "true"
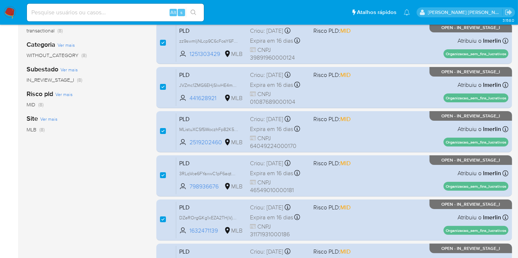
scroll to position [245, 0]
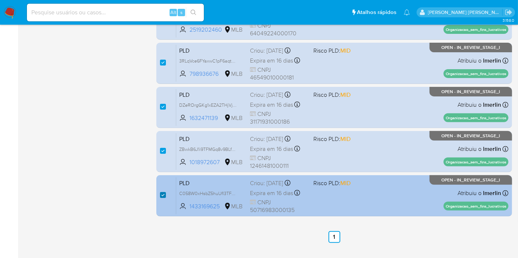
click at [162, 196] on input "checkbox" at bounding box center [163, 195] width 6 height 6
checkbox input "false"
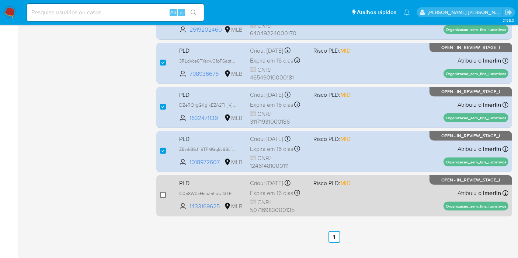
checkbox input "false"
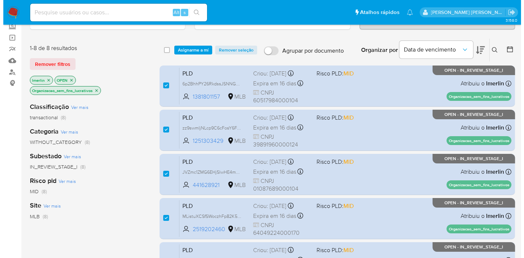
scroll to position [41, 0]
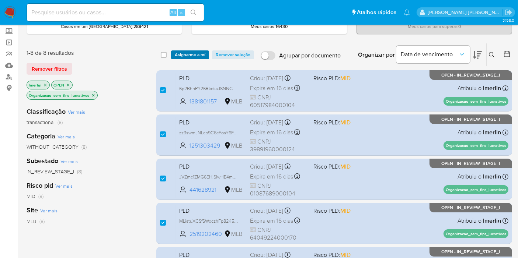
click at [189, 56] on span "Asignarme a mí" at bounding box center [190, 54] width 31 height 7
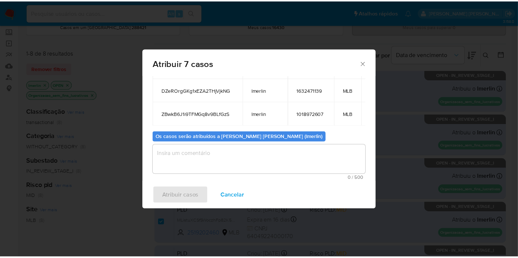
scroll to position [30, 34]
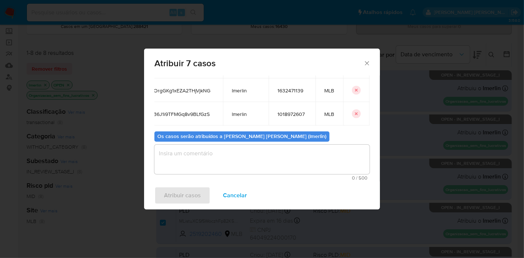
drag, startPoint x: 161, startPoint y: 123, endPoint x: 362, endPoint y: 112, distance: 201.2
click at [362, 112] on div "Casos para atribuir: ID Proprietário ID do usuário Site 6p2BhhPY26RkdssJSNNGPhN…" at bounding box center [261, 37] width 215 height 177
click at [240, 201] on span "Cancelar" at bounding box center [235, 196] width 24 height 16
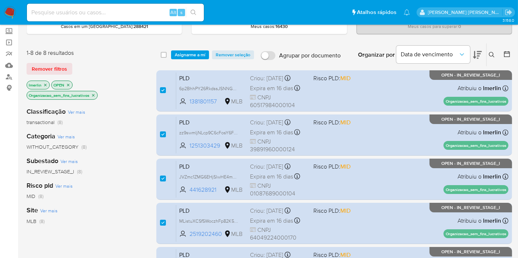
click at [96, 8] on input at bounding box center [115, 13] width 177 height 10
paste input "46778195"
type input "46778195"
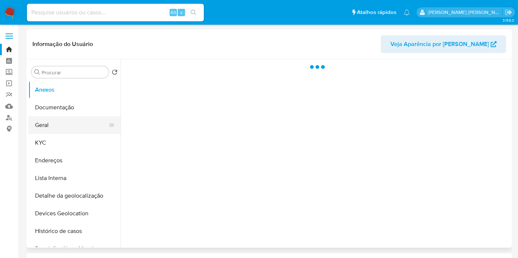
click at [61, 122] on button "Geral" at bounding box center [71, 125] width 86 height 18
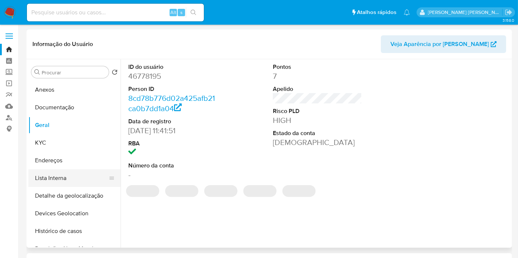
select select "10"
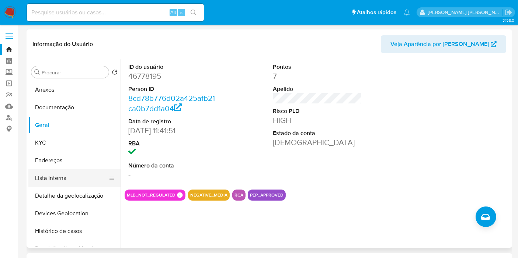
click at [71, 176] on button "Lista Interna" at bounding box center [71, 179] width 86 height 18
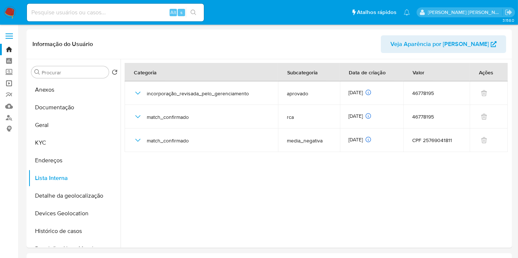
click at [6, 86] on link "Operações em massa" at bounding box center [44, 83] width 88 height 11
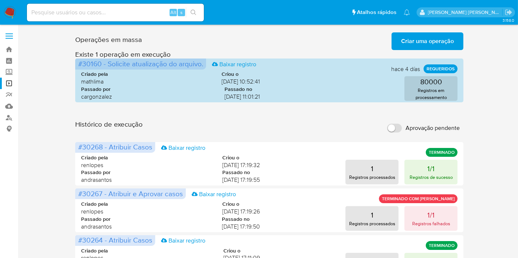
click at [408, 39] on span "Criar uma operação" at bounding box center [427, 41] width 53 height 16
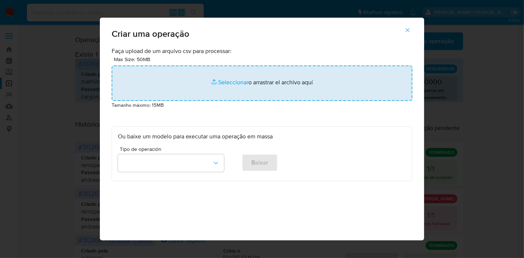
click at [272, 83] on input "file" at bounding box center [262, 83] width 301 height 35
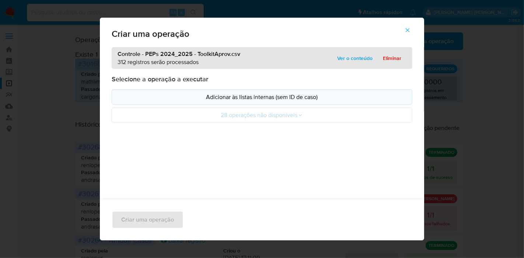
click at [209, 98] on p "Adicionar às listas internas (sem ID de caso)" at bounding box center [262, 97] width 288 height 8
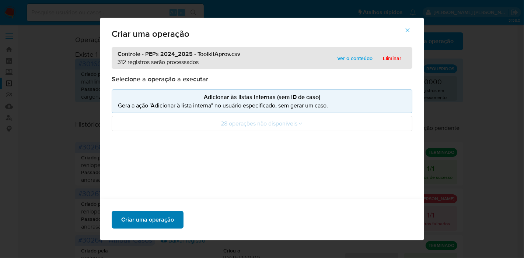
click at [162, 217] on span "Criar uma operação" at bounding box center [147, 220] width 53 height 16
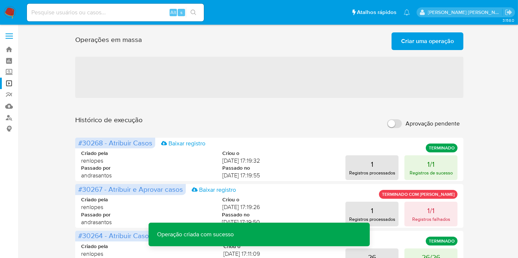
click at [437, 42] on span "Criar uma operação" at bounding box center [427, 41] width 53 height 16
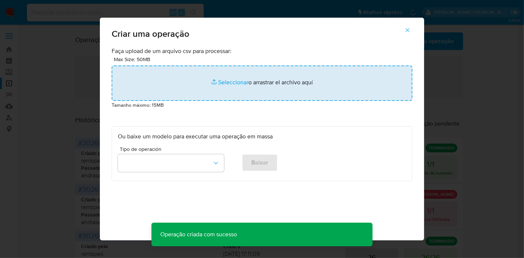
click at [260, 82] on input "file" at bounding box center [262, 83] width 301 height 35
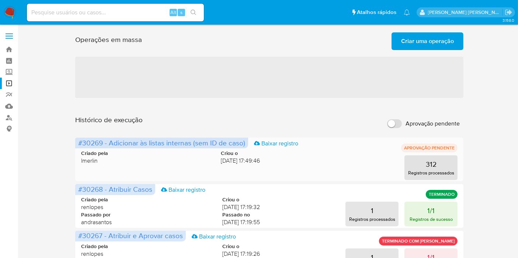
drag, startPoint x: 102, startPoint y: 142, endPoint x: 78, endPoint y: 142, distance: 24.3
click at [78, 142] on span "#30269 - Adicionar às listas internas (sem ID de caso)" at bounding box center [161, 143] width 167 height 10
drag, startPoint x: 237, startPoint y: 126, endPoint x: 246, endPoint y: 49, distance: 77.6
click at [237, 126] on div "Histórico de execução Aprovação pendente" at bounding box center [269, 124] width 389 height 16
click at [430, 42] on span "Criar uma operação" at bounding box center [427, 41] width 53 height 16
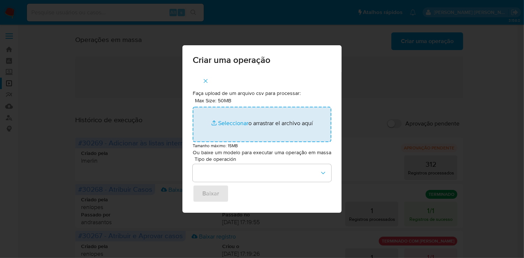
click at [218, 133] on input "Max Size: 50MB Seleccionar archivos" at bounding box center [262, 124] width 139 height 35
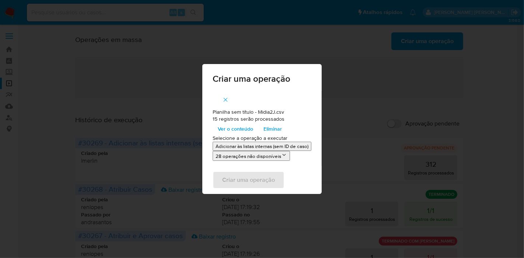
click at [273, 144] on p "Adicionar às listas internas (sem ID de caso)" at bounding box center [262, 146] width 93 height 7
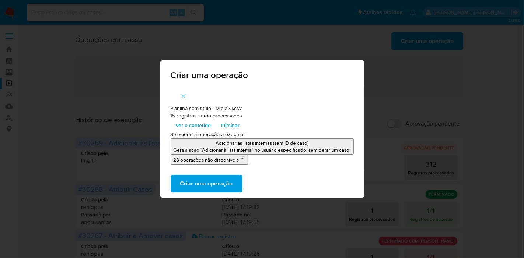
click at [233, 175] on button "Criar uma operação" at bounding box center [207, 184] width 72 height 18
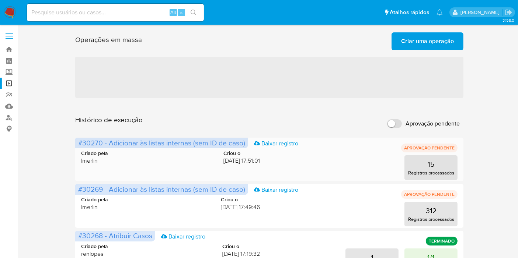
drag, startPoint x: 102, startPoint y: 143, endPoint x: 83, endPoint y: 143, distance: 19.6
click at [79, 143] on span "#30270 - Adicionar às listas internas (sem ID de caso)" at bounding box center [161, 143] width 167 height 10
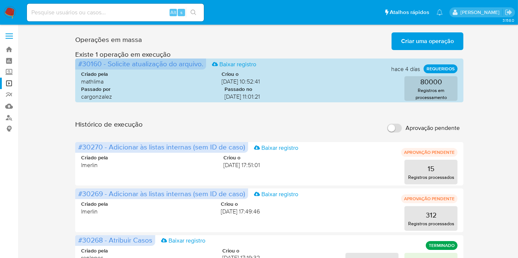
click at [8, 12] on img at bounding box center [10, 12] width 13 height 13
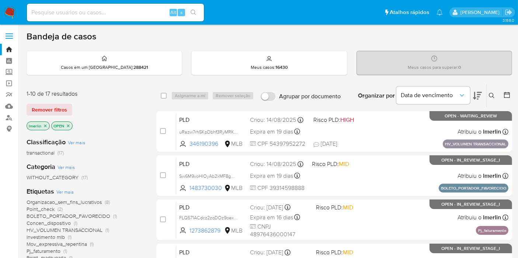
click at [44, 124] on icon "close-filter" at bounding box center [45, 126] width 4 height 4
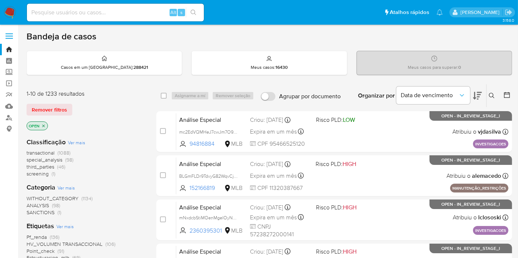
click at [94, 10] on input at bounding box center [115, 13] width 177 height 10
paste input "6p2BhhPY26RkdssJSNNGPhNF"
type input "6p2BhhPY26RkdssJSNNGPhNF"
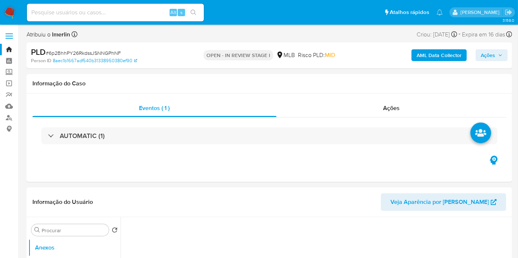
click at [418, 55] on b "AML Data Collector" at bounding box center [439, 55] width 45 height 12
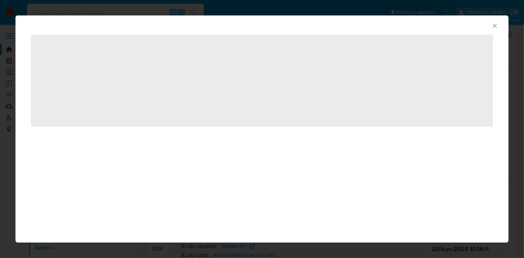
select select "10"
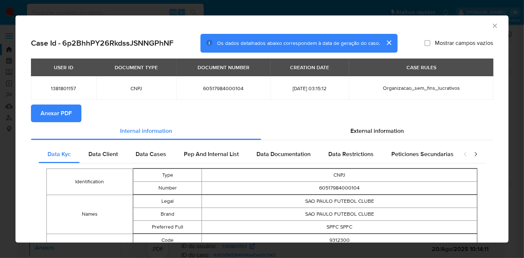
click at [52, 114] on span "Anexar PDF" at bounding box center [56, 113] width 31 height 16
click at [491, 24] on icon "Fechar a janela" at bounding box center [494, 25] width 7 height 7
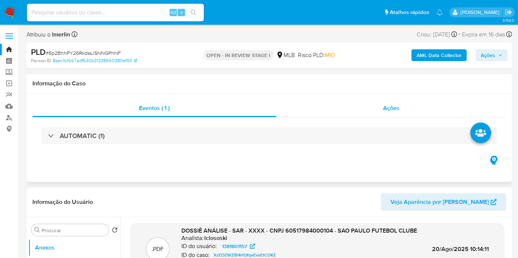
click at [385, 106] on span "Ações" at bounding box center [391, 108] width 17 height 8
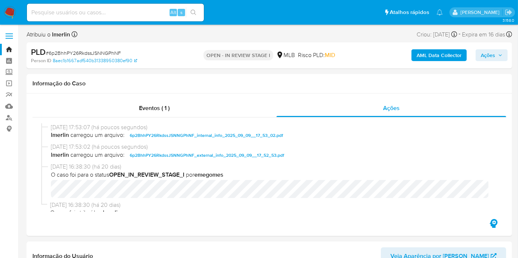
click at [117, 15] on input at bounding box center [115, 13] width 177 height 10
paste input "zz9swmIjNLcp9C6cFosY6FZD"
type input "zz9swmIjNLcp9C6cFosY6FZD"
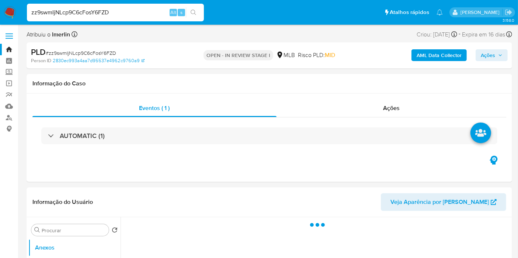
click at [449, 51] on b "AML Data Collector" at bounding box center [439, 55] width 45 height 12
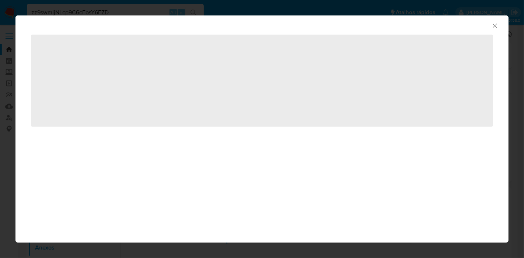
select select "10"
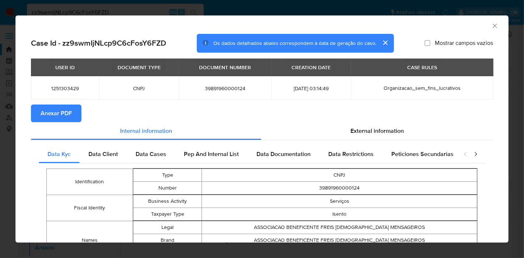
click at [70, 117] on span "Anexar PDF" at bounding box center [56, 113] width 31 height 16
click at [491, 26] on icon "Fechar a janela" at bounding box center [494, 25] width 7 height 7
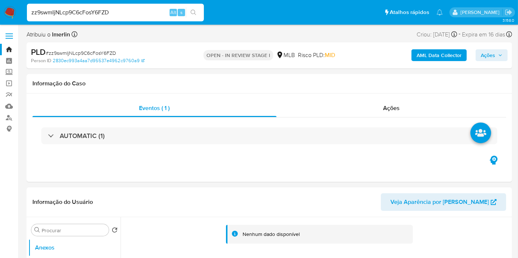
click at [117, 12] on input "zz9swmIjNLcp9C6cFosY6FZD" at bounding box center [115, 13] width 177 height 10
paste input "JVZmc1ZMG6EHjSlwHE4mKxih"
type input "JVZmc1ZMG6EHjSlwHE4mKxih"
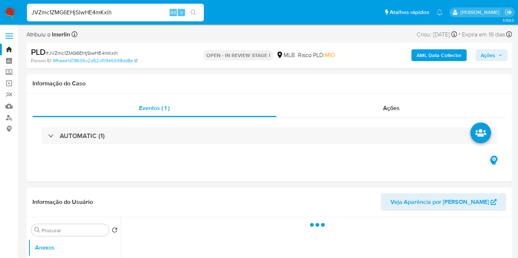
click at [426, 57] on b "AML Data Collector" at bounding box center [439, 55] width 45 height 12
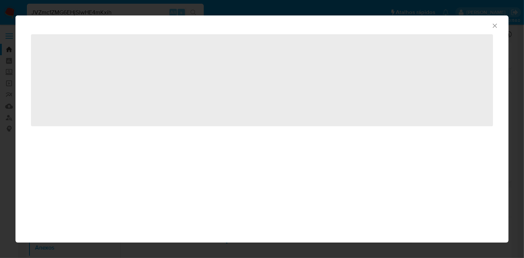
select select "10"
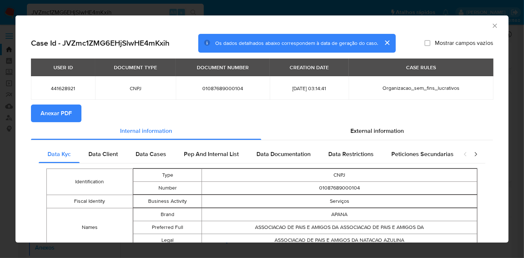
click at [73, 114] on button "Anexar PDF" at bounding box center [56, 114] width 51 height 18
click at [492, 27] on icon "Fechar a janela" at bounding box center [494, 25] width 7 height 7
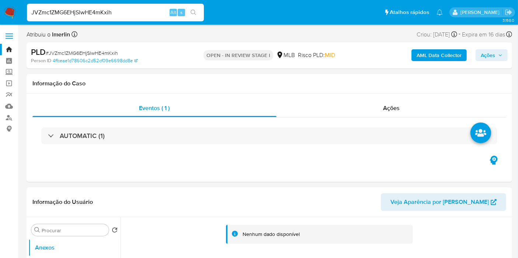
click at [144, 14] on input "JVZmc1ZMG6EHjSlwHE4mKxih" at bounding box center [115, 13] width 177 height 10
paste input "MListuXCSfSWoczhFp82K5Bo"
type input "MListuXCSfSWoczhFp82K5Bo"
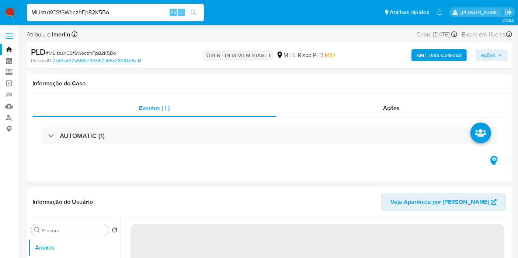
click at [415, 52] on button "AML Data Collector" at bounding box center [438, 55] width 55 height 12
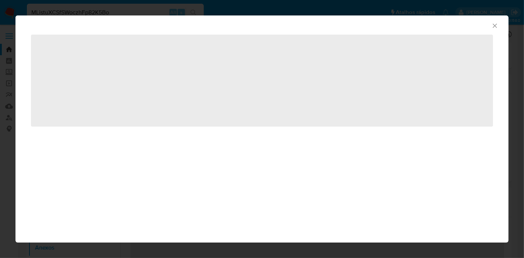
select select "10"
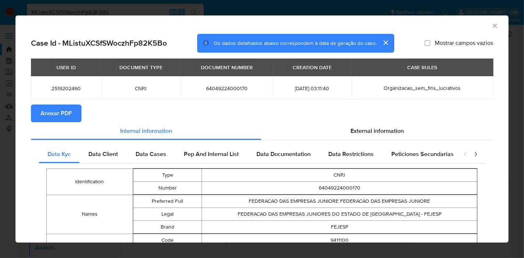
click at [68, 111] on span "Anexar PDF" at bounding box center [56, 113] width 31 height 16
click at [491, 24] on icon "Fechar a janela" at bounding box center [494, 25] width 7 height 7
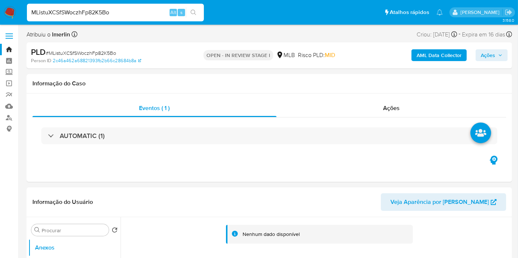
click at [129, 14] on input "MListuXCSfSWoczhFp82K5Bo" at bounding box center [115, 13] width 177 height 10
click at [128, 15] on input "MListuXCSfSWoczhFp82K5Bo" at bounding box center [115, 13] width 177 height 10
paste input "3RLqVce6FYaxwC1pF6aqtmhJ"
type input "3RLqVce6FYaxwC1pF6aqtmhJ"
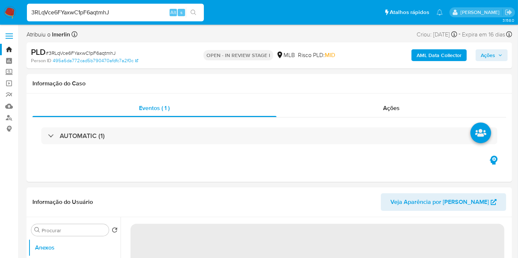
select select "10"
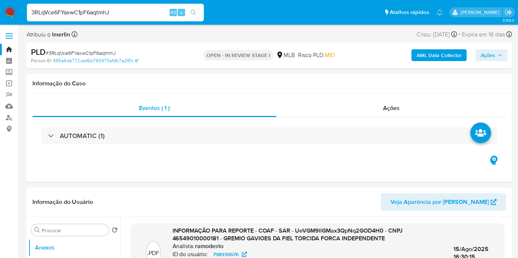
click at [419, 54] on b "AML Data Collector" at bounding box center [439, 55] width 45 height 12
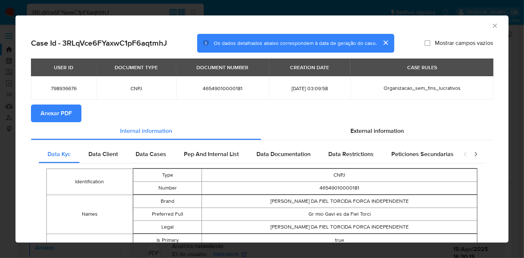
click at [66, 109] on span "Anexar PDF" at bounding box center [56, 113] width 31 height 16
click at [492, 26] on icon "Fechar a janela" at bounding box center [494, 25] width 7 height 7
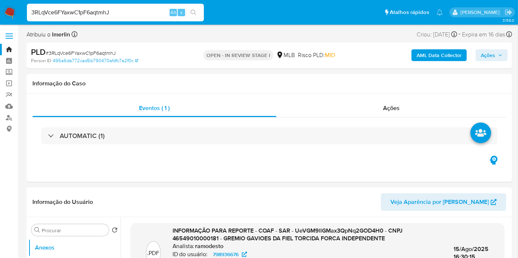
click at [115, 15] on input "3RLqVce6FYaxwC1pF6aqtmhJ" at bounding box center [115, 13] width 177 height 10
paste input "DZeROrgGKg1xEZA2THjVjkNG"
type input "DZeROrgGKg1xEZA2THjVjkNG"
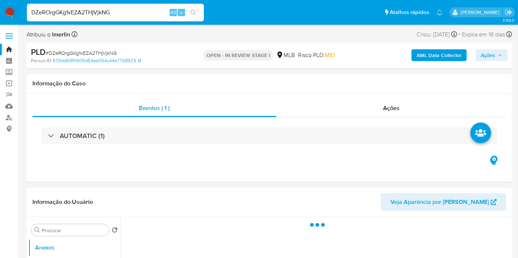
click at [443, 56] on b "AML Data Collector" at bounding box center [439, 55] width 45 height 12
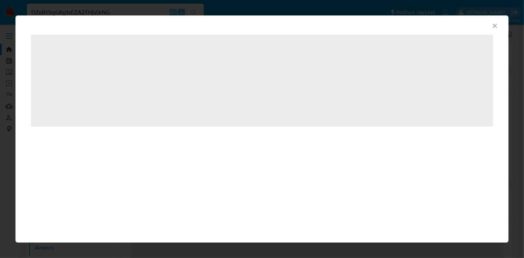
select select "10"
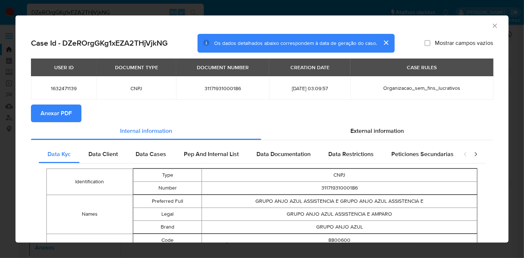
click at [73, 110] on button "Anexar PDF" at bounding box center [56, 114] width 51 height 18
click at [493, 25] on icon "Fechar a janela" at bounding box center [495, 26] width 4 height 4
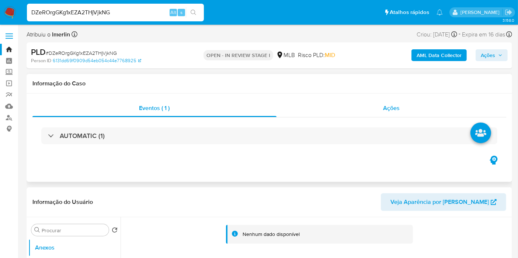
click at [356, 100] on div "Ações" at bounding box center [391, 109] width 230 height 18
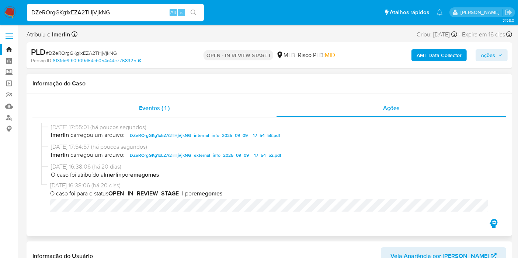
click at [205, 105] on div "Eventos ( 1 )" at bounding box center [154, 109] width 244 height 18
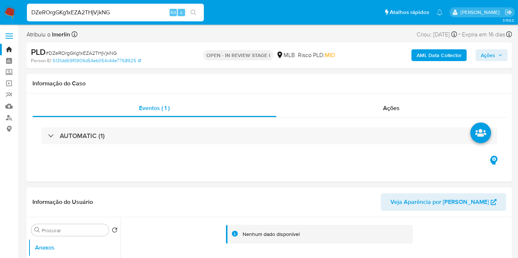
click at [119, 15] on input "DZeROrgGKg1xEZA2THjVjkNG" at bounding box center [115, 13] width 177 height 10
paste input "ZBwkB6J1i9TFMGq8v9BLfGzS"
type input "ZBwkB6J1i9TFMGq8v9BLfGzS"
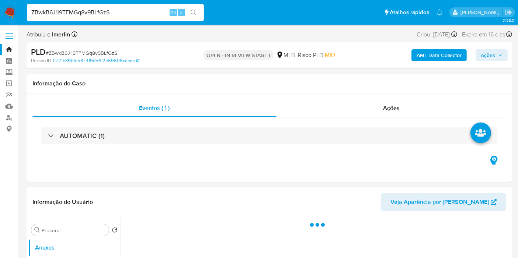
click at [428, 56] on b "AML Data Collector" at bounding box center [439, 55] width 45 height 12
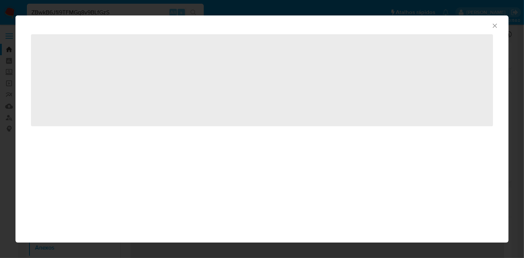
select select "10"
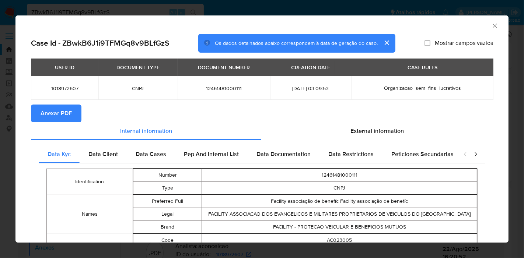
click at [51, 116] on span "Anexar PDF" at bounding box center [56, 113] width 31 height 16
click at [491, 28] on icon "Fechar a janela" at bounding box center [494, 25] width 7 height 7
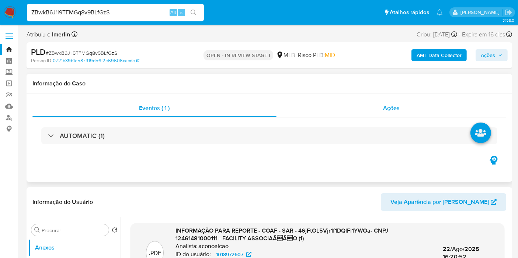
click at [398, 107] on span "Ações" at bounding box center [391, 108] width 17 height 8
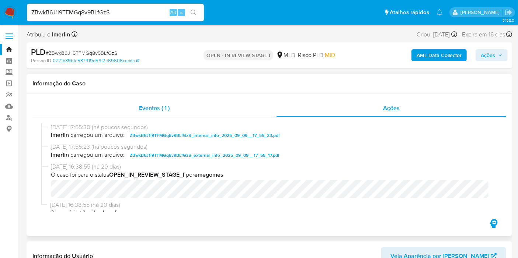
click at [242, 109] on div "Eventos ( 1 )" at bounding box center [154, 109] width 244 height 18
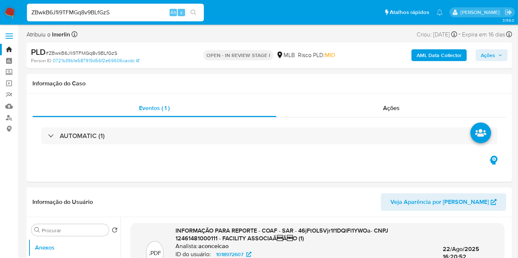
click at [7, 7] on img at bounding box center [10, 12] width 13 height 13
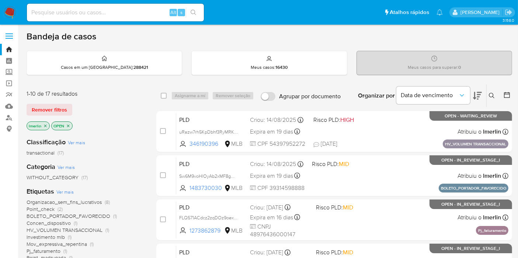
click at [46, 126] on icon "close-filter" at bounding box center [45, 126] width 4 height 4
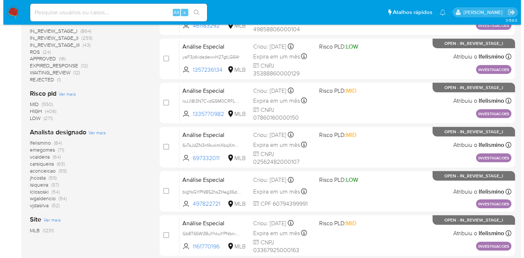
scroll to position [327, 0]
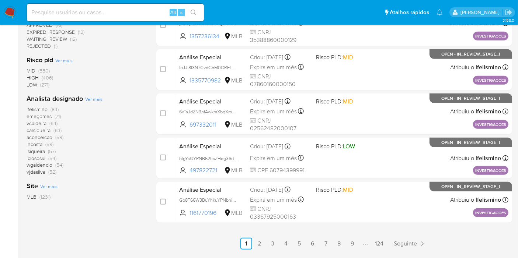
click at [92, 98] on span "Ver mais" at bounding box center [93, 99] width 17 height 7
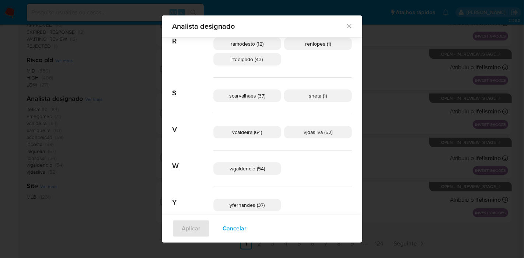
scroll to position [457, 0]
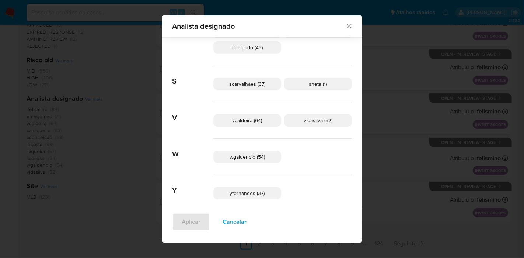
click at [247, 226] on span "Cancelar" at bounding box center [235, 222] width 24 height 16
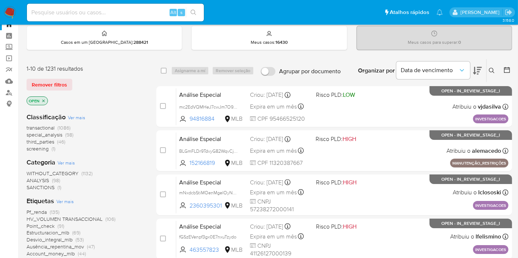
scroll to position [0, 0]
